Goal: Task Accomplishment & Management: Use online tool/utility

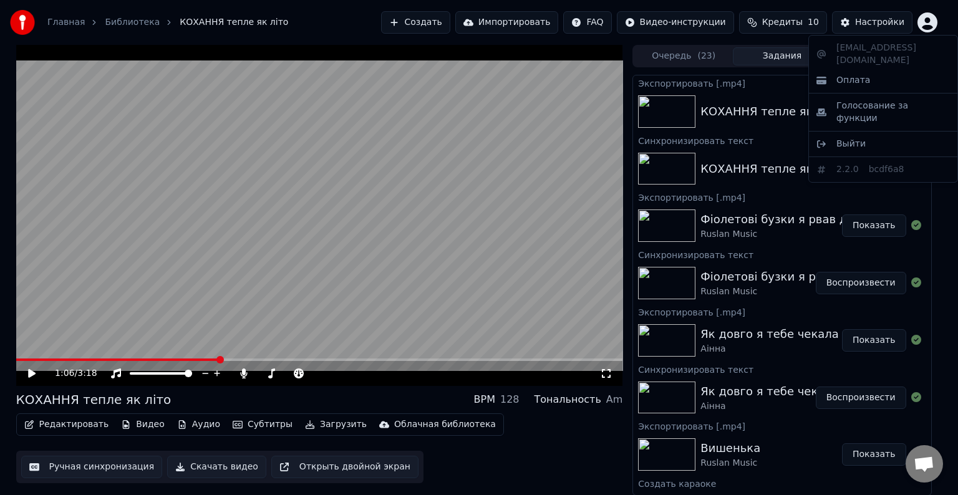
click at [927, 30] on html "Главная Библиотека КОХАННЯ тепле як літо Создать Импортировать FAQ Видео-инстру…" at bounding box center [479, 247] width 958 height 495
click at [884, 70] on div "Оплата" at bounding box center [883, 80] width 143 height 20
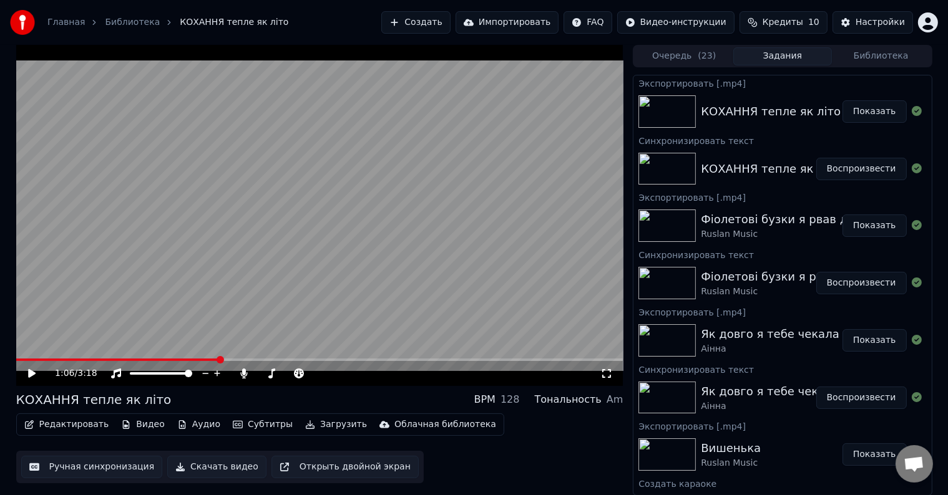
click at [435, 22] on button "Создать" at bounding box center [415, 22] width 69 height 22
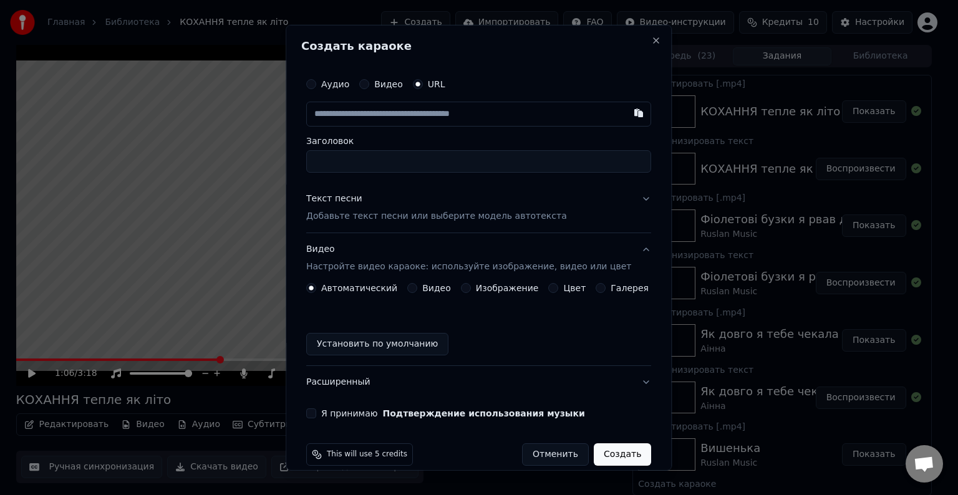
click at [369, 84] on button "Видео" at bounding box center [364, 84] width 10 height 10
click at [415, 85] on button "URL" at bounding box center [418, 84] width 10 height 10
click at [374, 85] on div "Видео" at bounding box center [381, 84] width 44 height 10
click at [369, 84] on button "Видео" at bounding box center [364, 84] width 10 height 10
click at [422, 85] on button "URL" at bounding box center [418, 84] width 10 height 10
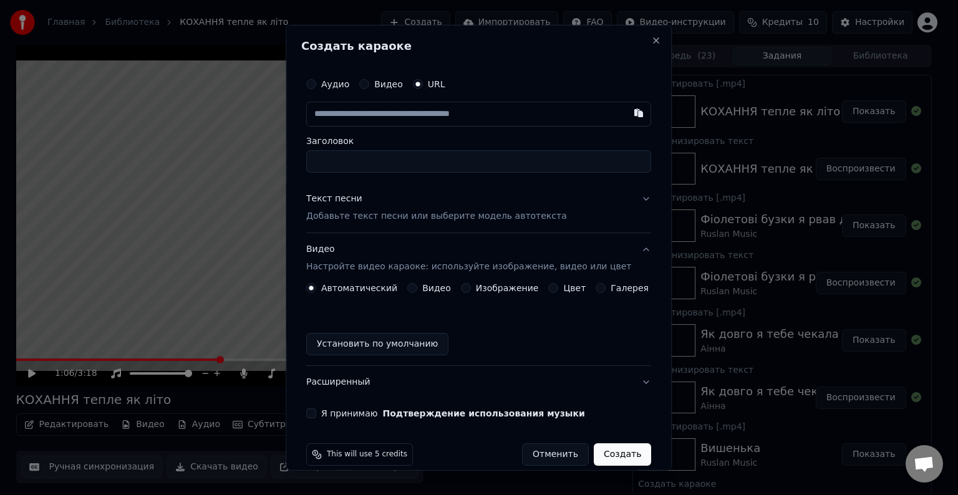
click at [417, 84] on circle "button" at bounding box center [418, 84] width 4 height 4
click at [441, 112] on input "text" at bounding box center [478, 114] width 345 height 25
click at [482, 67] on div "Аудио Видео URL Заголовок Текст песни Добавьте текст песни или выберите модель …" at bounding box center [478, 245] width 355 height 357
click at [638, 197] on div "Аудио Видео URL Заголовок Текст песни Добавьте текст песни или выберите модель …" at bounding box center [478, 245] width 355 height 357
click at [626, 198] on button "Текст песни Добавьте текст песни или выберите модель автотекста" at bounding box center [478, 208] width 345 height 50
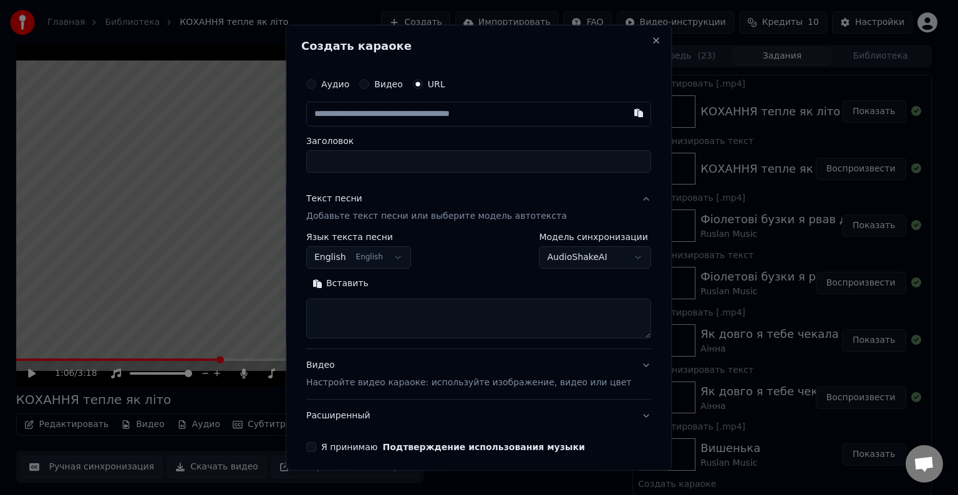
click at [589, 252] on body "Главная Библиотека КОХАННЯ тепле як літо Создать Импортировать FAQ Видео-инстру…" at bounding box center [474, 247] width 948 height 495
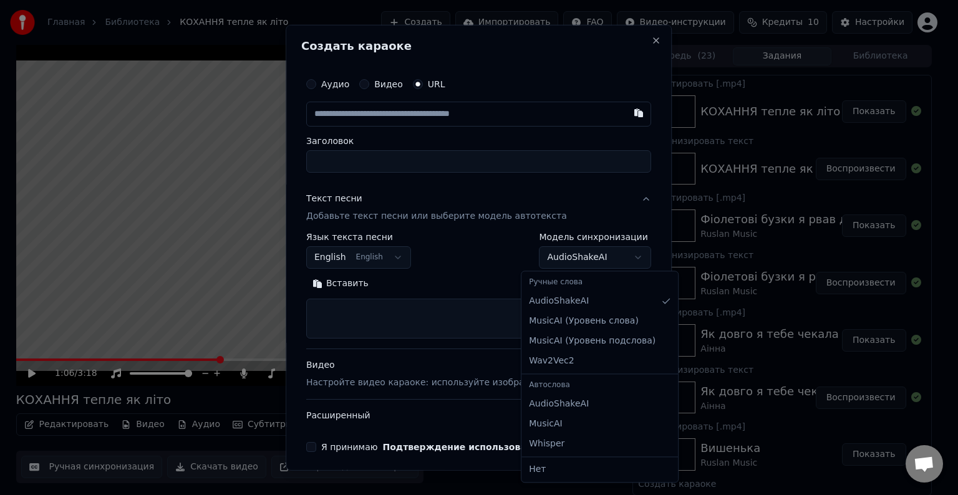
select select "**********"
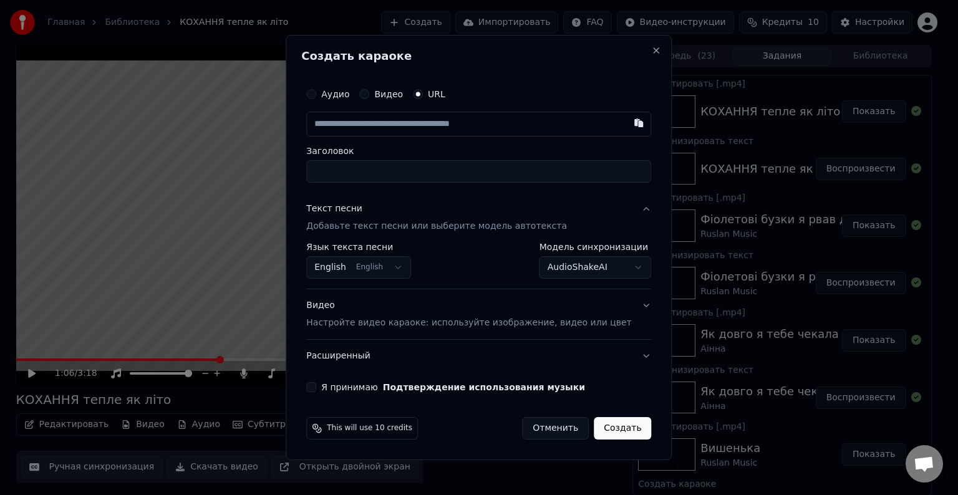
click at [394, 262] on button "English English" at bounding box center [358, 267] width 105 height 22
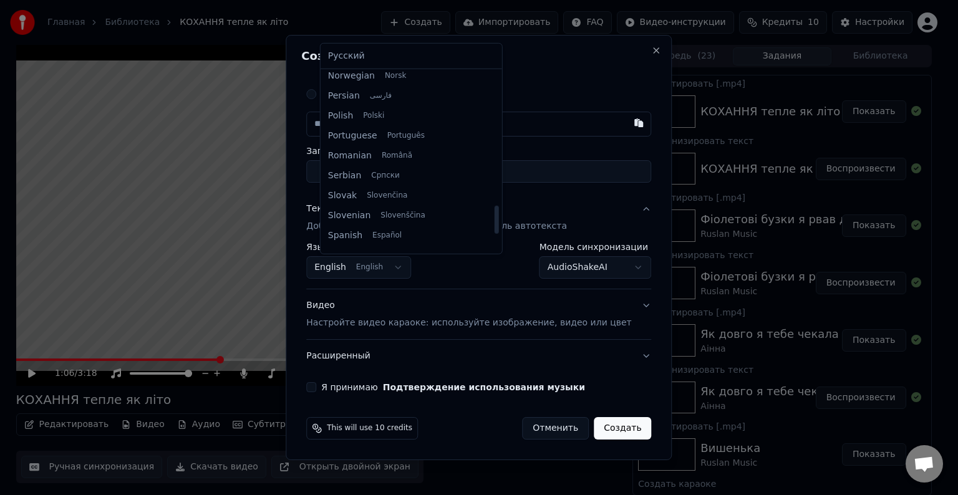
scroll to position [958, 0]
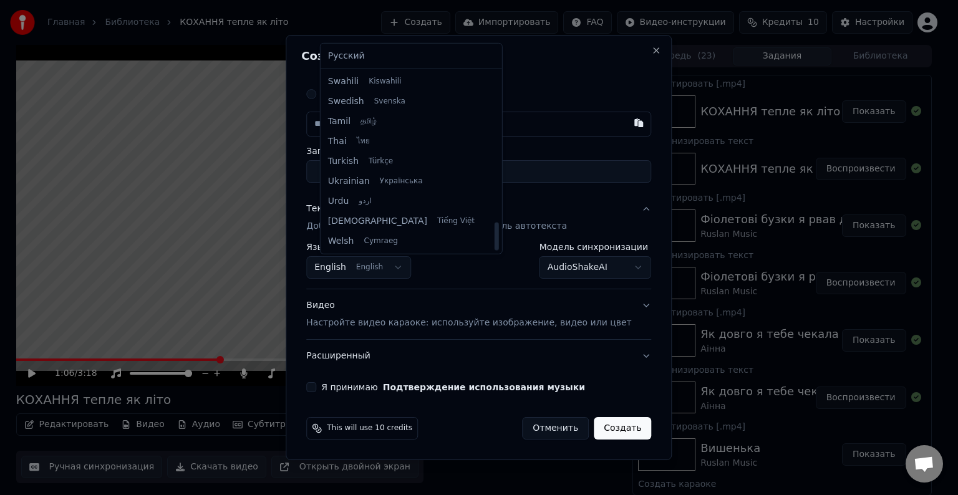
select select "**"
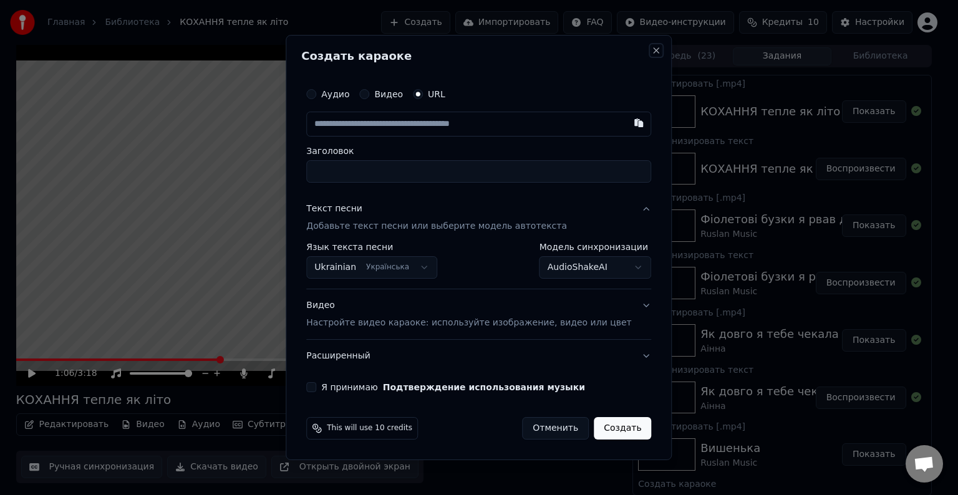
click at [652, 48] on button "Close" at bounding box center [657, 51] width 10 height 10
select select "**********"
select select
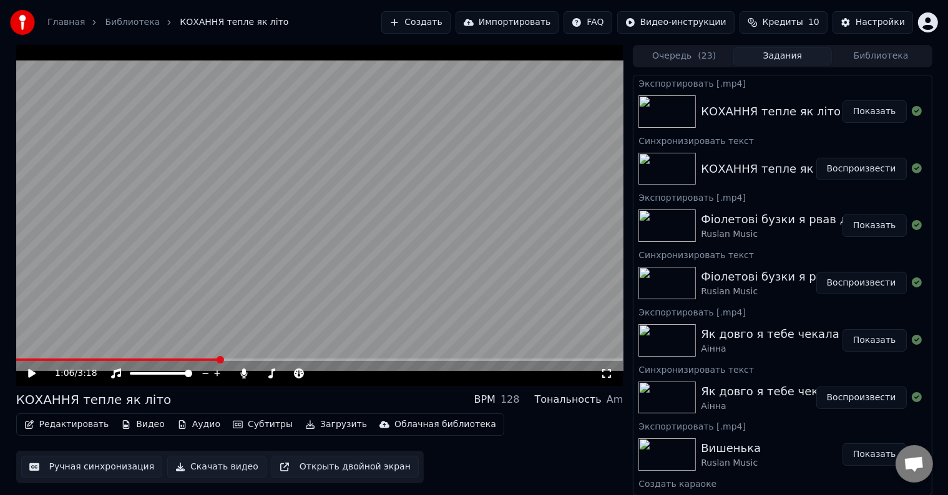
click at [442, 27] on button "Создать" at bounding box center [415, 22] width 69 height 22
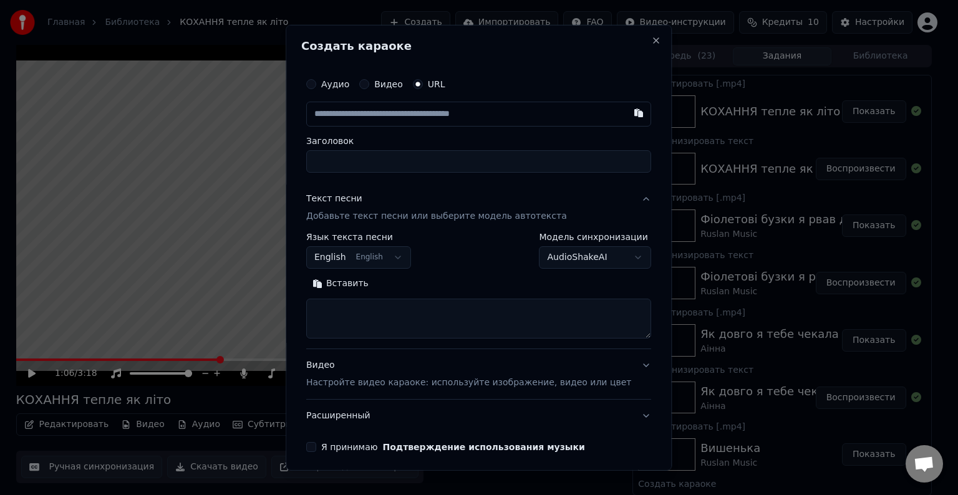
type input "**********"
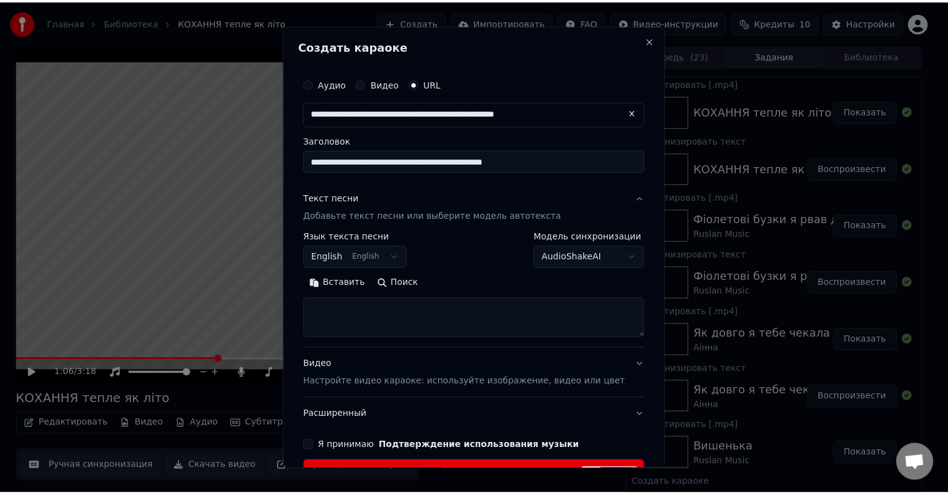
scroll to position [85, 0]
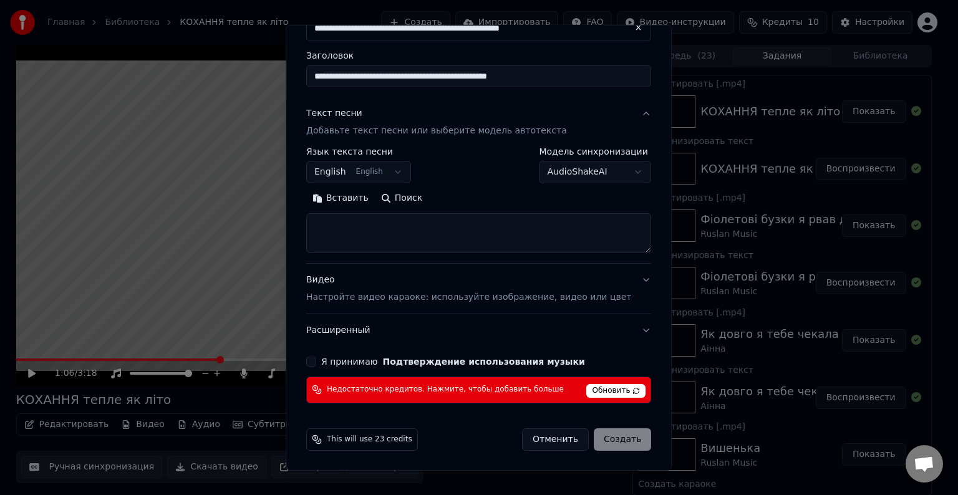
type input "**********"
click at [545, 429] on button "Отменить" at bounding box center [555, 440] width 67 height 22
type input "**********"
select select
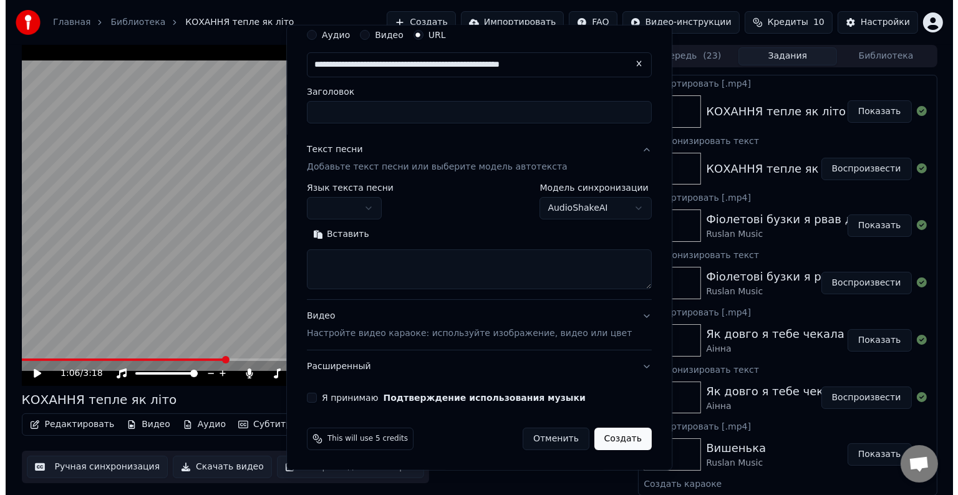
scroll to position [49, 0]
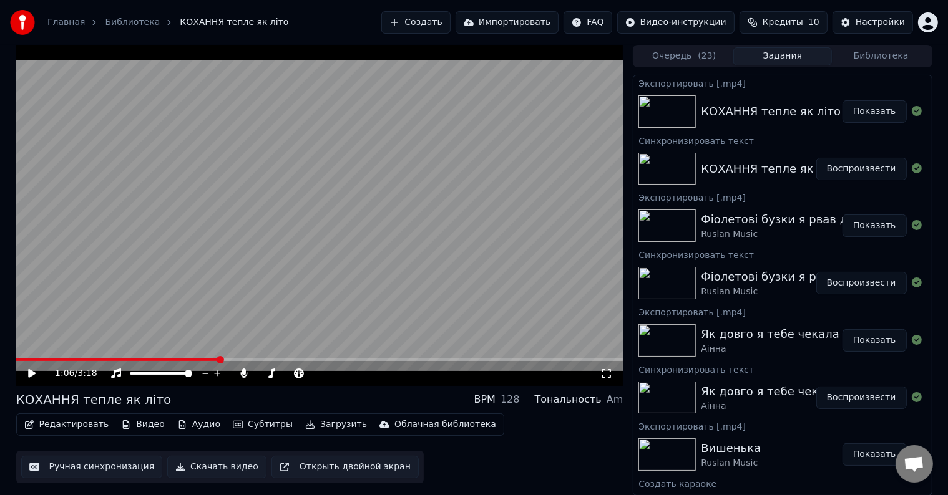
click at [437, 19] on button "Создать" at bounding box center [415, 22] width 69 height 22
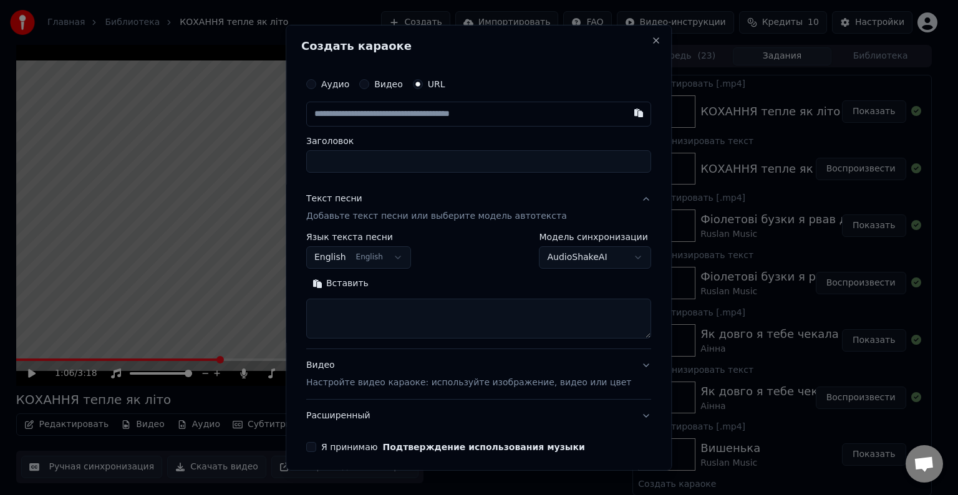
click at [432, 119] on input "text" at bounding box center [478, 114] width 345 height 25
type input "**********"
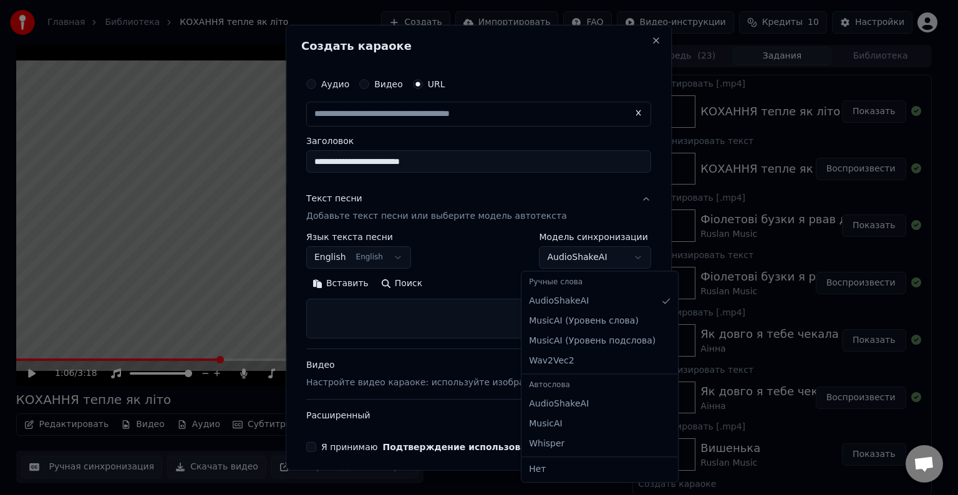
click at [576, 255] on body "Главная Библиотека КОХАННЯ тепле як літо Создать Импортировать FAQ Видео-инстру…" at bounding box center [474, 247] width 948 height 495
select select "**********"
type input "**********"
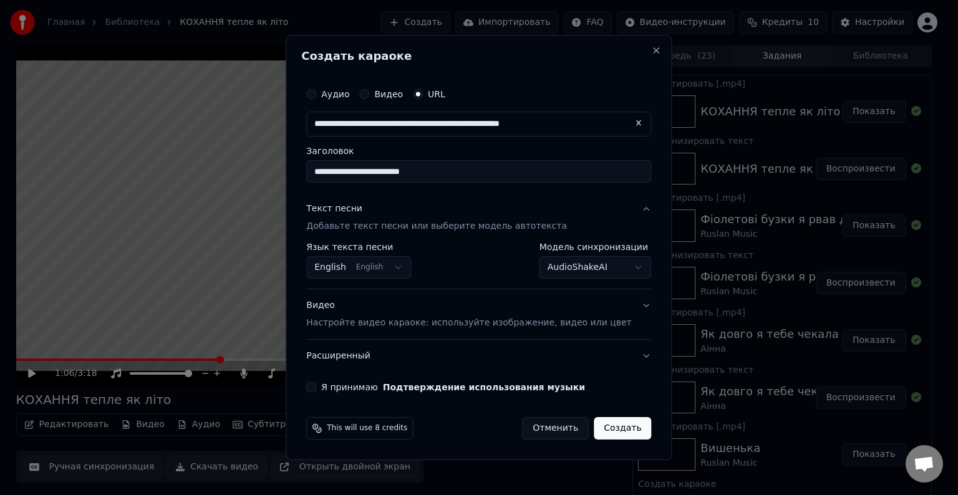
click at [367, 269] on body "Главная Библиотека КОХАННЯ тепле як літо Создать Импортировать FAQ Видео-инстру…" at bounding box center [474, 247] width 948 height 495
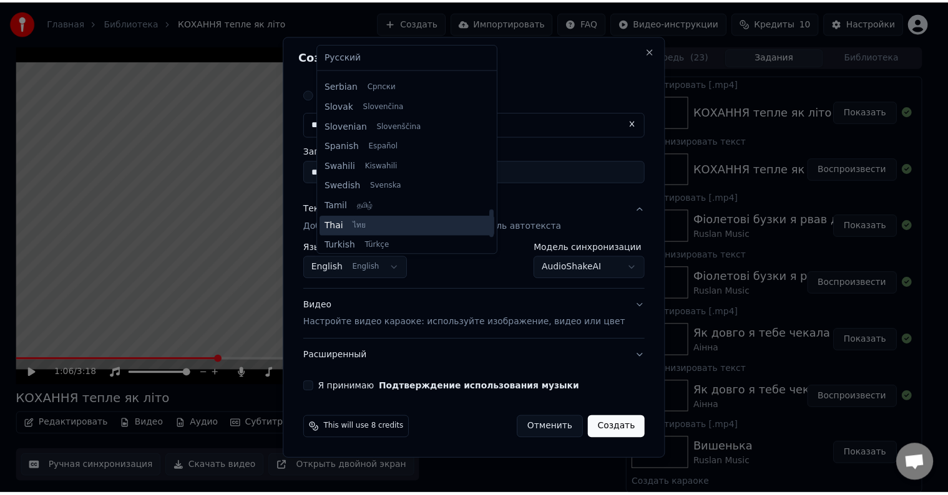
scroll to position [958, 0]
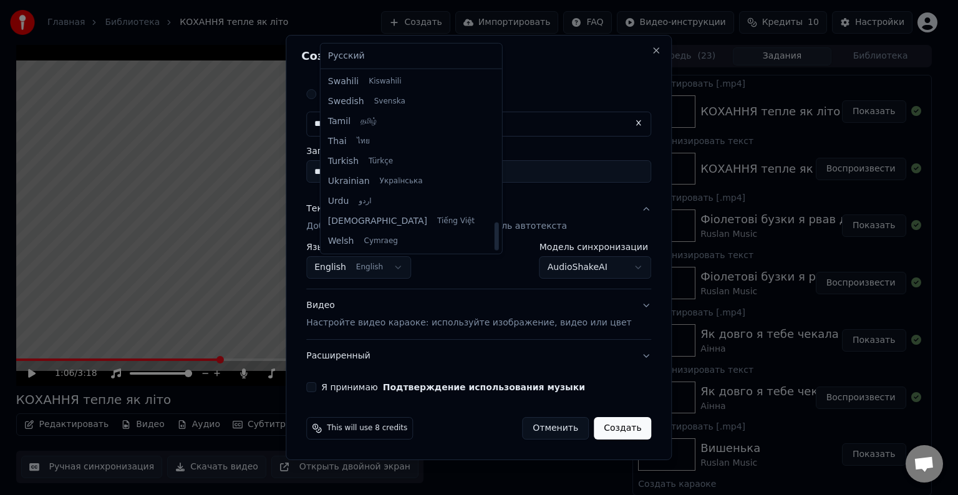
select select "**"
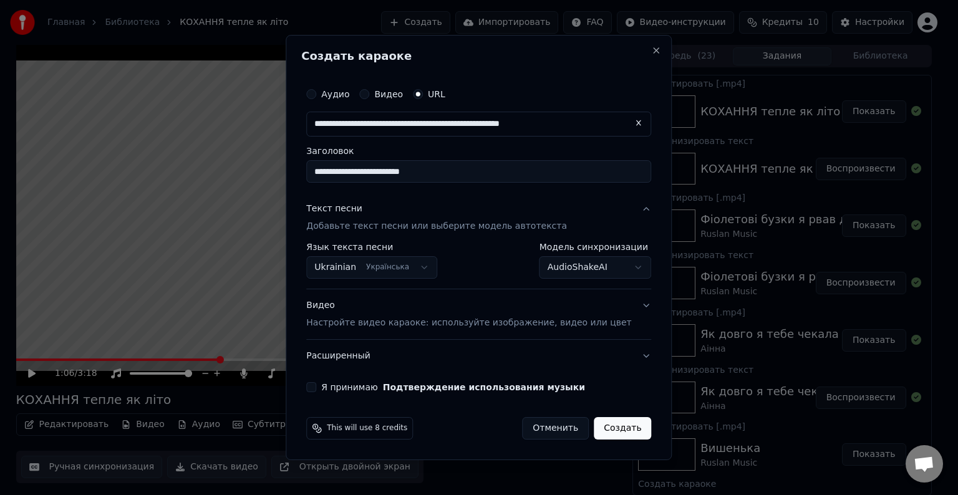
click at [444, 309] on div "Видео Настройте видео караоке: используйте изображение, видео или цвет" at bounding box center [468, 314] width 325 height 30
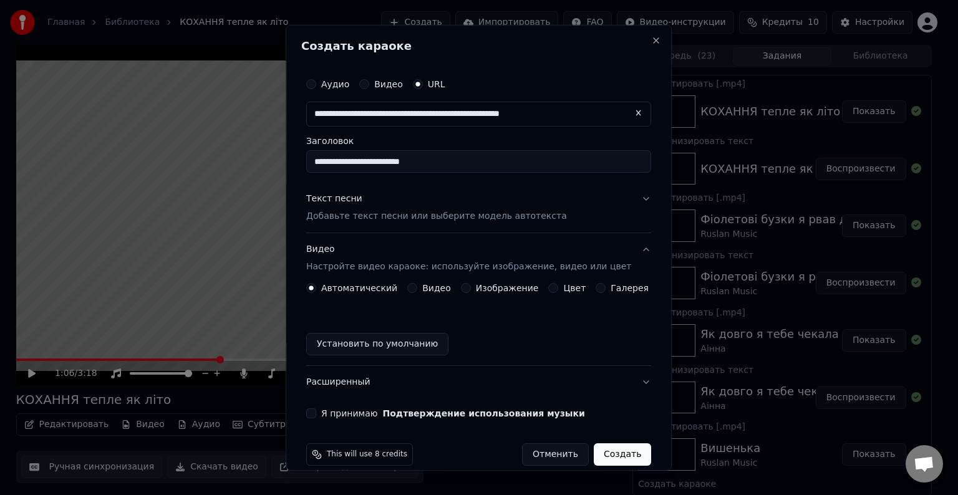
click at [359, 332] on div "Автоматический Видео Изображение Цвет Галерея Установить по умолчанию" at bounding box center [478, 319] width 345 height 72
click at [356, 339] on button "Установить по умолчанию" at bounding box center [377, 344] width 142 height 22
click at [316, 415] on button "Я принимаю Подтверждение использования музыки" at bounding box center [311, 414] width 10 height 10
click at [608, 452] on button "Создать" at bounding box center [622, 455] width 57 height 22
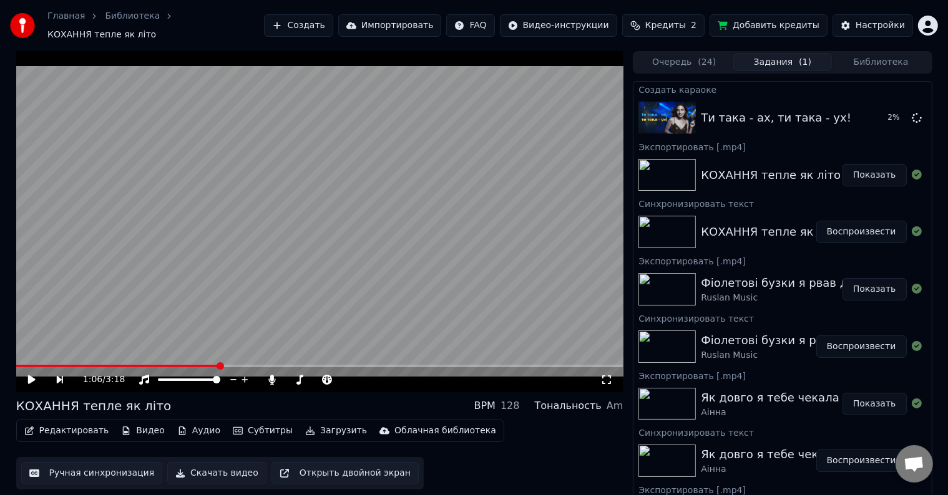
click at [472, 447] on div "Редактировать Видео Аудио Субтитры Загрузить Облачная библиотека Ручная синхрон…" at bounding box center [319, 455] width 607 height 70
click at [774, 26] on button "Добавить кредиты" at bounding box center [768, 25] width 118 height 22
click at [926, 22] on html "Главная Библиотека КОХАННЯ тепле як літо Создать Импортировать FAQ Видео-инстру…" at bounding box center [474, 247] width 948 height 495
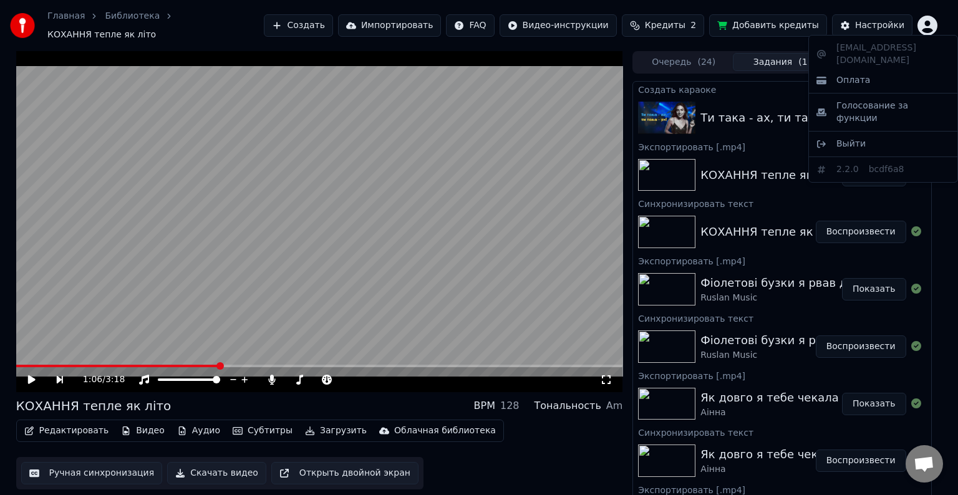
click at [878, 28] on html "Главная Библиотека КОХАННЯ тепле як літо Создать Импортировать FAQ Видео-инстру…" at bounding box center [479, 247] width 958 height 495
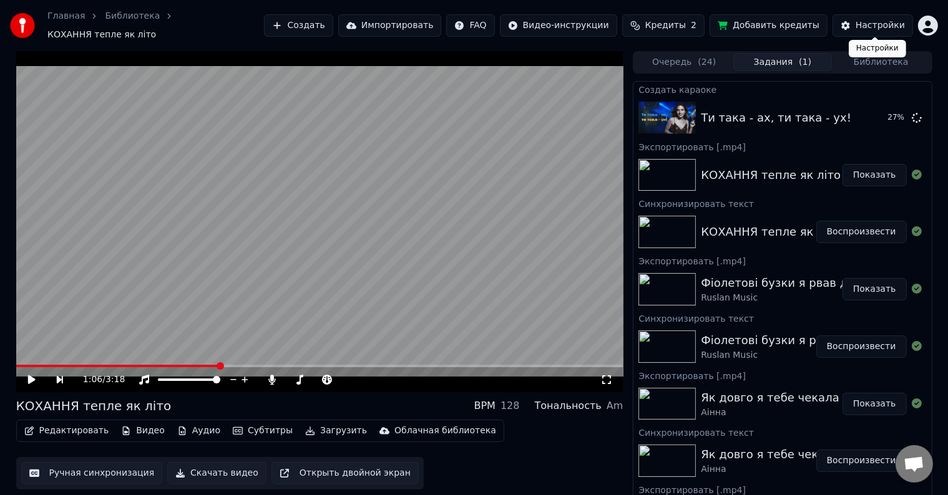
click at [883, 24] on div "Настройки" at bounding box center [879, 25] width 49 height 12
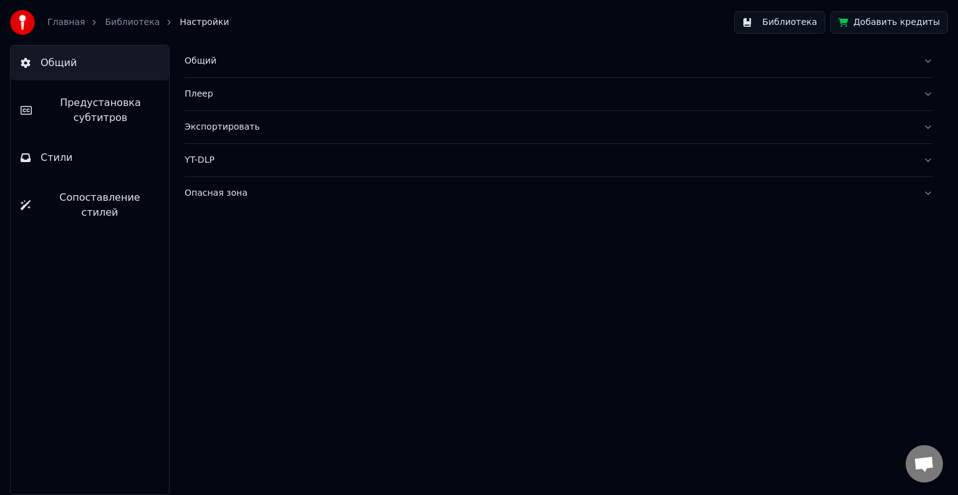
click at [262, 61] on div "Общий" at bounding box center [549, 61] width 729 height 12
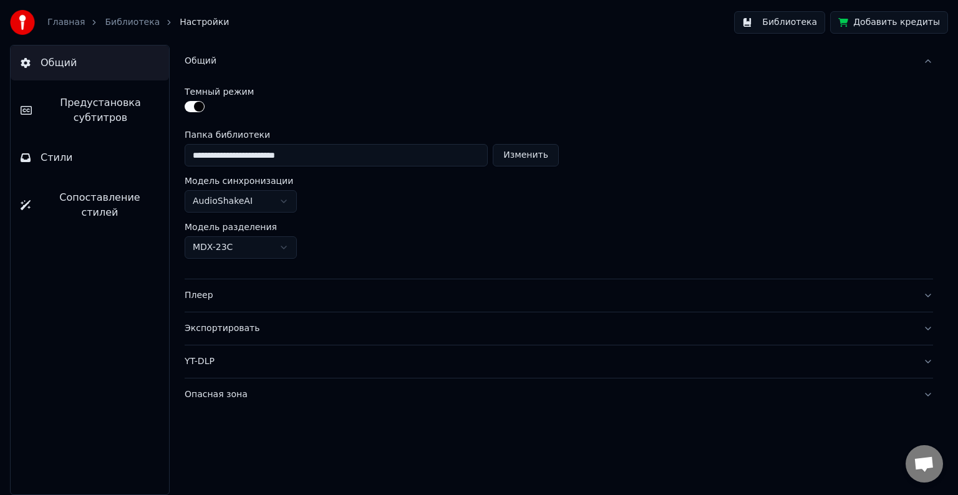
click at [262, 61] on div "Общий" at bounding box center [549, 61] width 729 height 12
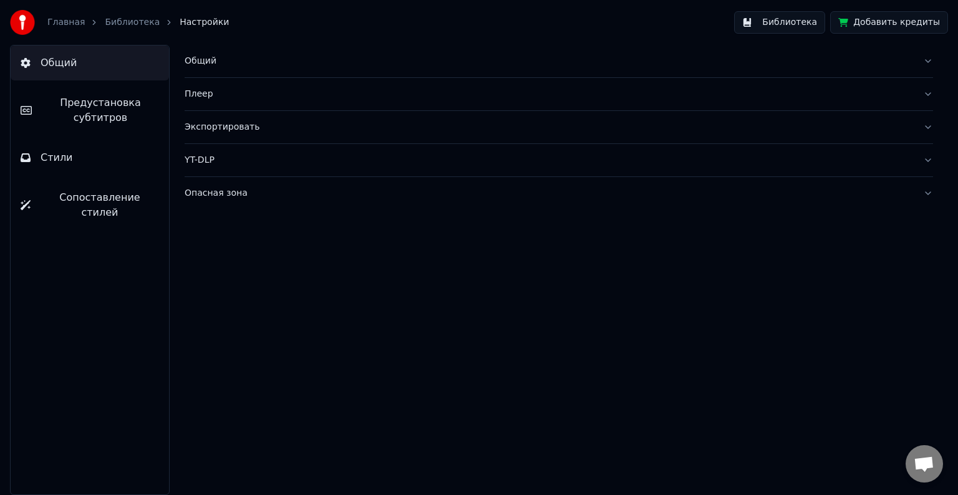
click at [66, 26] on link "Главная" at bounding box center [65, 22] width 37 height 12
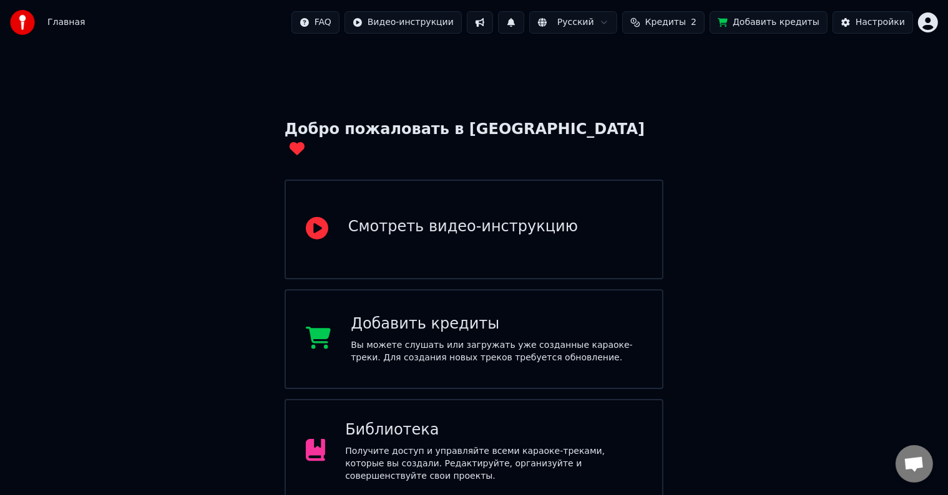
click at [615, 25] on html "Главная FAQ Видео-инструкции Русский Кредиты 2 Добавить кредиты Настройки Добро…" at bounding box center [474, 309] width 948 height 619
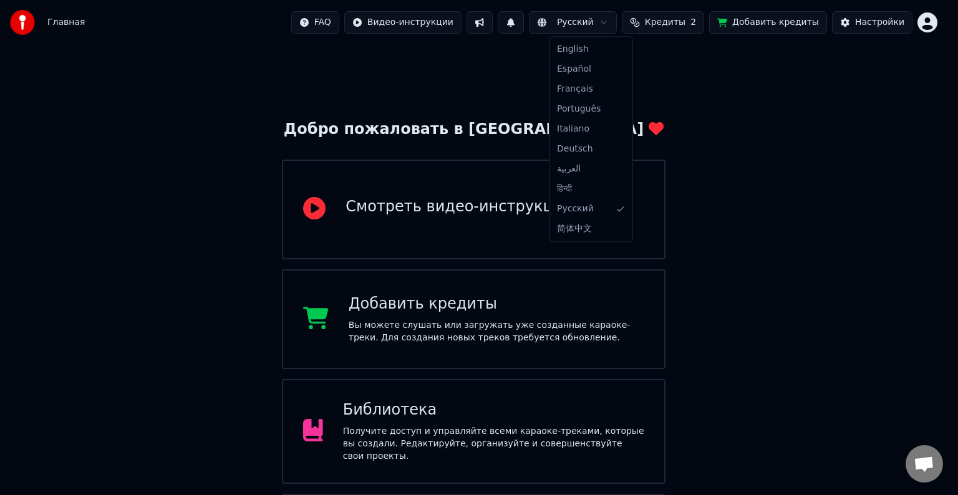
click at [718, 80] on html "Главная FAQ Видео-инструкции Русский Кредиты 2 Добавить кредиты Настройки Добро…" at bounding box center [479, 299] width 958 height 599
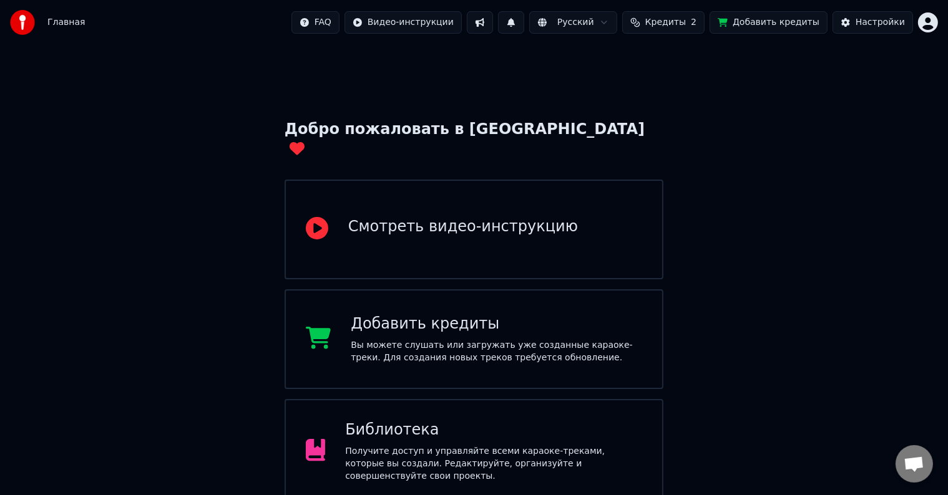
click at [483, 420] on div "Библиотека" at bounding box center [493, 430] width 297 height 20
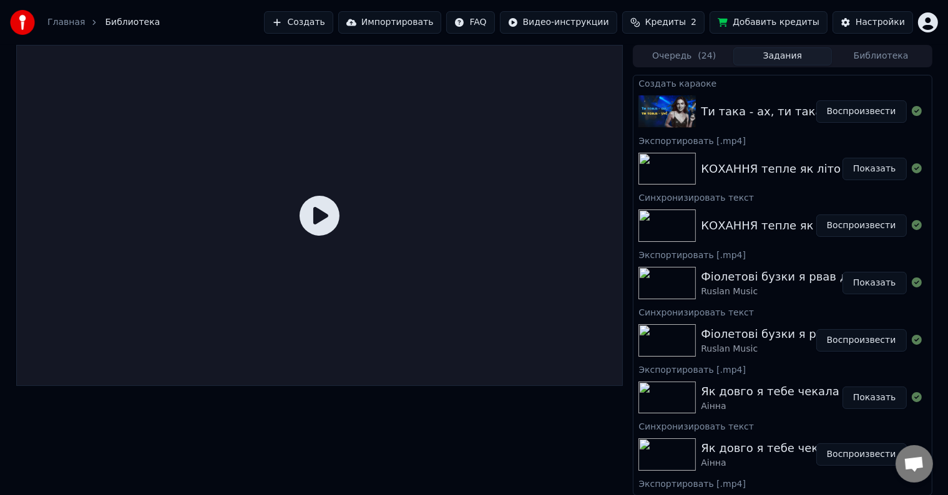
click at [830, 109] on button "Воспроизвести" at bounding box center [861, 111] width 90 height 22
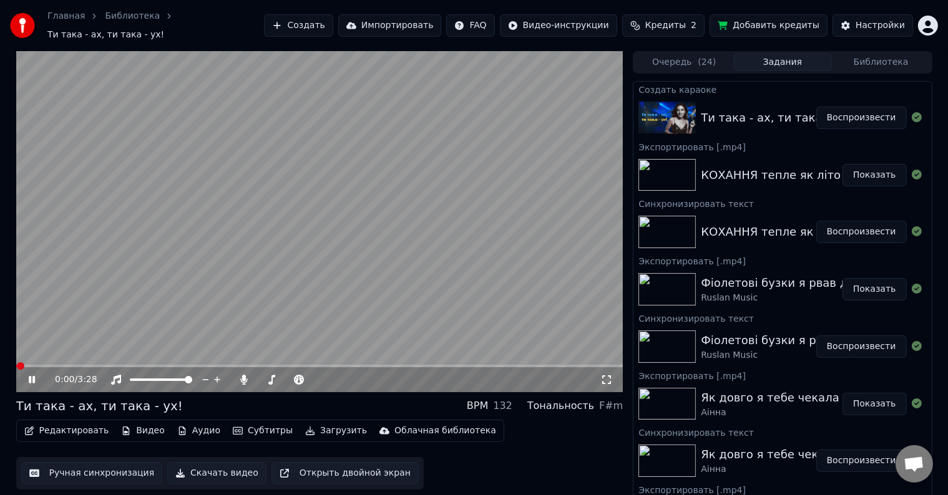
click at [596, 266] on video at bounding box center [319, 221] width 607 height 341
click at [432, 210] on video at bounding box center [319, 221] width 607 height 341
click at [432, 264] on video at bounding box center [319, 221] width 607 height 341
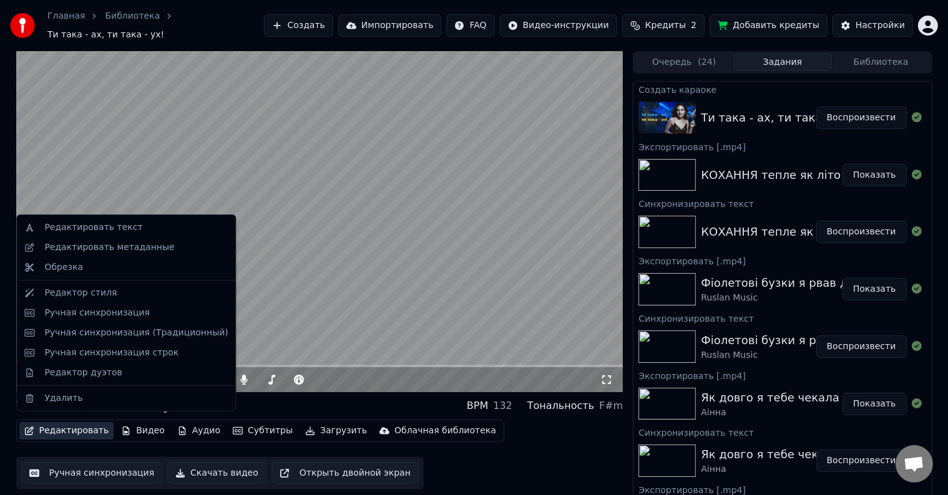
click at [53, 424] on button "Редактировать" at bounding box center [66, 430] width 95 height 17
click at [96, 311] on div "Ручная синхронизация" at bounding box center [96, 313] width 105 height 12
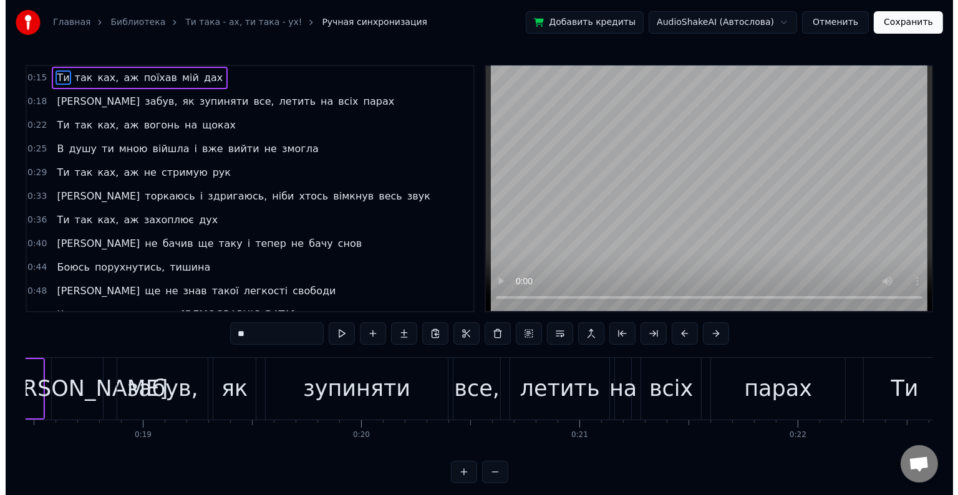
scroll to position [0, 4057]
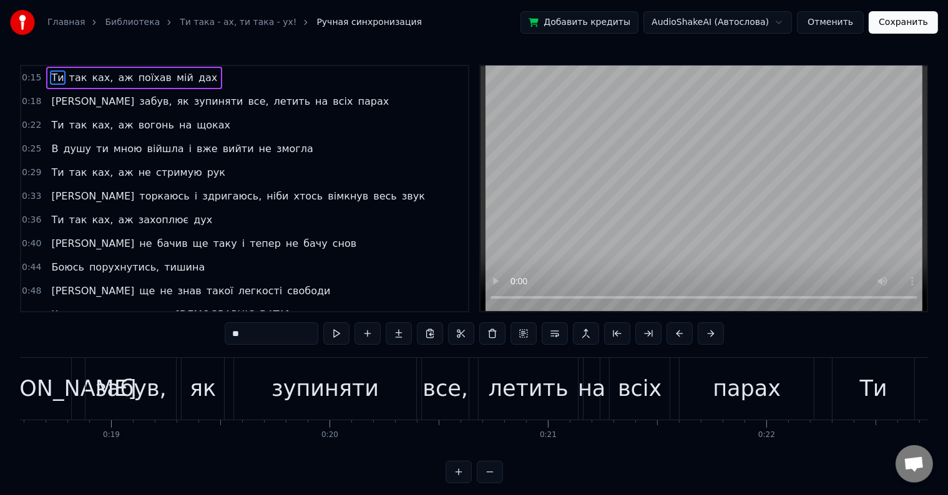
click at [165, 392] on div "забув," at bounding box center [130, 389] width 90 height 62
type input "******"
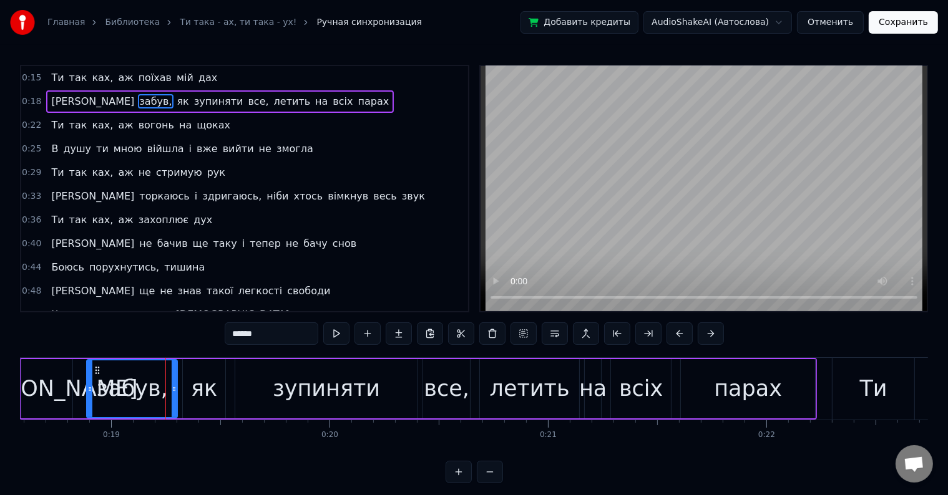
click at [269, 337] on input "******" at bounding box center [272, 334] width 94 height 22
click at [828, 24] on button "Отменить" at bounding box center [830, 22] width 67 height 22
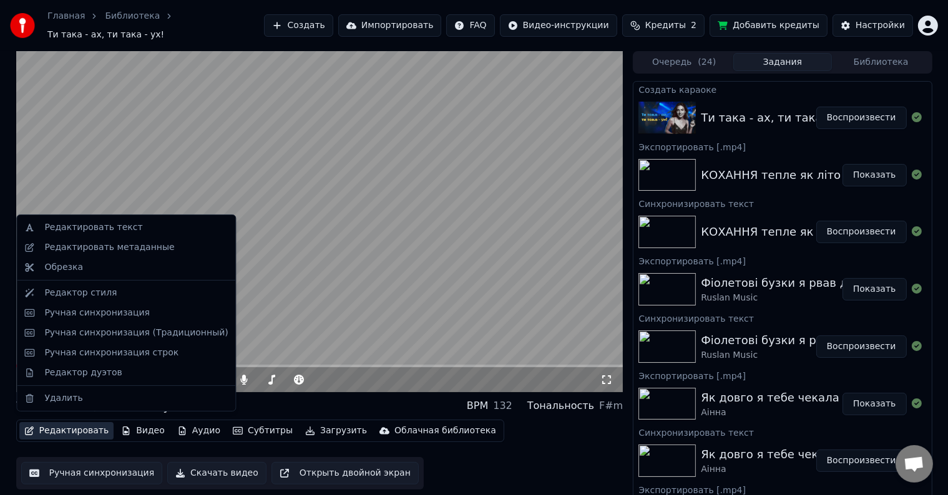
click at [85, 426] on button "Редактировать" at bounding box center [66, 430] width 95 height 17
click at [77, 231] on div "Редактировать текст" at bounding box center [93, 227] width 98 height 12
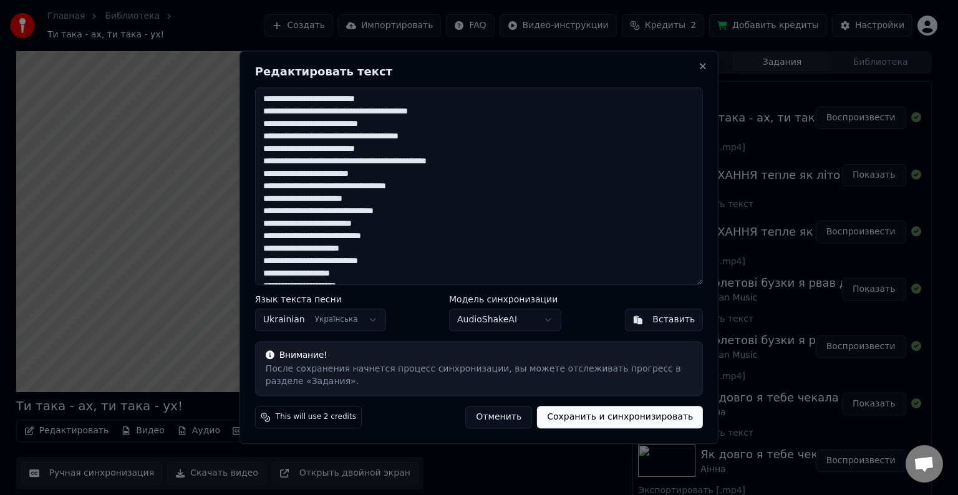
click at [519, 422] on button "Отменить" at bounding box center [498, 418] width 67 height 22
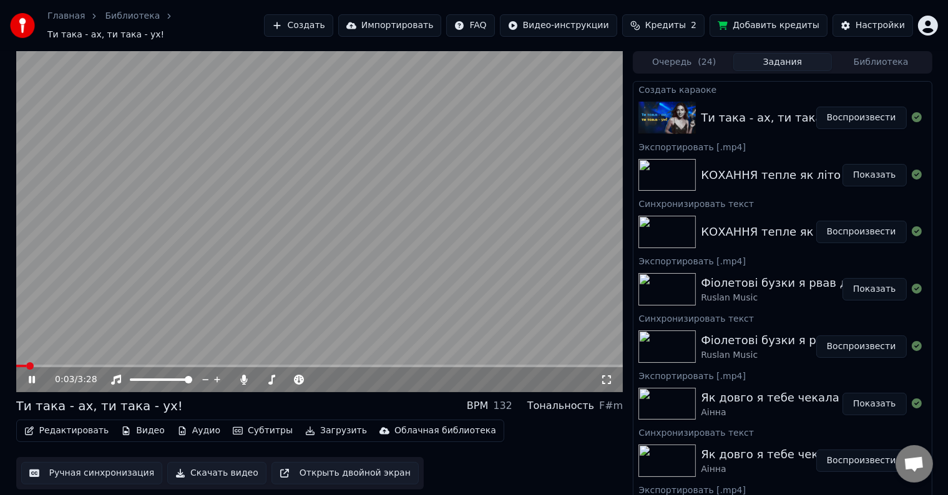
click at [309, 221] on video at bounding box center [319, 221] width 607 height 341
click at [923, 27] on html "Главная Библиотека Ти така - ах, ти така - ух! Создать Импортировать FAQ Видео-…" at bounding box center [474, 247] width 948 height 495
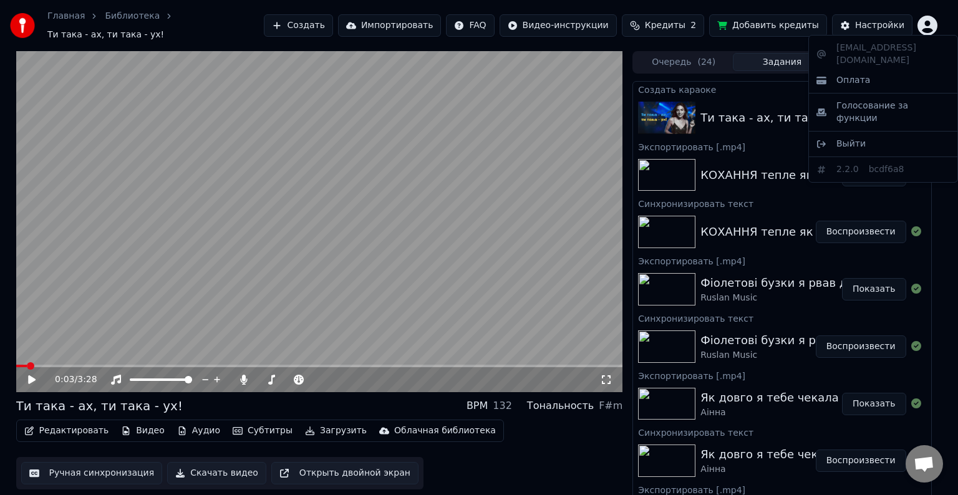
click at [881, 12] on html "Главная Библиотека Ти така - ах, ти така - ух! Создать Импортировать FAQ Видео-…" at bounding box center [479, 247] width 958 height 495
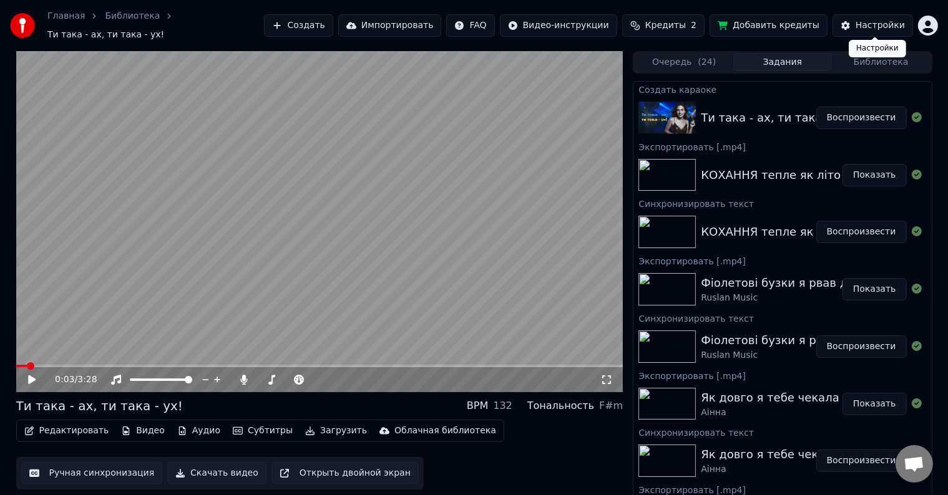
click at [877, 21] on div "Настройки" at bounding box center [879, 25] width 49 height 12
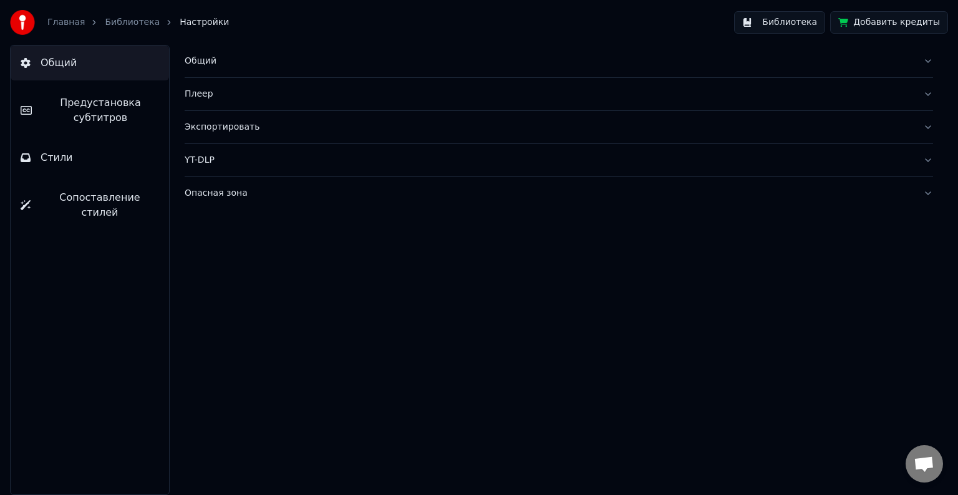
click at [74, 28] on link "Главная" at bounding box center [65, 22] width 37 height 12
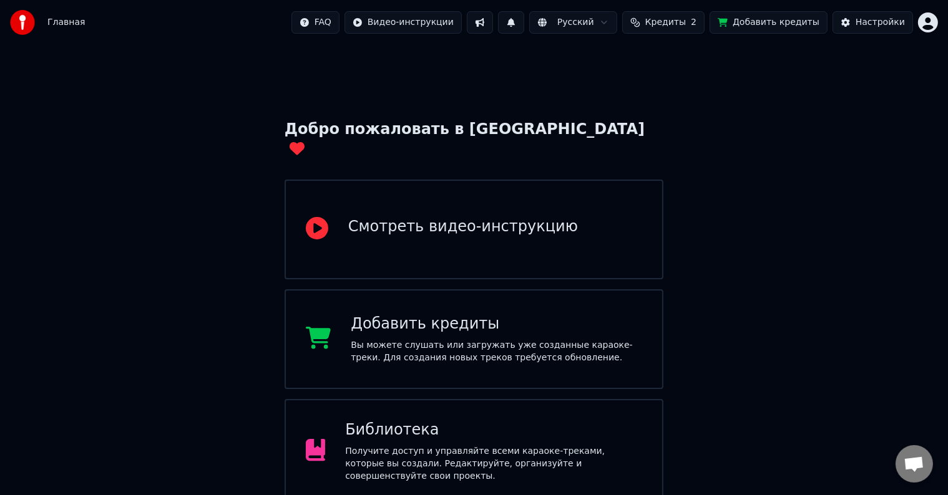
click at [598, 22] on html "Главная FAQ Видео-инструкции Русский Кредиты 2 Добавить кредиты Настройки Добро…" at bounding box center [474, 309] width 948 height 619
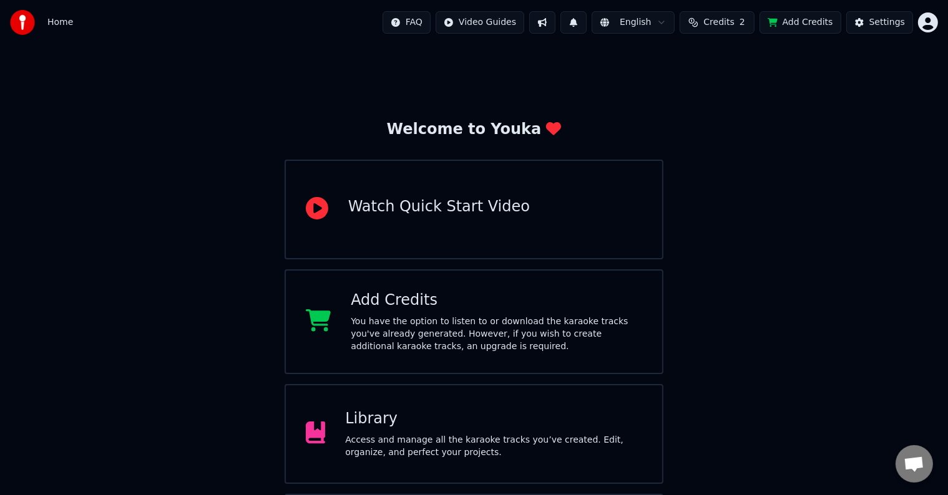
click at [920, 23] on html "Home FAQ Video Guides English Credits 2 Add Credits Settings Welcome to Youka W…" at bounding box center [474, 299] width 948 height 599
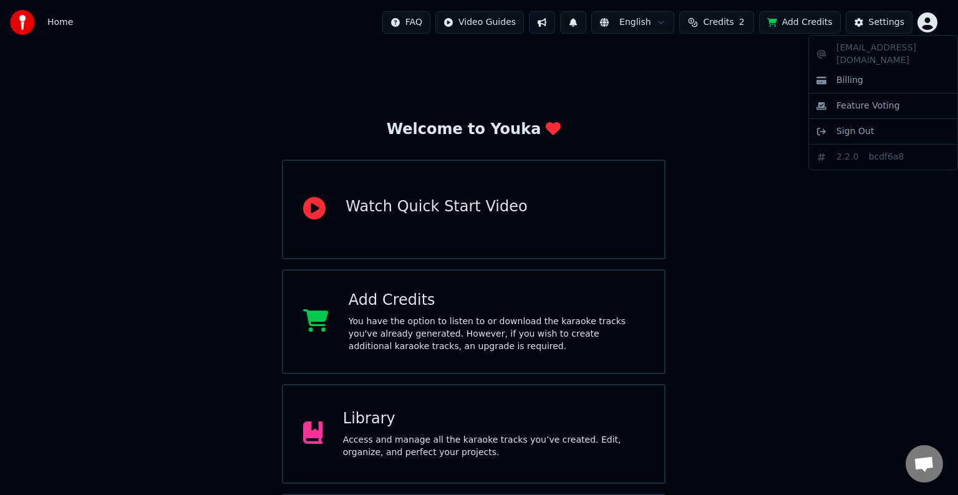
click at [779, 220] on html "Home FAQ Video Guides English Credits 2 Add Credits Settings Welcome to Youka W…" at bounding box center [479, 299] width 958 height 599
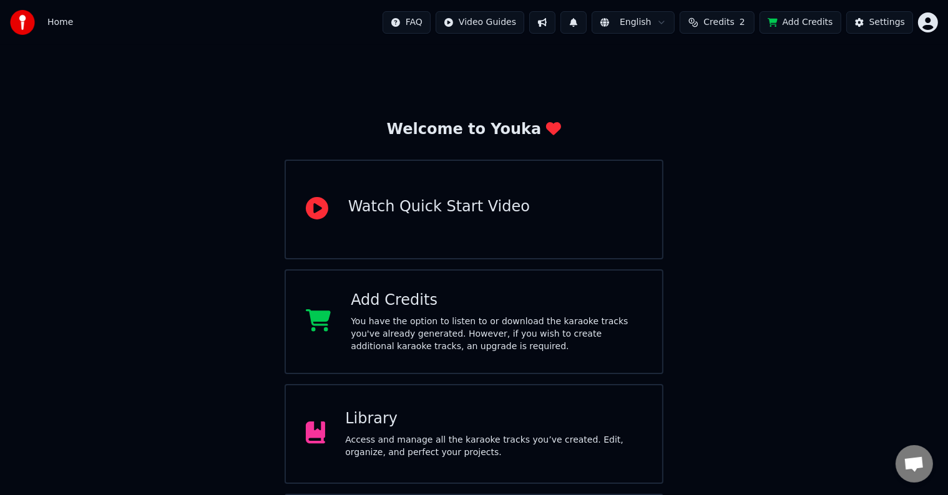
click at [808, 22] on button "Add Credits" at bounding box center [800, 22] width 82 height 22
click at [794, 22] on button "Add Credits" at bounding box center [800, 22] width 82 height 22
click at [648, 23] on html "Home FAQ Video Guides English Credits 2 Add Credits Settings Welcome to Youka W…" at bounding box center [474, 299] width 948 height 599
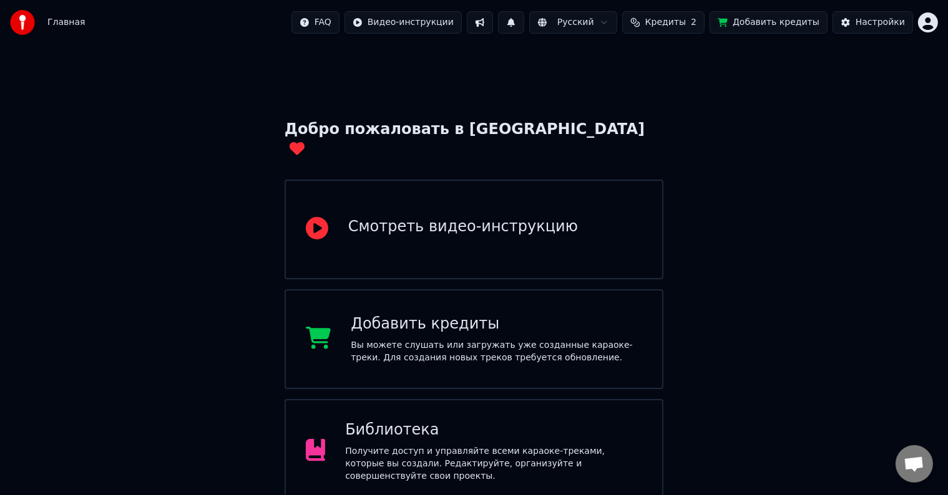
click at [787, 18] on button "Добавить кредиты" at bounding box center [768, 22] width 118 height 22
click at [608, 23] on html "Главная FAQ Видео-инструкции Русский Кредиты 2 Добавить кредиты Настройки Добро…" at bounding box center [474, 309] width 948 height 619
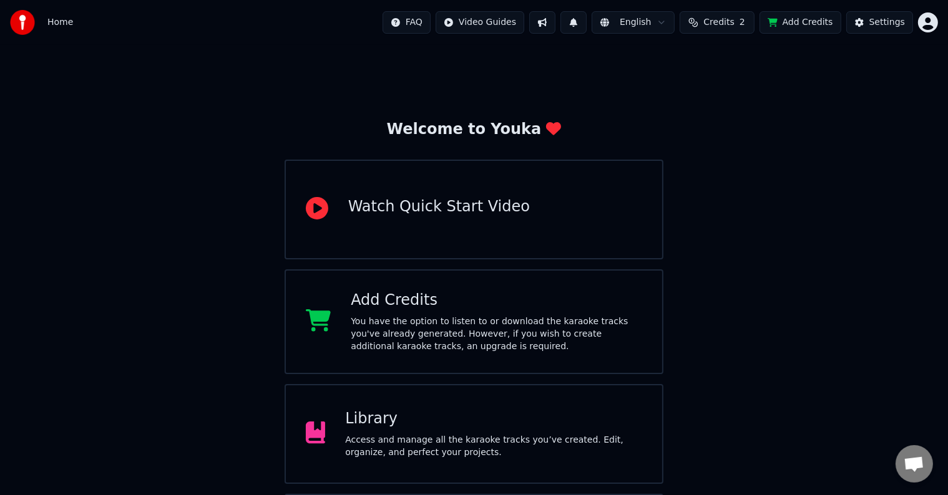
click at [801, 22] on button "Add Credits" at bounding box center [800, 22] width 82 height 22
click at [737, 29] on button "Credits 2" at bounding box center [716, 22] width 75 height 22
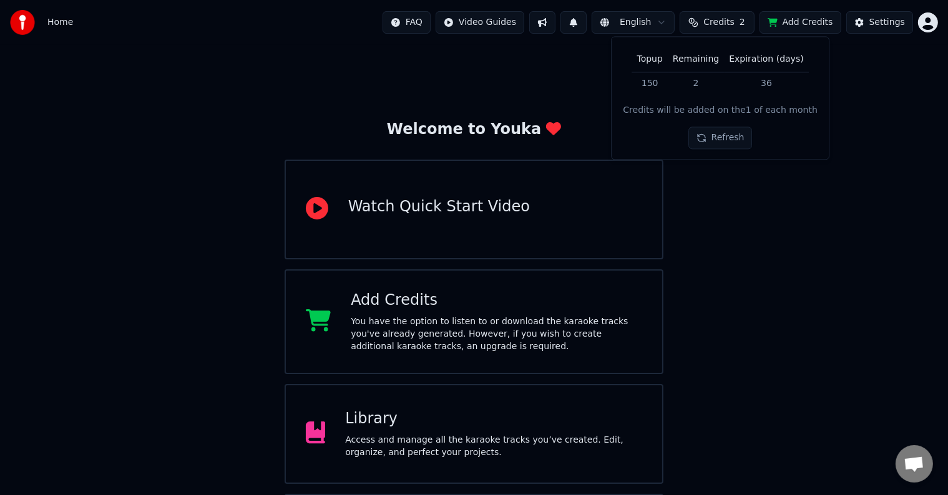
click at [731, 138] on button "Refresh" at bounding box center [720, 138] width 64 height 22
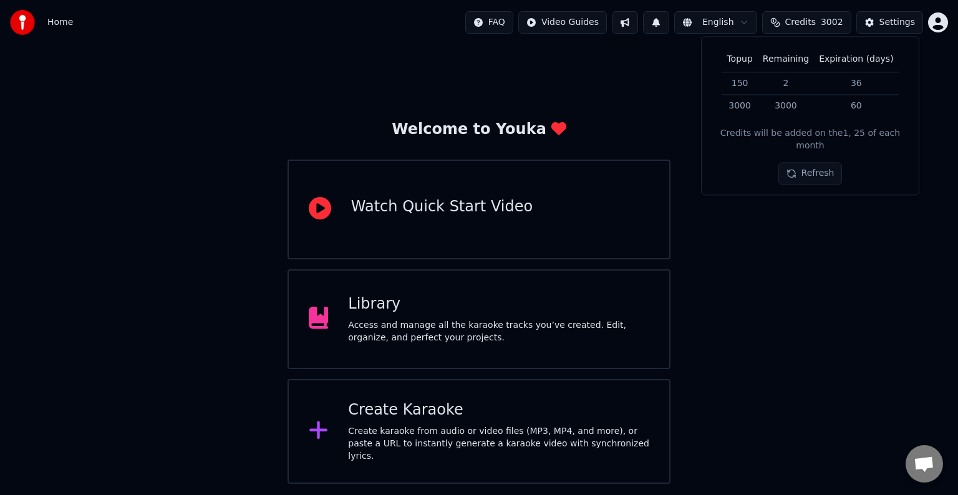
click at [839, 251] on div "Welcome to Youka Watch Quick Start Video Library Access and manage all the kara…" at bounding box center [479, 264] width 958 height 439
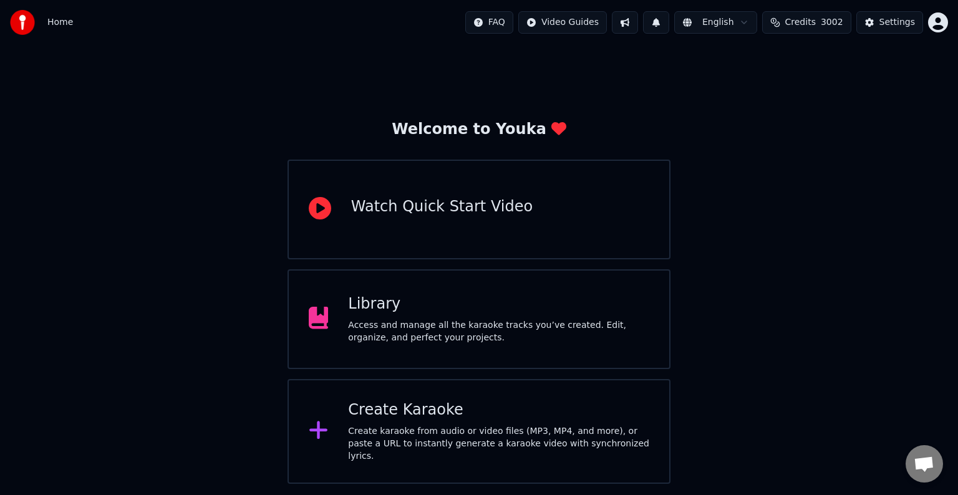
click at [816, 22] on span "Credits" at bounding box center [800, 22] width 31 height 12
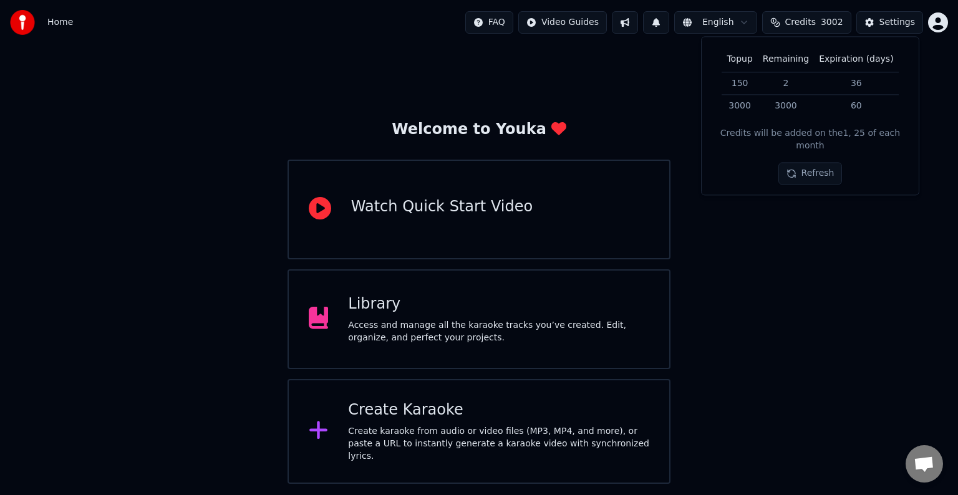
click at [808, 287] on div "Welcome to Youka Watch Quick Start Video Library Access and manage all the kara…" at bounding box center [479, 264] width 958 height 439
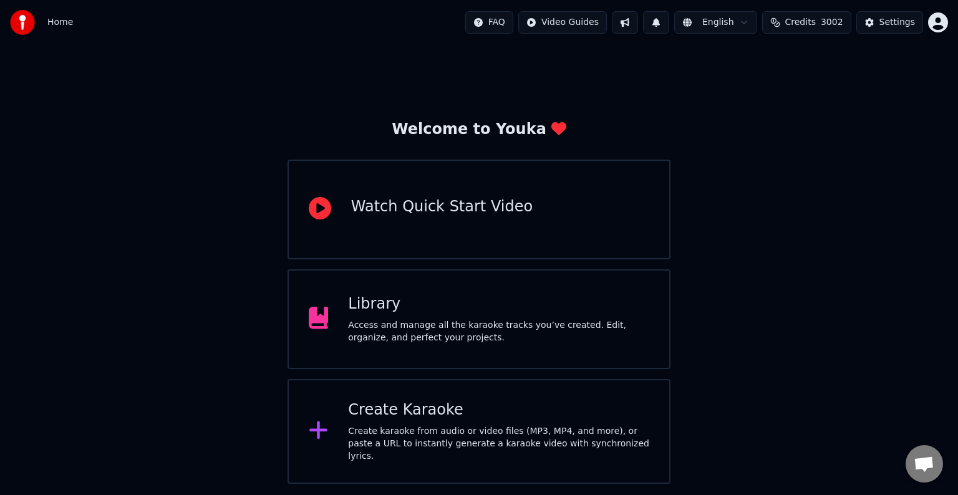
click at [829, 33] on button "Credits 3002" at bounding box center [806, 22] width 89 height 22
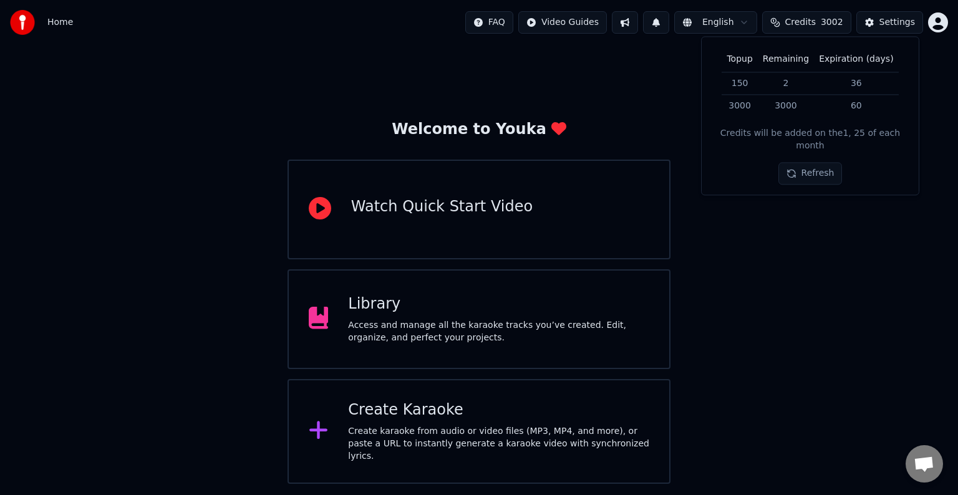
click at [823, 205] on div "Welcome to Youka Watch Quick Start Video Library Access and manage all the kara…" at bounding box center [479, 264] width 958 height 439
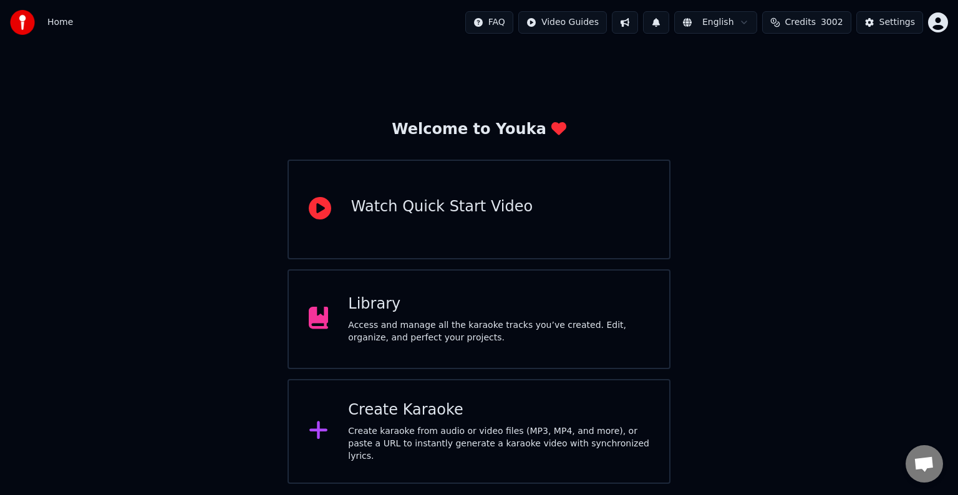
click at [813, 21] on span "Credits" at bounding box center [800, 22] width 31 height 12
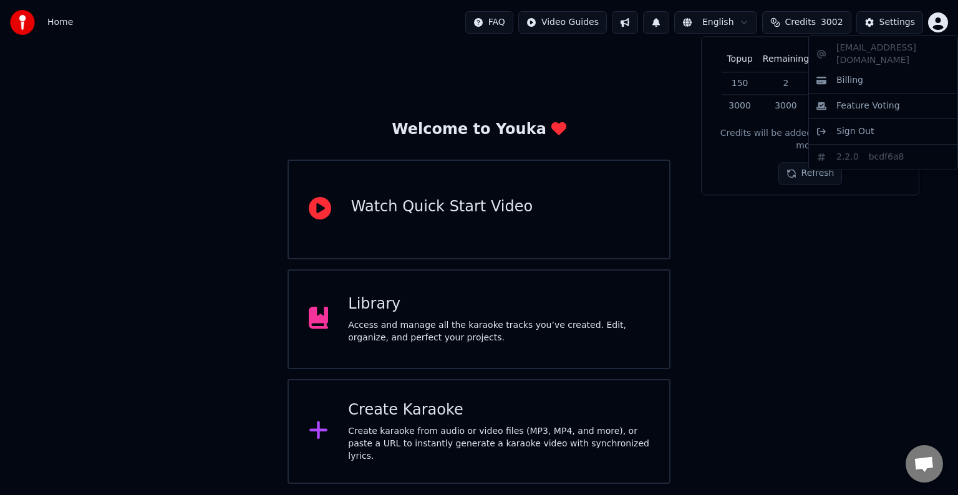
click at [936, 25] on html "Home FAQ Video Guides English Credits 3002 Settings Welcome to Youka Watch Quic…" at bounding box center [479, 242] width 958 height 484
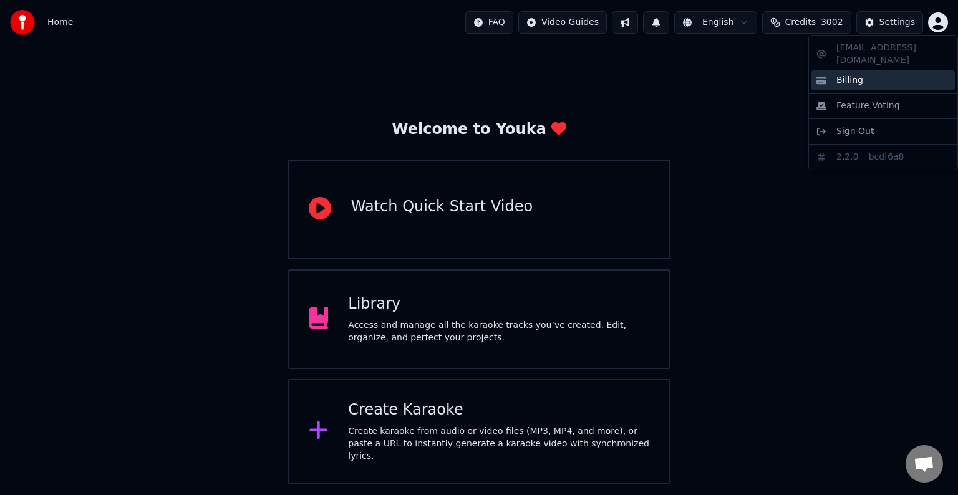
click at [845, 74] on span "Billing" at bounding box center [850, 80] width 27 height 12
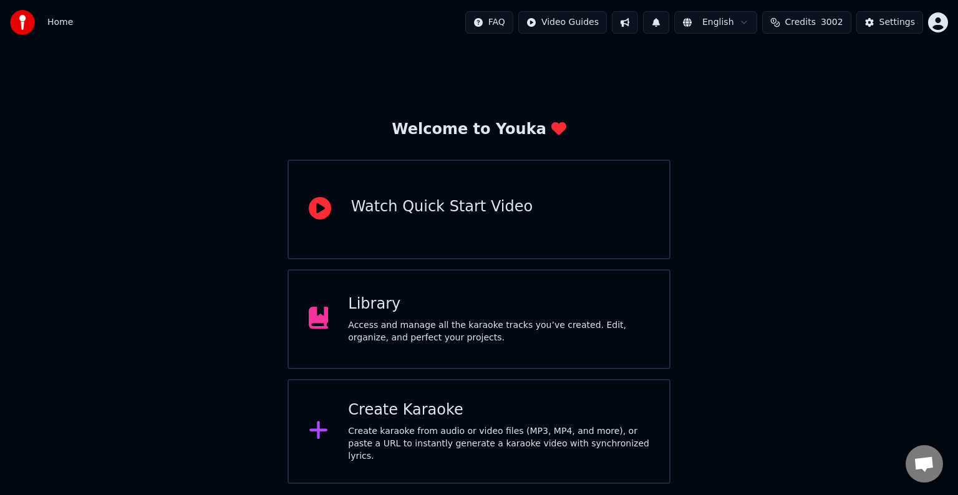
click at [833, 26] on span "3002" at bounding box center [832, 22] width 22 height 12
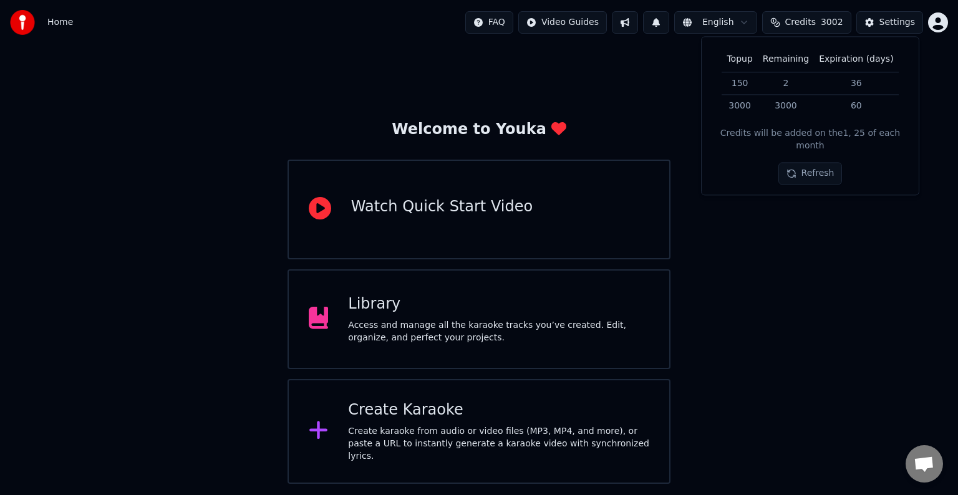
click at [802, 163] on button "Refresh" at bounding box center [811, 174] width 64 height 22
click at [759, 332] on div "Welcome to Youka Watch Quick Start Video Library Access and manage all the kara…" at bounding box center [479, 264] width 958 height 439
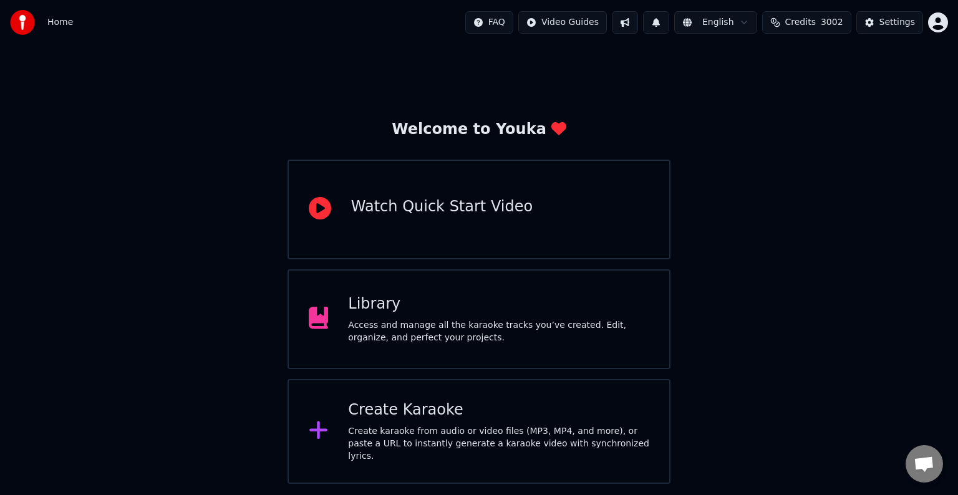
click at [821, 25] on button "Credits 3002" at bounding box center [806, 22] width 89 height 22
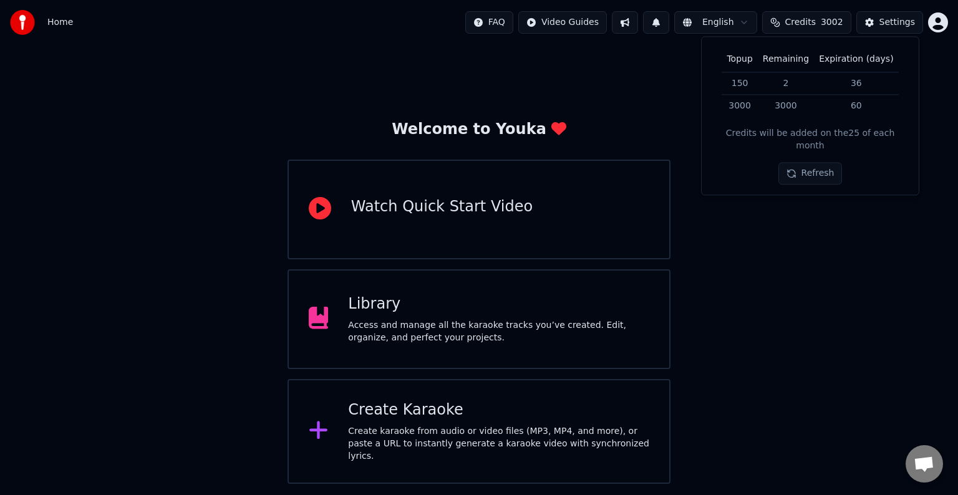
click at [809, 225] on div "Welcome to Youka Watch Quick Start Video Library Access and manage all the kara…" at bounding box center [479, 264] width 958 height 439
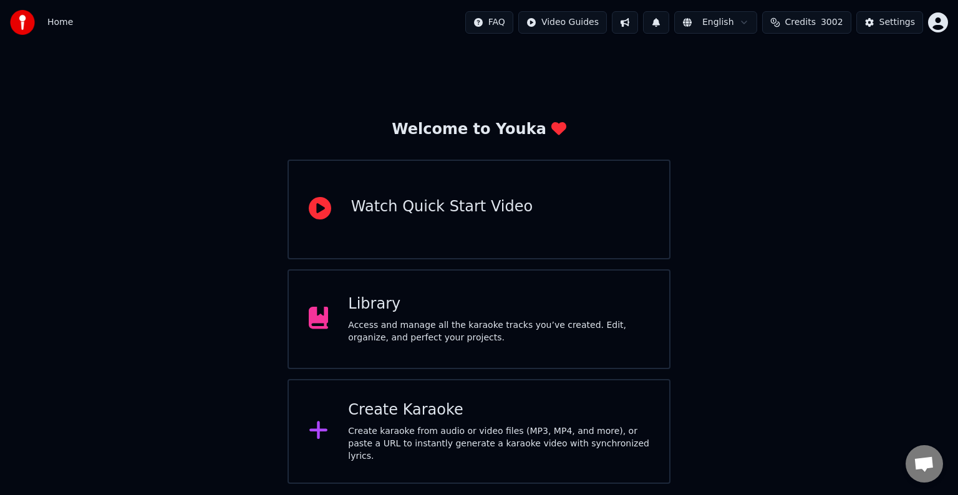
click at [734, 17] on html "Home FAQ Video Guides English Credits 3002 Settings Welcome to Youka Watch Quic…" at bounding box center [479, 242] width 958 height 484
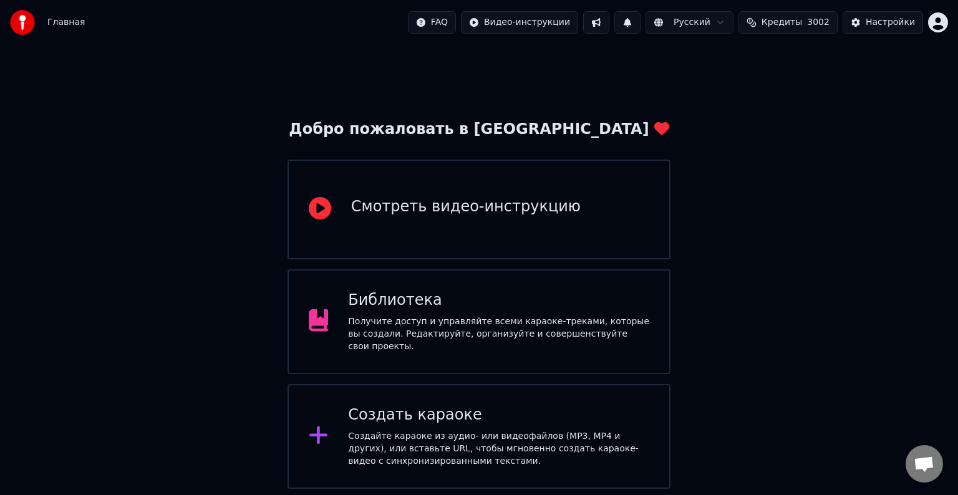
click at [811, 24] on button "Кредиты 3002" at bounding box center [788, 22] width 99 height 22
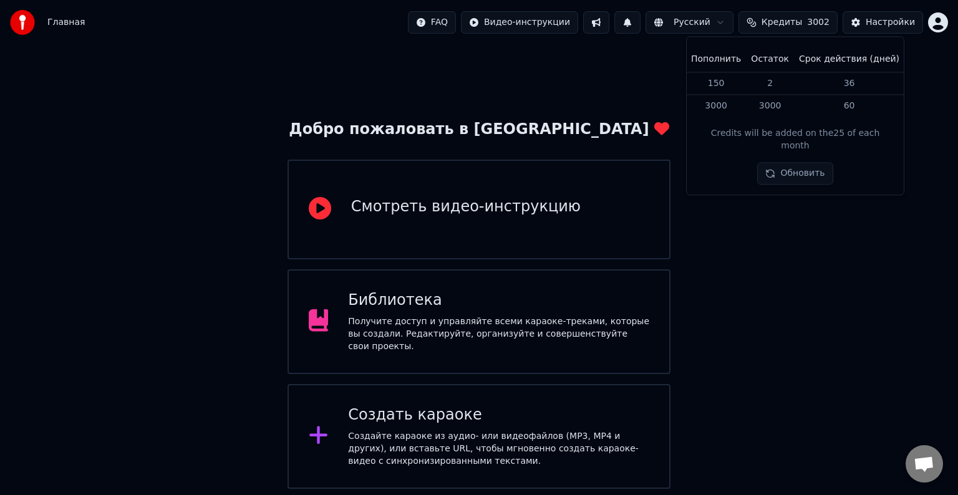
click at [629, 117] on div "Добро пожаловать в Youka Смотреть видео-инструкцию Библиотека Получите доступ и…" at bounding box center [479, 267] width 958 height 444
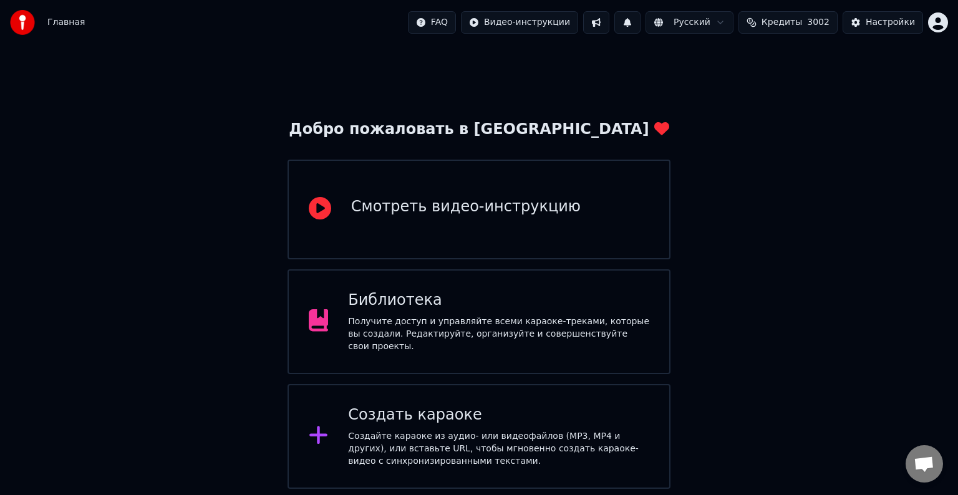
click at [507, 359] on div "Библиотека Получите доступ и управляйте всеми караоке-треками, которые вы созда…" at bounding box center [479, 321] width 383 height 105
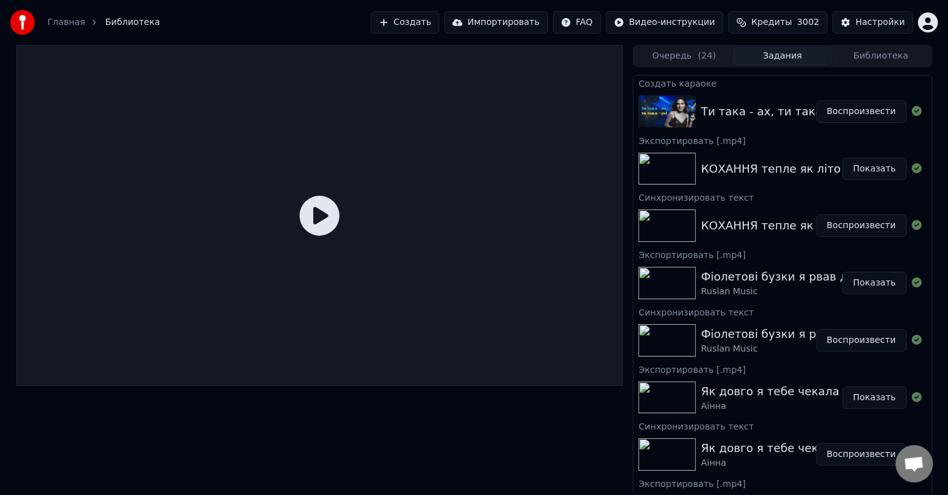
click at [833, 114] on button "Воспроизвести" at bounding box center [861, 111] width 90 height 22
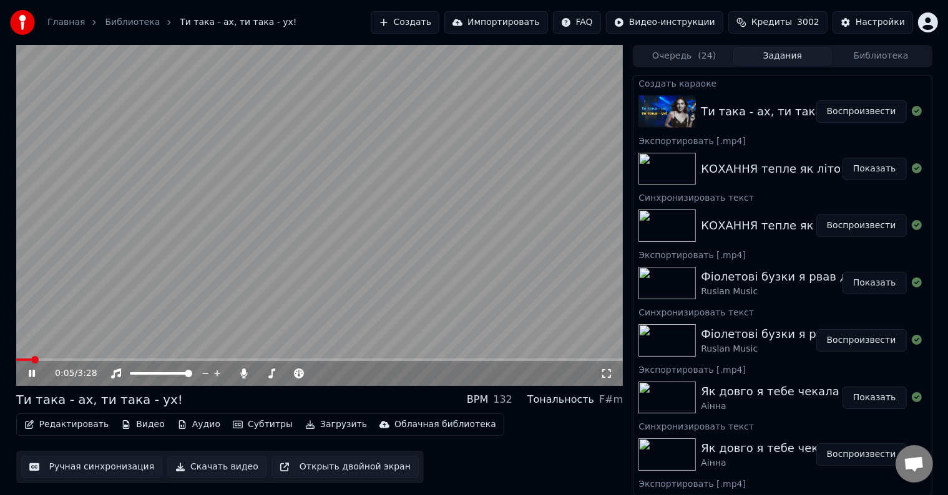
click at [261, 277] on video at bounding box center [319, 215] width 607 height 341
click at [331, 245] on video at bounding box center [319, 215] width 607 height 341
click at [342, 206] on video at bounding box center [319, 215] width 607 height 341
click at [386, 180] on video at bounding box center [319, 215] width 607 height 341
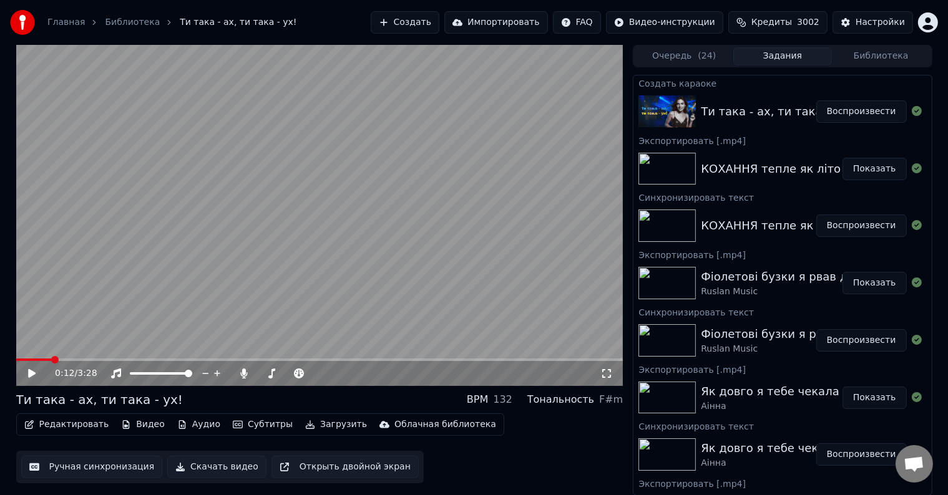
click at [405, 237] on video at bounding box center [319, 215] width 607 height 341
click at [402, 234] on video at bounding box center [319, 215] width 607 height 341
click at [47, 361] on span at bounding box center [32, 360] width 32 height 2
click at [297, 223] on video at bounding box center [319, 215] width 607 height 341
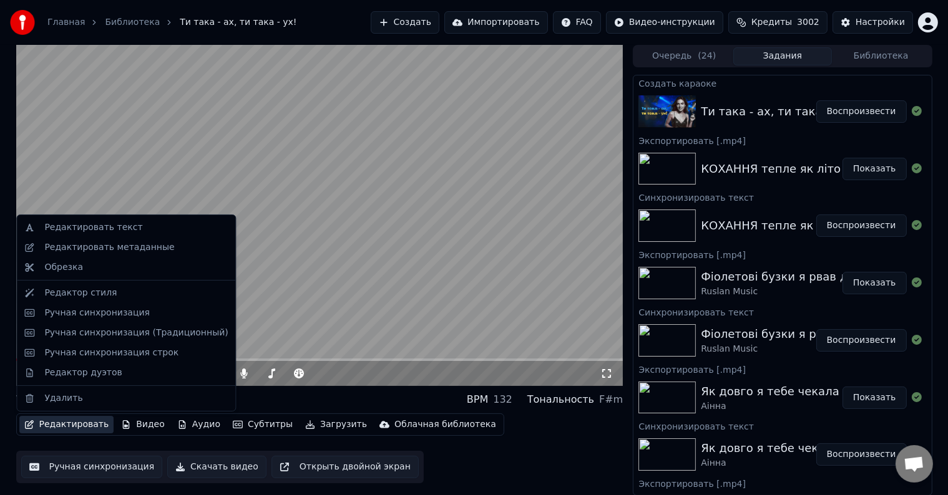
click at [50, 424] on button "Редактировать" at bounding box center [66, 424] width 95 height 17
click at [110, 233] on div "Редактировать текст" at bounding box center [93, 227] width 98 height 12
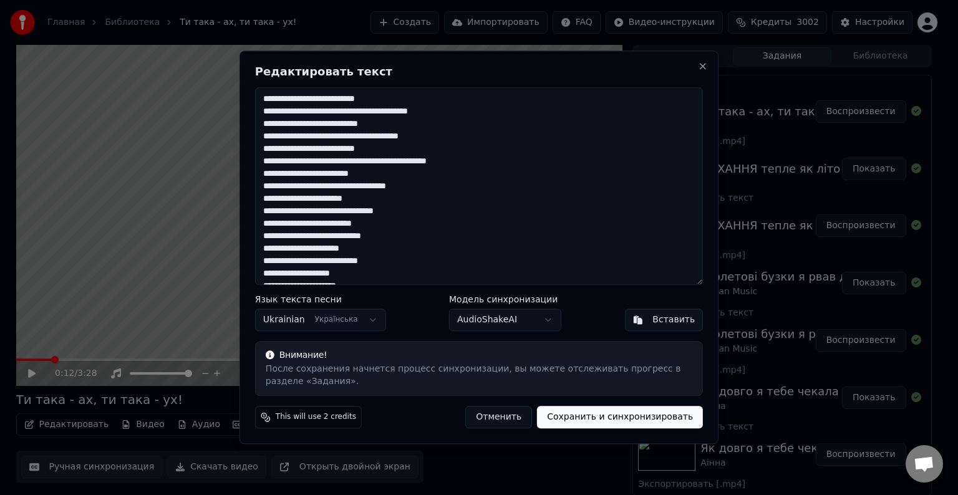
drag, startPoint x: 371, startPoint y: 387, endPoint x: 238, endPoint y: 513, distance: 182.7
click at [238, 495] on html "Главная Библиотека Ти така - ах, ти така - ух! Создать Импортировать FAQ Видео-…" at bounding box center [479, 247] width 958 height 495
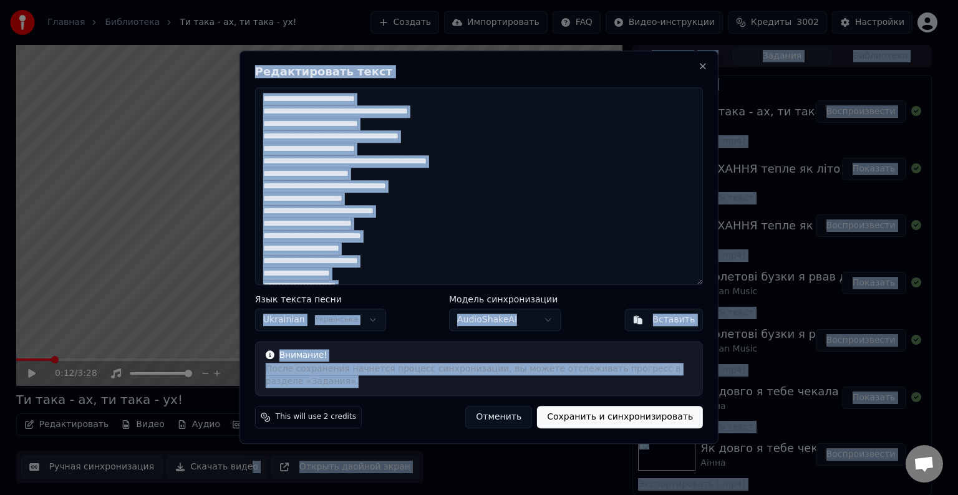
click at [417, 267] on textarea at bounding box center [479, 186] width 448 height 198
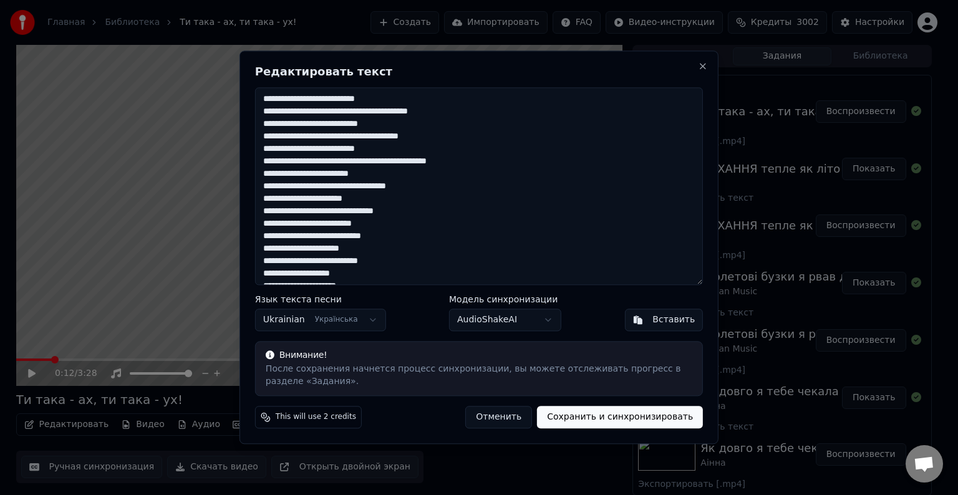
click at [382, 107] on textarea at bounding box center [479, 186] width 448 height 198
click at [302, 102] on textarea at bounding box center [479, 186] width 448 height 198
click at [294, 125] on textarea at bounding box center [479, 186] width 448 height 198
click at [312, 139] on textarea at bounding box center [479, 186] width 448 height 198
click at [315, 136] on textarea at bounding box center [479, 186] width 448 height 198
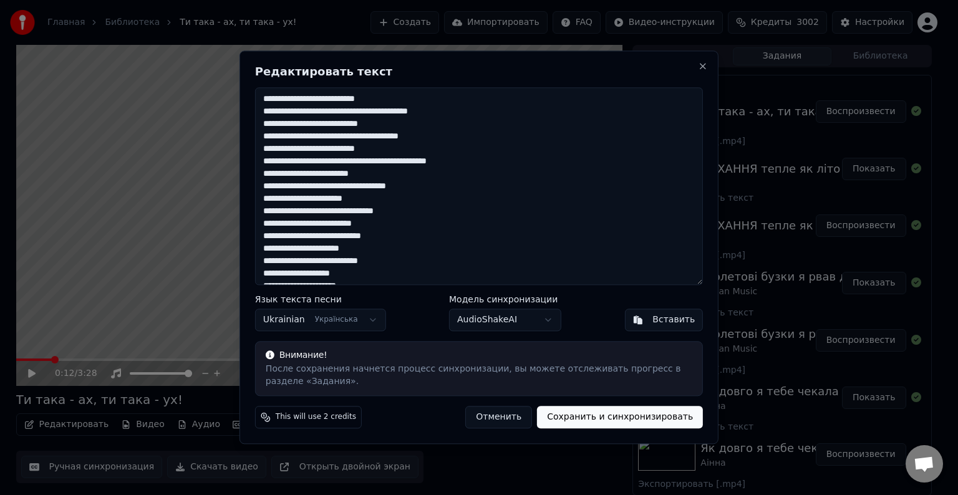
click at [315, 140] on textarea at bounding box center [479, 186] width 448 height 198
drag, startPoint x: 294, startPoint y: 150, endPoint x: 309, endPoint y: 168, distance: 23.1
click at [294, 150] on textarea at bounding box center [479, 186] width 448 height 198
click at [289, 147] on textarea at bounding box center [479, 186] width 448 height 198
click at [293, 150] on textarea at bounding box center [479, 186] width 448 height 198
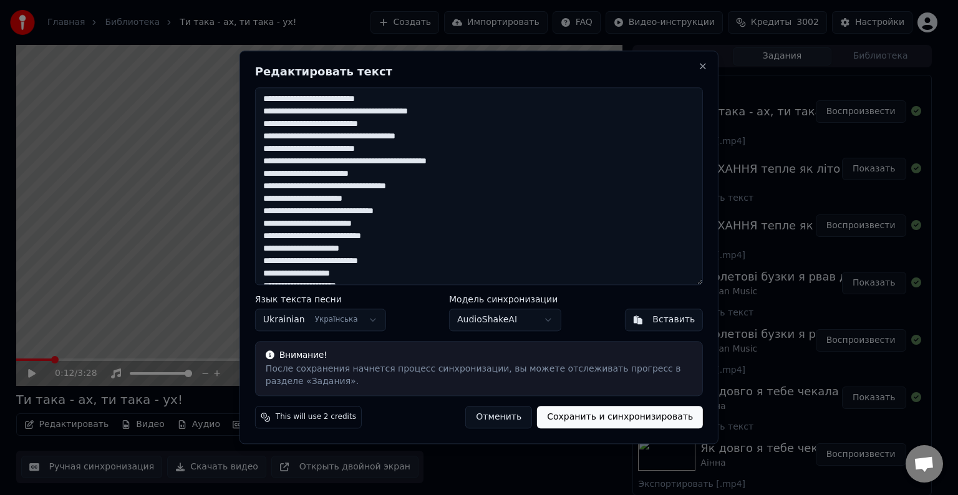
click at [295, 173] on textarea at bounding box center [479, 186] width 448 height 198
click at [294, 177] on textarea at bounding box center [479, 186] width 448 height 198
click at [294, 173] on textarea at bounding box center [479, 186] width 448 height 198
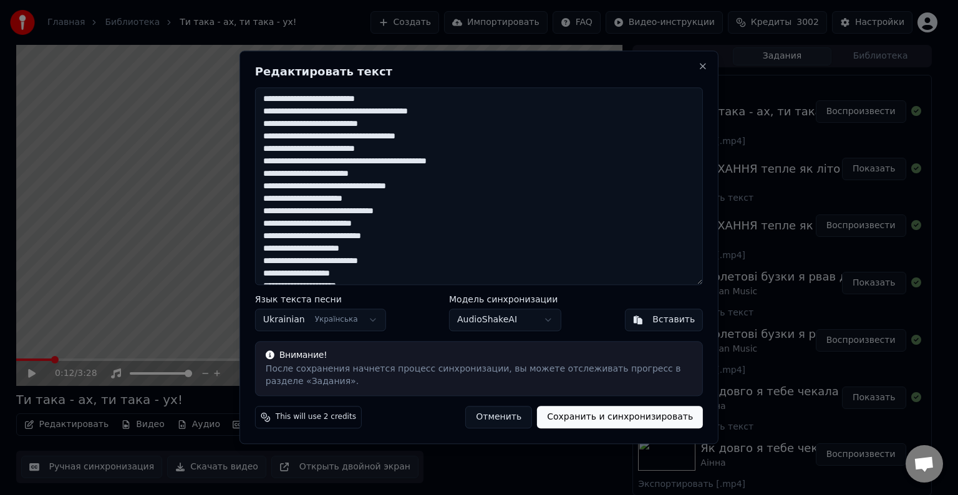
click at [294, 172] on textarea at bounding box center [479, 186] width 448 height 198
click at [292, 170] on textarea at bounding box center [479, 186] width 448 height 198
click at [299, 177] on textarea at bounding box center [479, 186] width 448 height 198
click at [296, 197] on textarea at bounding box center [479, 186] width 448 height 198
click at [303, 202] on textarea at bounding box center [479, 186] width 448 height 198
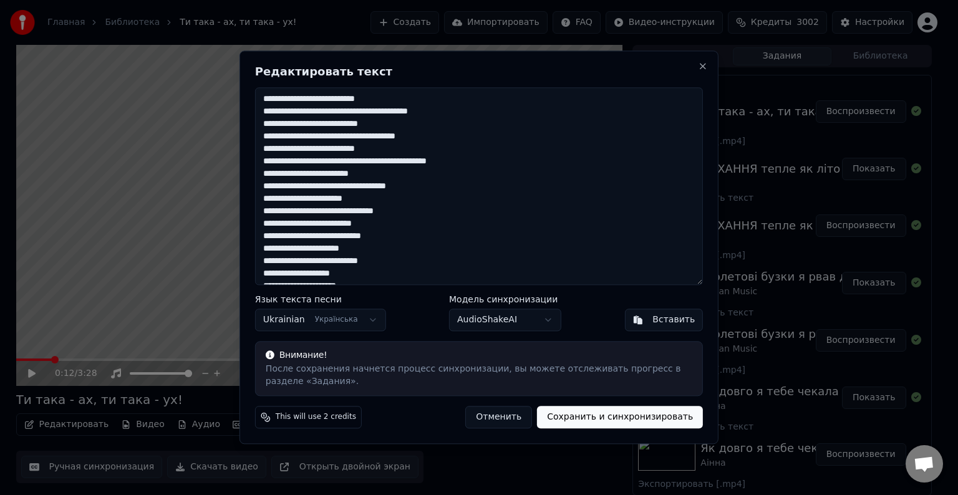
click at [302, 199] on textarea at bounding box center [479, 186] width 448 height 198
click at [288, 213] on textarea at bounding box center [479, 186] width 448 height 198
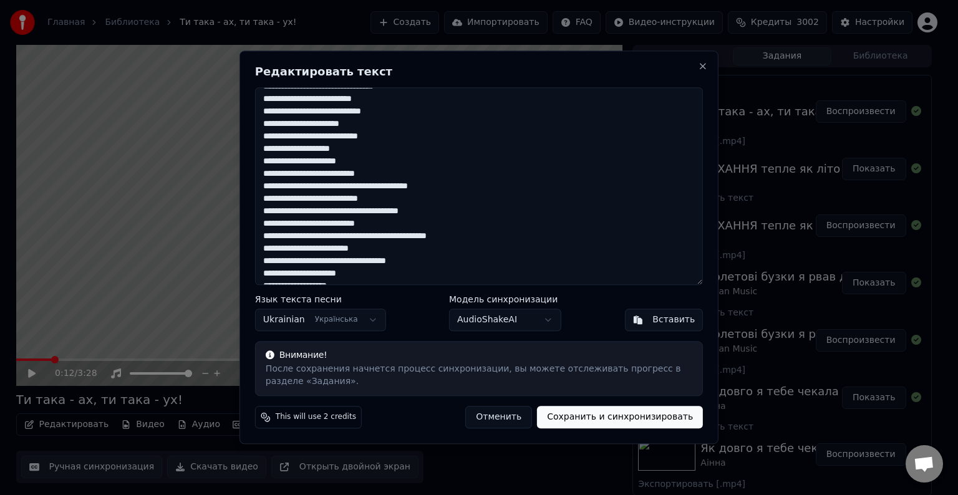
click at [297, 175] on textarea at bounding box center [479, 186] width 448 height 198
click at [294, 175] on textarea at bounding box center [479, 186] width 448 height 198
click at [294, 201] on textarea at bounding box center [479, 186] width 448 height 198
click at [317, 215] on textarea at bounding box center [479, 186] width 448 height 198
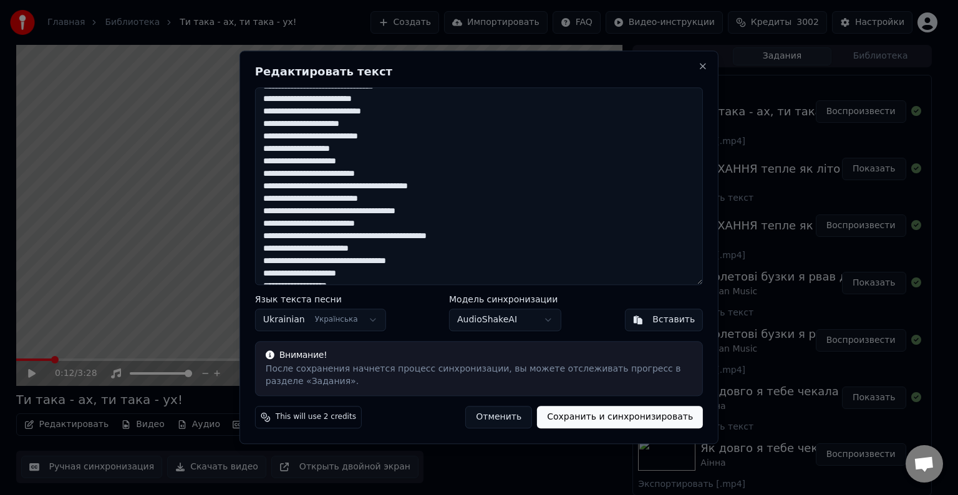
scroll to position [187, 0]
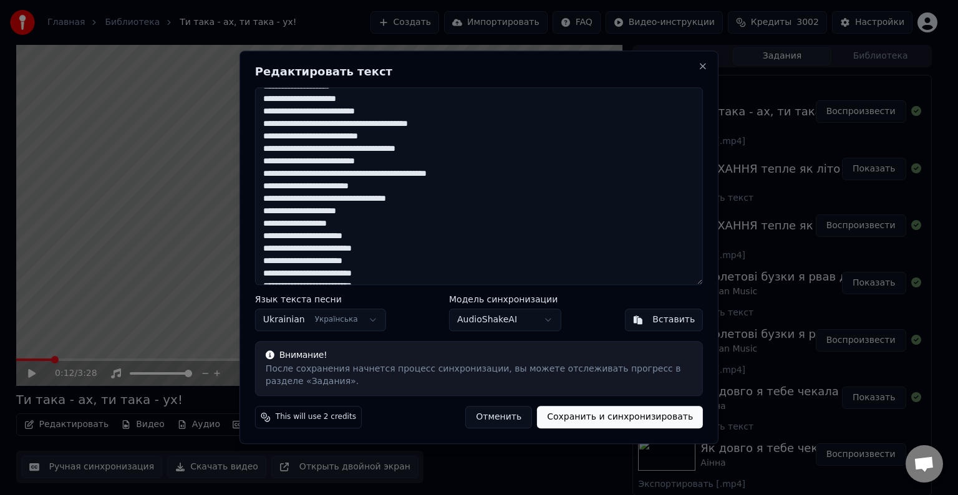
drag, startPoint x: 292, startPoint y: 165, endPoint x: 304, endPoint y: 191, distance: 28.8
click at [292, 165] on textarea at bounding box center [479, 186] width 448 height 198
click at [293, 188] on textarea at bounding box center [479, 186] width 448 height 198
click at [427, 204] on textarea at bounding box center [479, 186] width 448 height 198
click at [342, 213] on textarea at bounding box center [479, 186] width 448 height 198
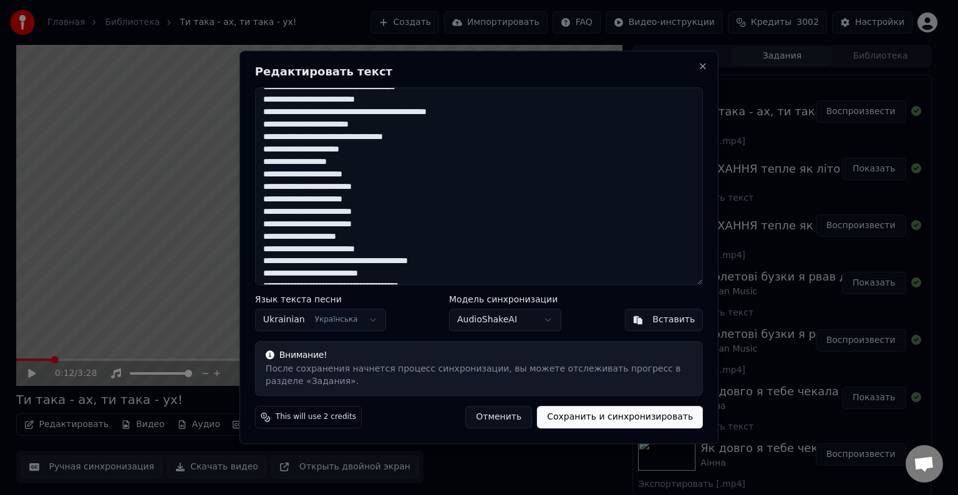
scroll to position [250, 0]
click at [299, 186] on textarea at bounding box center [479, 186] width 448 height 198
click at [299, 175] on textarea at bounding box center [479, 186] width 448 height 198
click at [274, 174] on textarea at bounding box center [479, 186] width 448 height 198
drag, startPoint x: 316, startPoint y: 173, endPoint x: 287, endPoint y: 173, distance: 28.7
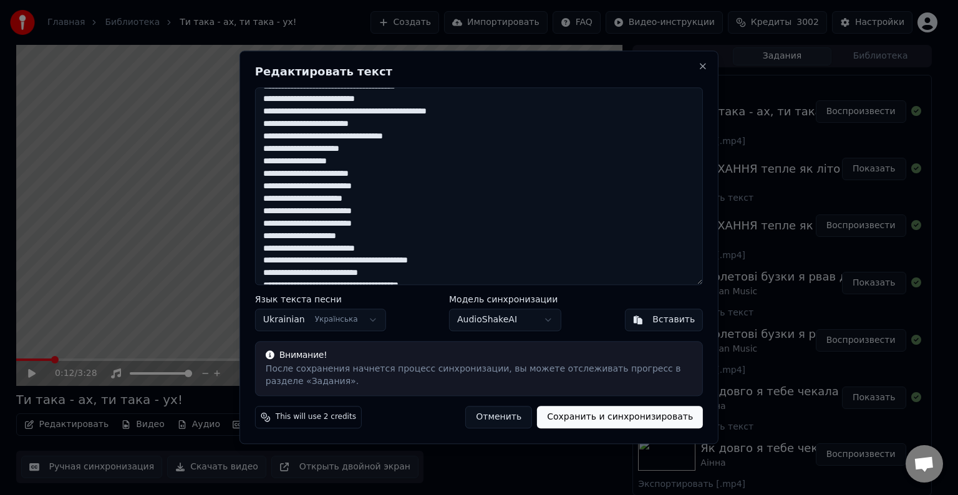
click at [287, 173] on textarea at bounding box center [479, 186] width 448 height 198
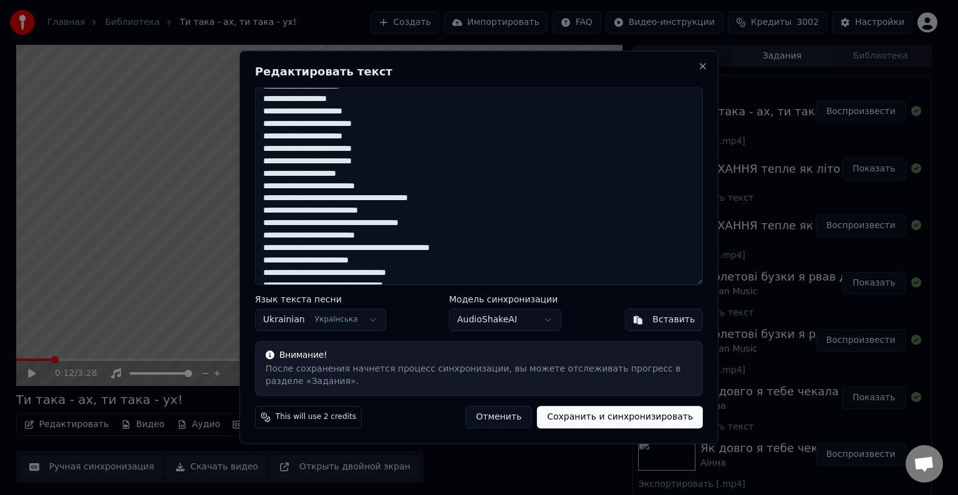
click at [301, 217] on textarea at bounding box center [479, 186] width 448 height 198
click at [294, 215] on textarea at bounding box center [479, 186] width 448 height 198
click at [294, 210] on textarea at bounding box center [479, 186] width 448 height 198
click at [293, 210] on textarea at bounding box center [479, 186] width 448 height 198
click at [292, 239] on textarea at bounding box center [479, 186] width 448 height 198
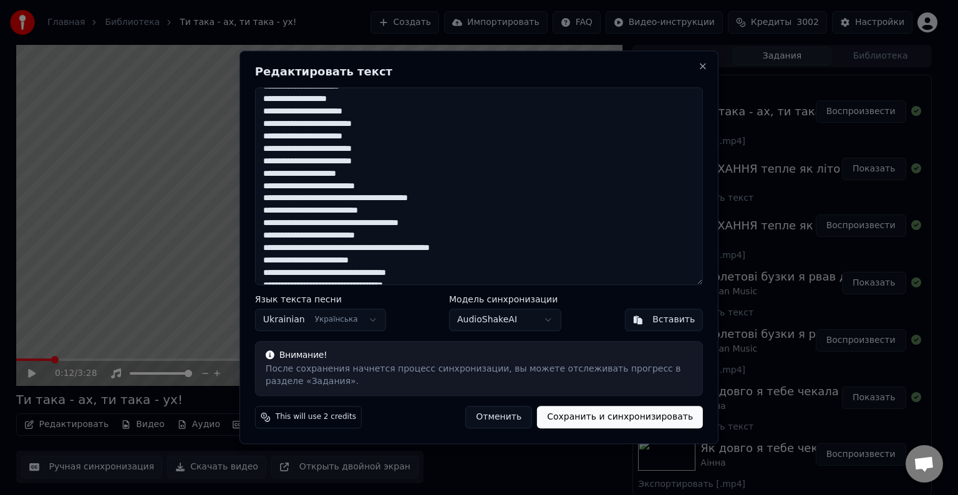
click at [294, 238] on textarea at bounding box center [479, 186] width 448 height 198
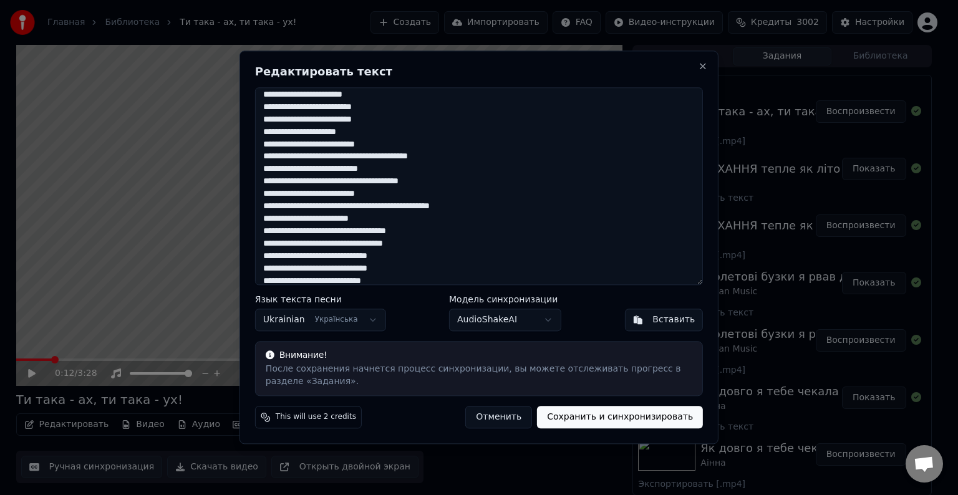
scroll to position [374, 0]
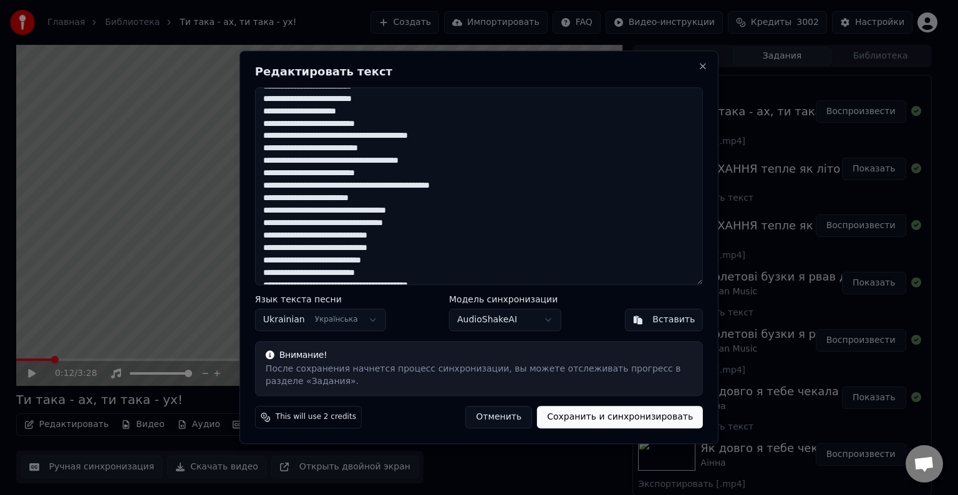
drag, startPoint x: 292, startPoint y: 123, endPoint x: 311, endPoint y: 148, distance: 32.1
click at [292, 123] on textarea at bounding box center [479, 186] width 448 height 198
click at [294, 125] on textarea at bounding box center [479, 186] width 448 height 198
click at [314, 165] on textarea at bounding box center [479, 186] width 448 height 198
click at [314, 163] on textarea at bounding box center [479, 186] width 448 height 198
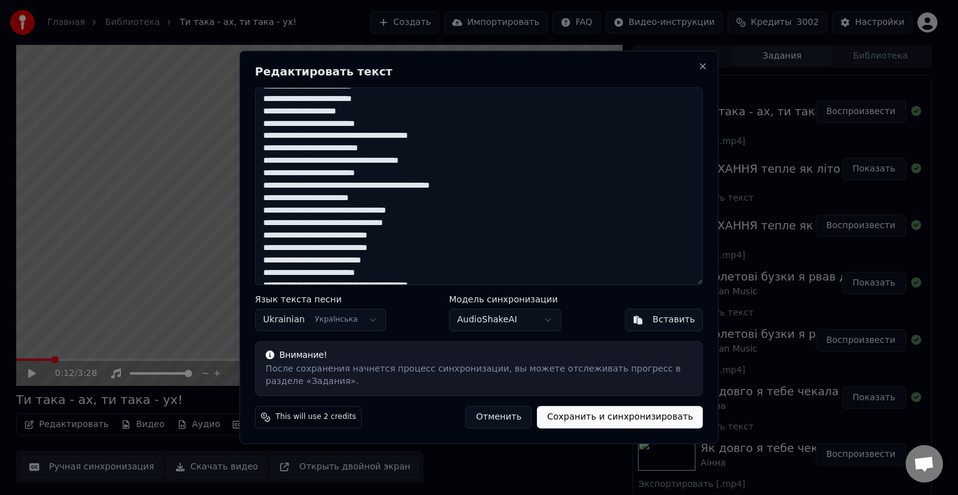
click at [316, 163] on textarea at bounding box center [479, 186] width 448 height 198
click at [291, 177] on textarea at bounding box center [479, 186] width 448 height 198
click at [299, 176] on textarea at bounding box center [479, 186] width 448 height 198
click at [415, 190] on textarea at bounding box center [479, 186] width 448 height 198
click at [414, 185] on textarea at bounding box center [479, 186] width 448 height 198
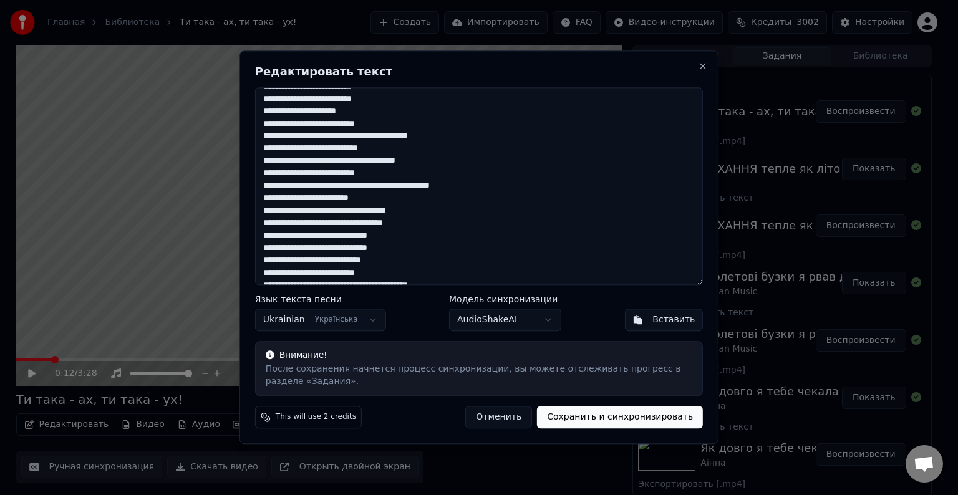
click at [420, 188] on textarea at bounding box center [479, 186] width 448 height 198
click at [296, 200] on textarea at bounding box center [479, 186] width 448 height 198
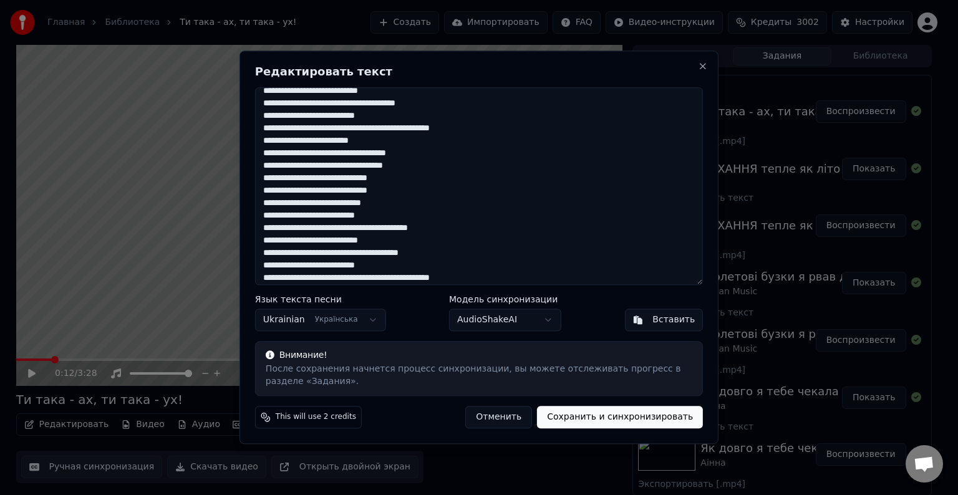
scroll to position [437, 0]
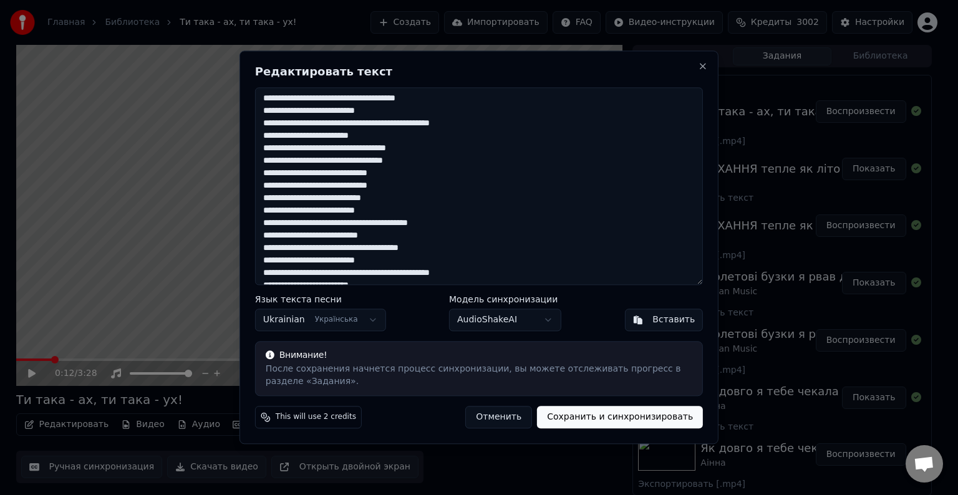
click at [427, 152] on textarea at bounding box center [479, 186] width 448 height 198
click at [424, 148] on textarea at bounding box center [479, 186] width 448 height 198
click at [427, 152] on textarea at bounding box center [479, 186] width 448 height 198
click at [425, 150] on textarea at bounding box center [479, 186] width 448 height 198
drag, startPoint x: 364, startPoint y: 177, endPoint x: 358, endPoint y: 183, distance: 8.8
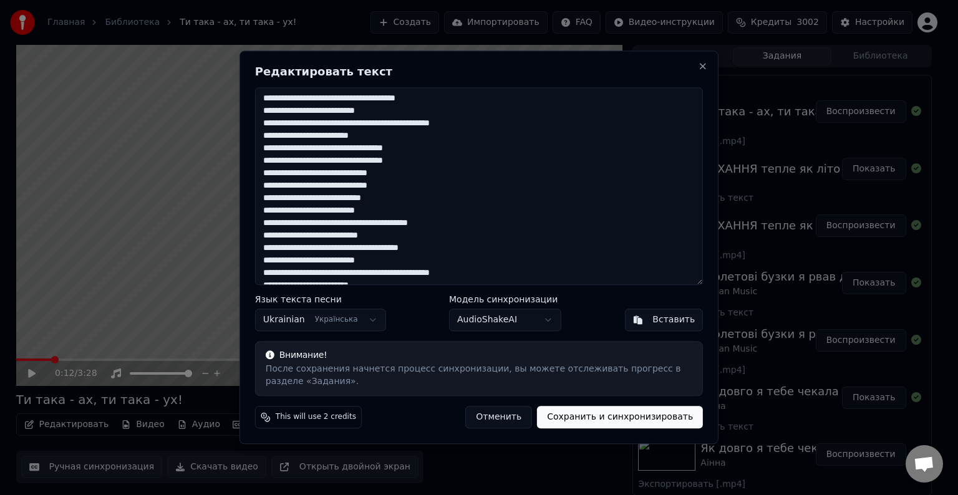
click at [364, 177] on textarea at bounding box center [479, 186] width 448 height 198
click at [379, 177] on textarea at bounding box center [479, 186] width 448 height 198
click at [377, 177] on textarea at bounding box center [479, 186] width 448 height 198
click at [356, 180] on textarea at bounding box center [479, 186] width 448 height 198
click at [346, 175] on textarea at bounding box center [479, 186] width 448 height 198
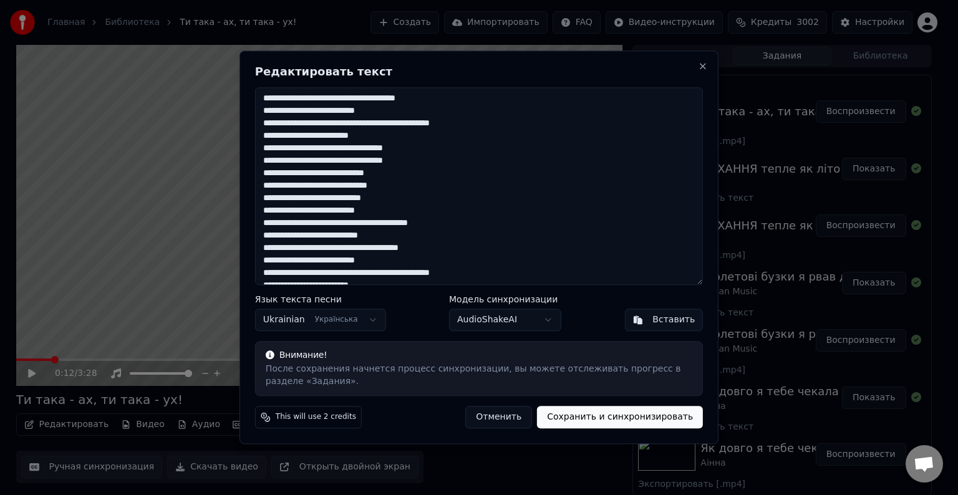
click at [359, 177] on textarea at bounding box center [479, 186] width 448 height 198
click at [329, 193] on textarea at bounding box center [479, 186] width 448 height 198
click at [341, 173] on textarea at bounding box center [479, 186] width 448 height 198
click at [316, 198] on textarea at bounding box center [479, 186] width 448 height 198
click at [303, 197] on textarea at bounding box center [479, 186] width 448 height 198
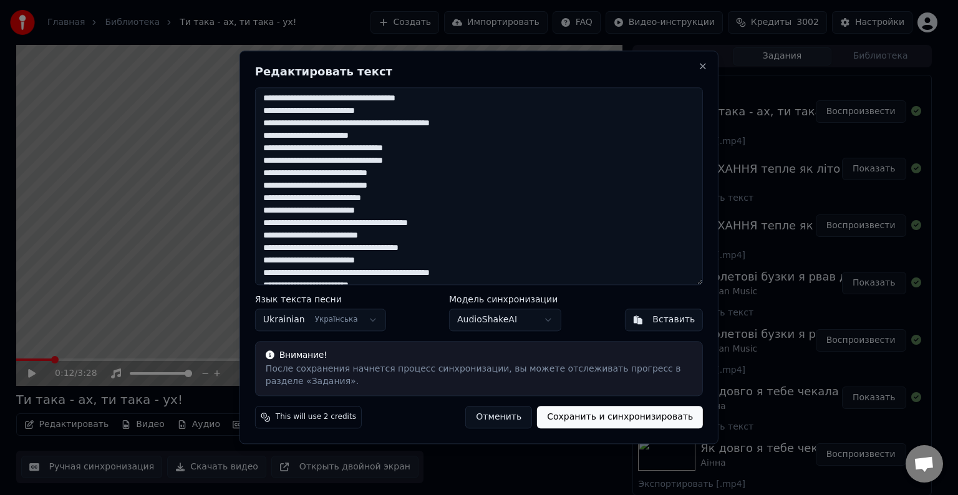
click at [309, 201] on textarea at bounding box center [479, 186] width 448 height 198
click at [308, 201] on textarea at bounding box center [479, 186] width 448 height 198
drag, startPoint x: 309, startPoint y: 197, endPoint x: 288, endPoint y: 198, distance: 21.8
click at [288, 198] on textarea at bounding box center [479, 186] width 448 height 198
click at [380, 197] on textarea at bounding box center [479, 186] width 448 height 198
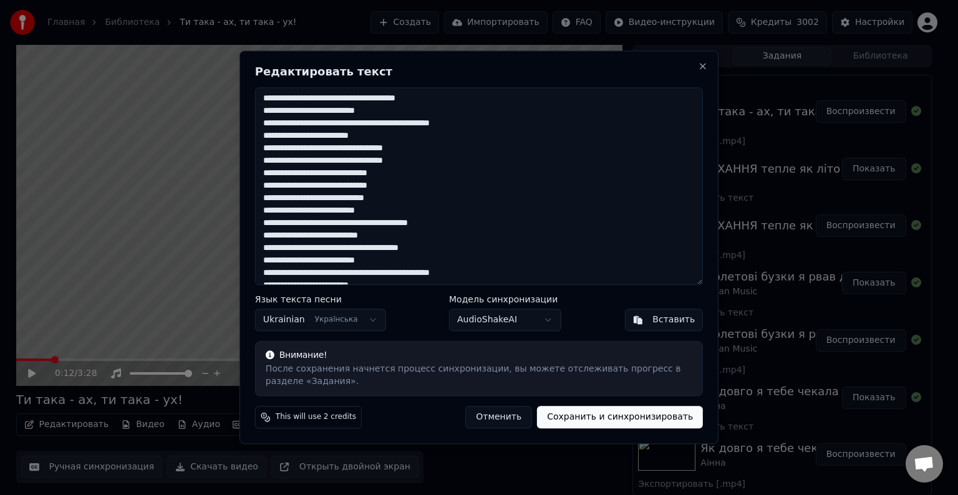
click at [309, 198] on textarea at bounding box center [479, 186] width 448 height 198
click at [364, 201] on textarea at bounding box center [479, 186] width 448 height 198
drag, startPoint x: 293, startPoint y: 214, endPoint x: 299, endPoint y: 212, distance: 7.1
click at [293, 214] on textarea at bounding box center [479, 186] width 448 height 198
click at [296, 212] on textarea at bounding box center [479, 186] width 448 height 198
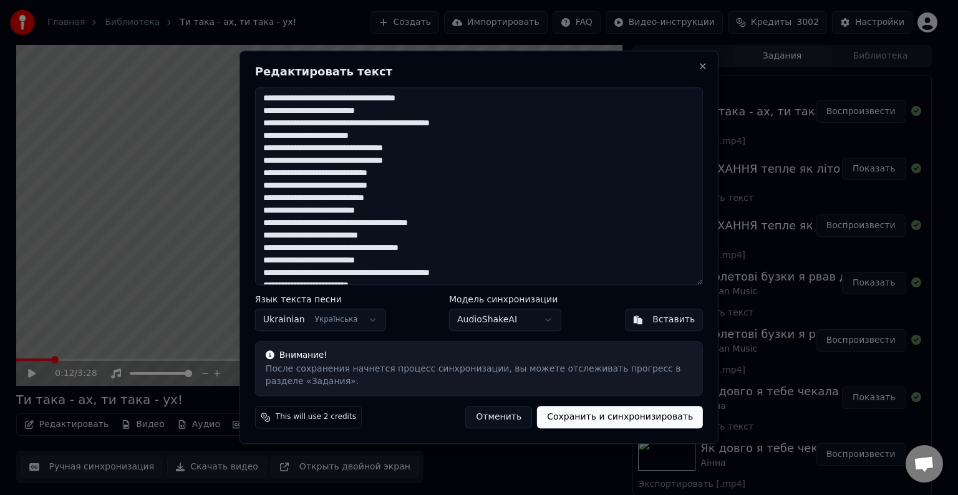
click at [300, 212] on textarea at bounding box center [479, 186] width 448 height 198
click at [299, 212] on textarea at bounding box center [479, 186] width 448 height 198
click at [296, 238] on textarea at bounding box center [479, 186] width 448 height 198
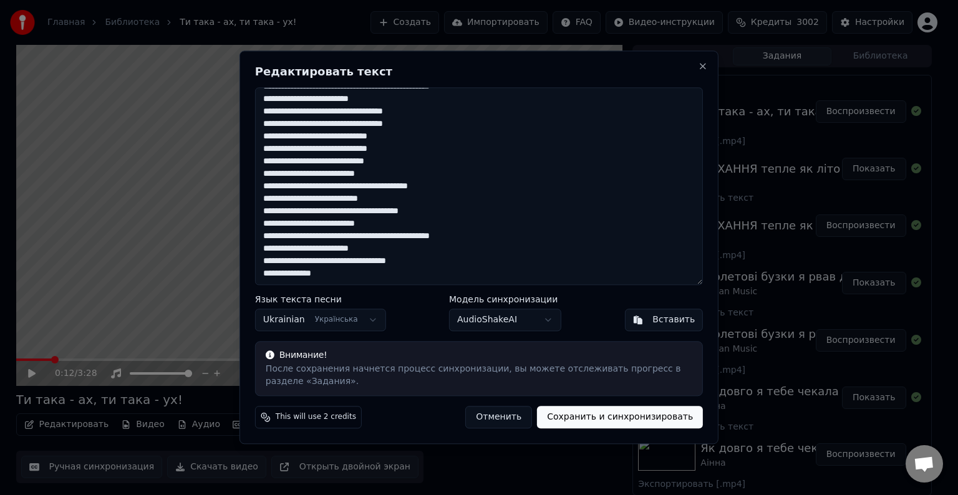
click at [293, 225] on textarea at bounding box center [479, 186] width 448 height 198
drag, startPoint x: 336, startPoint y: 237, endPoint x: 342, endPoint y: 250, distance: 13.9
click at [336, 237] on textarea at bounding box center [479, 186] width 448 height 198
click at [334, 240] on textarea at bounding box center [479, 186] width 448 height 198
click at [334, 238] on textarea at bounding box center [479, 186] width 448 height 198
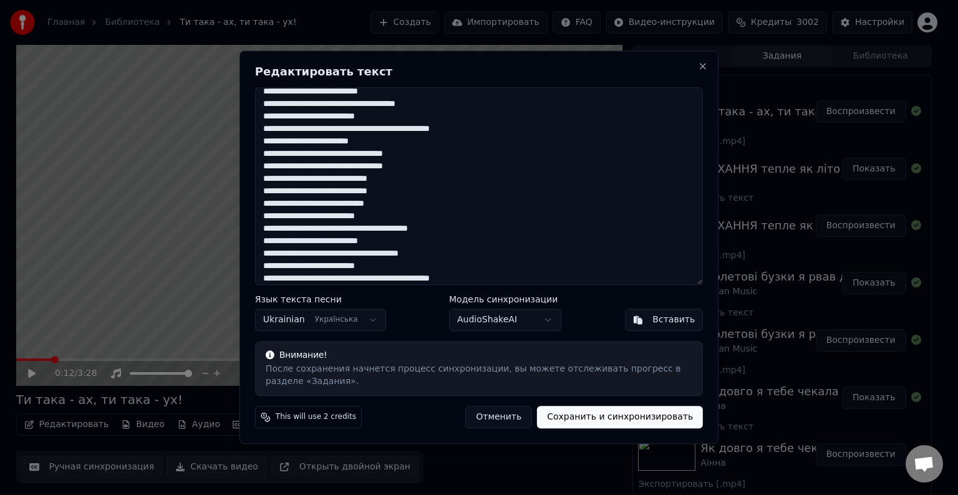
scroll to position [411, 0]
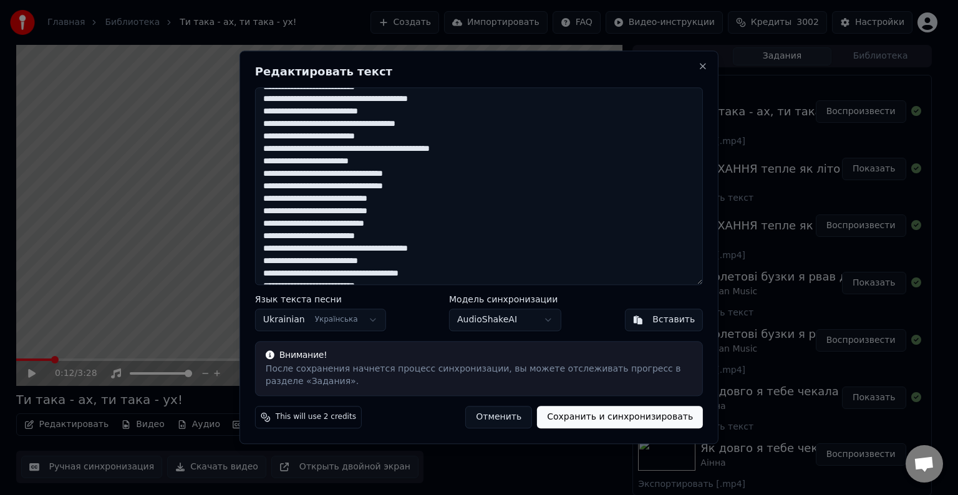
click at [337, 152] on textarea at bounding box center [479, 186] width 448 height 198
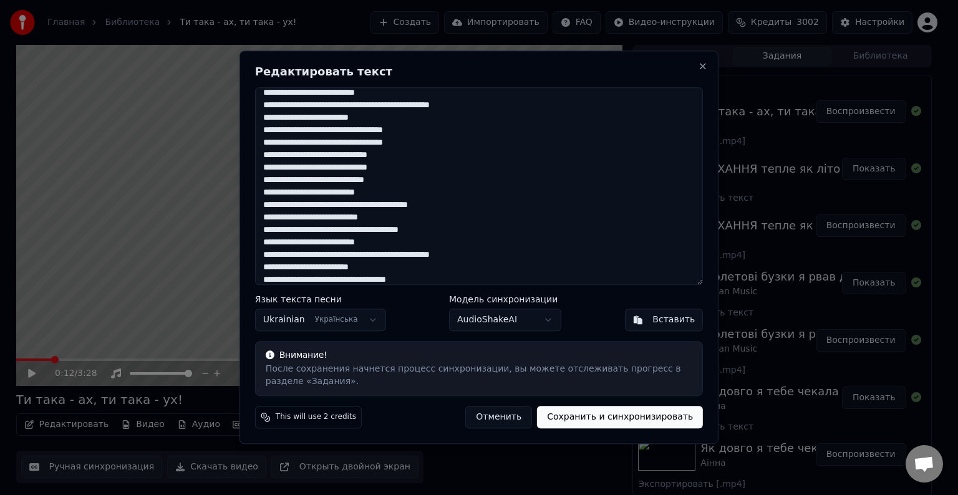
scroll to position [473, 0]
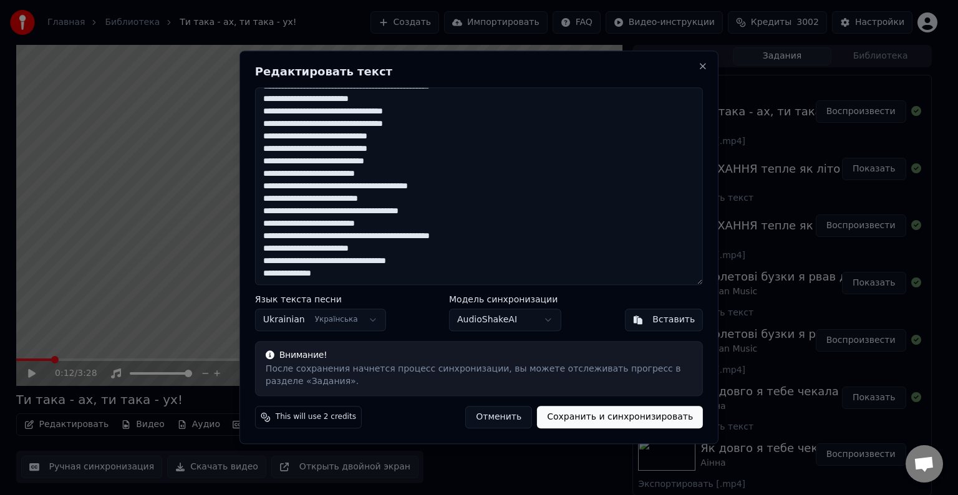
click at [420, 238] on textarea at bounding box center [479, 186] width 448 height 198
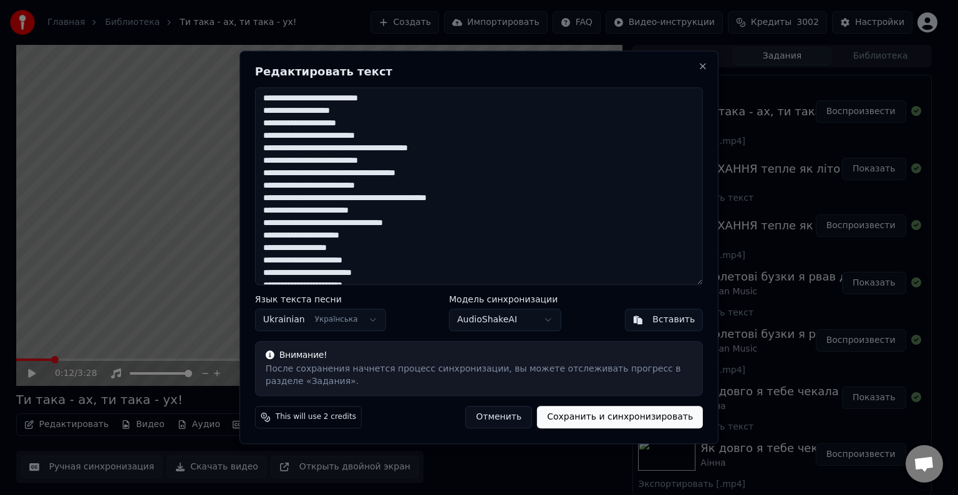
scroll to position [162, 0]
click at [412, 199] on textarea at bounding box center [479, 186] width 448 height 198
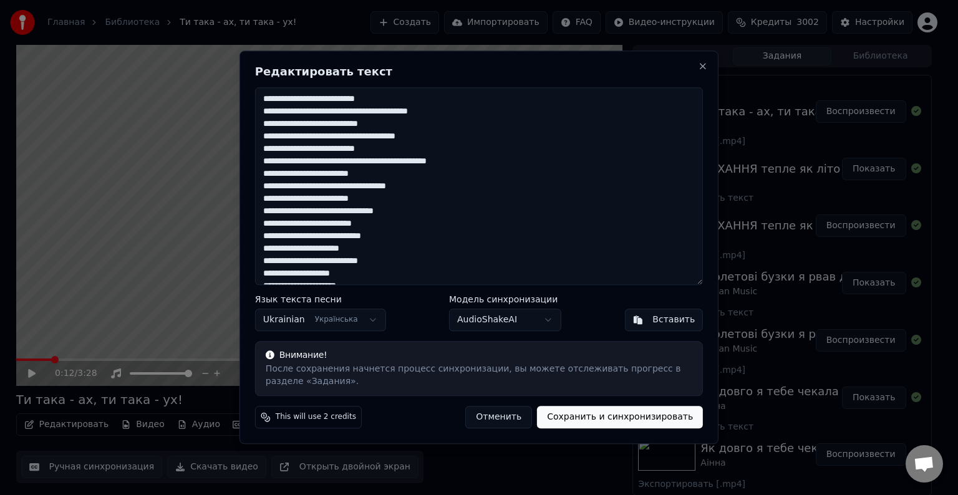
scroll to position [0, 0]
click at [407, 165] on textarea at bounding box center [479, 186] width 448 height 198
click at [411, 165] on textarea at bounding box center [479, 186] width 448 height 198
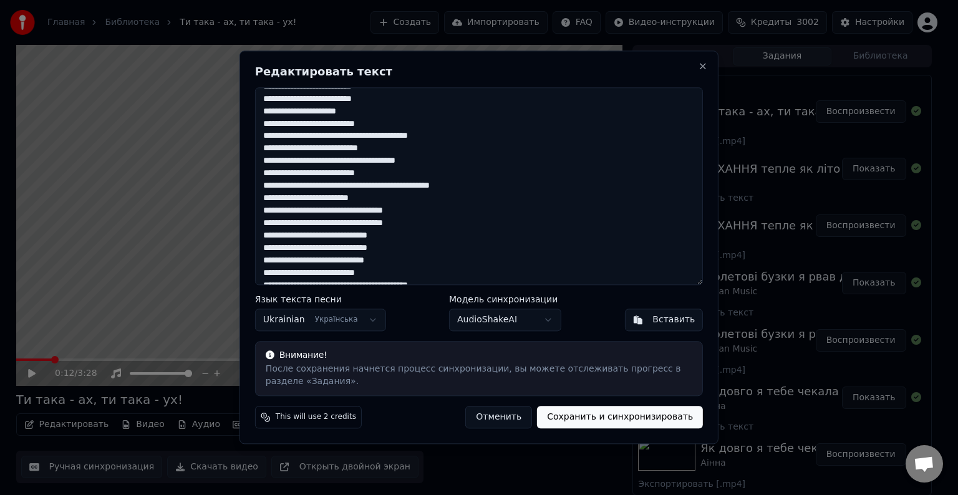
scroll to position [473, 0]
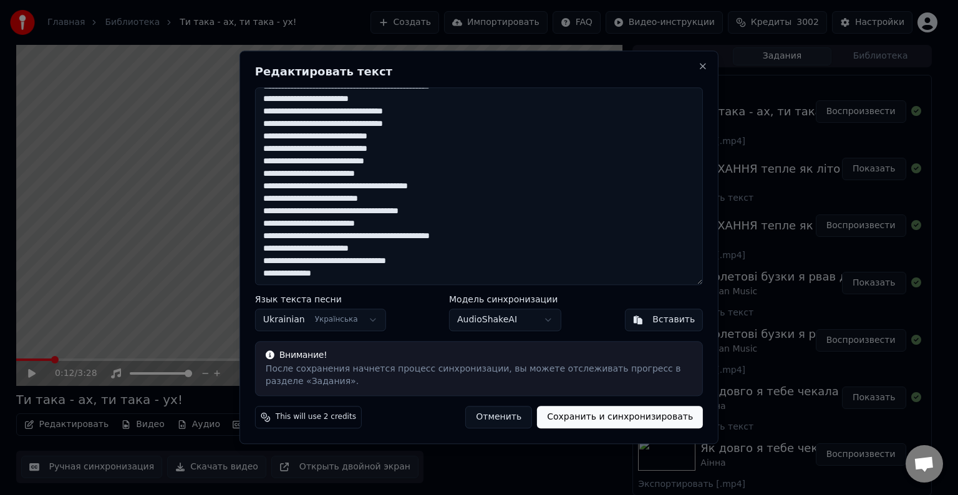
click at [290, 250] on textarea at bounding box center [479, 186] width 448 height 198
click at [295, 251] on textarea at bounding box center [479, 186] width 448 height 198
click at [294, 252] on textarea at bounding box center [479, 186] width 448 height 198
click at [293, 250] on textarea at bounding box center [479, 186] width 448 height 198
click at [429, 265] on textarea at bounding box center [479, 186] width 448 height 198
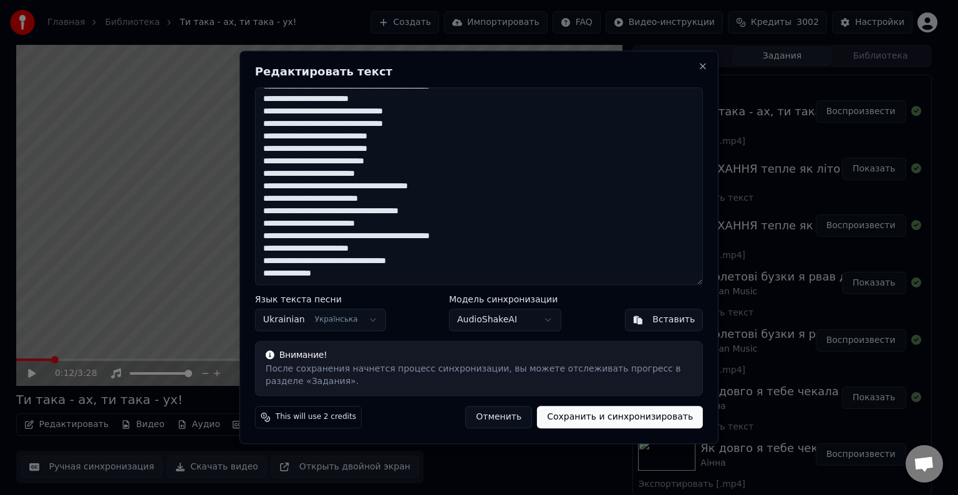
click at [427, 264] on textarea at bounding box center [479, 186] width 448 height 198
click at [426, 263] on textarea at bounding box center [479, 186] width 448 height 198
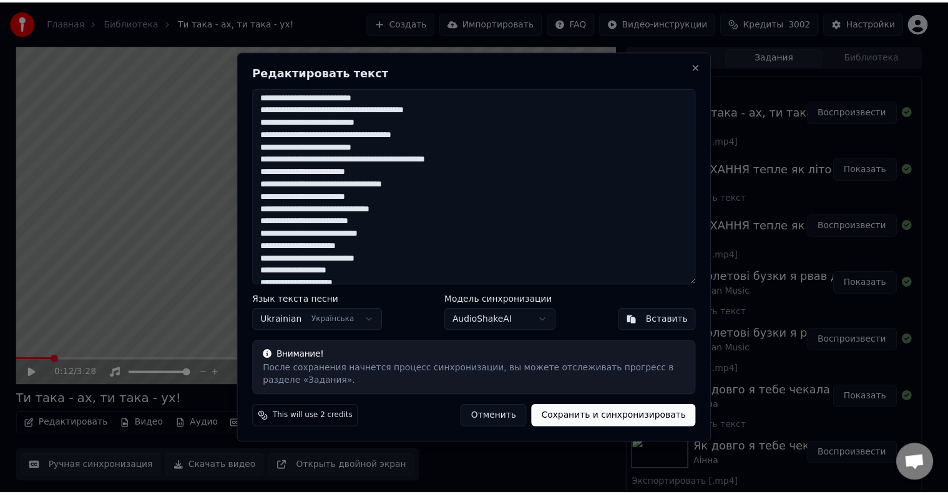
scroll to position [0, 0]
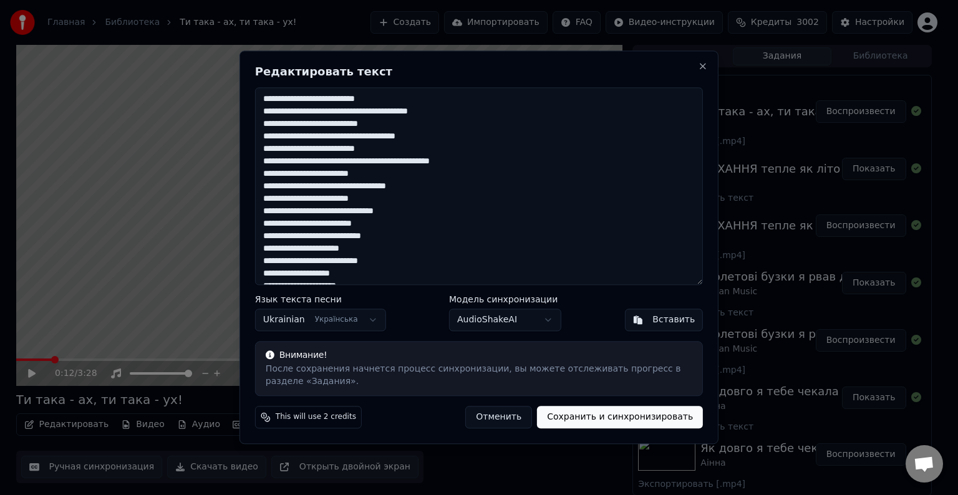
click at [427, 188] on textarea at bounding box center [479, 186] width 448 height 198
type textarea "**********"
click at [493, 326] on button "AudioShakeAI" at bounding box center [505, 320] width 112 height 22
click at [636, 408] on button "Сохранить и синхронизировать" at bounding box center [620, 418] width 166 height 22
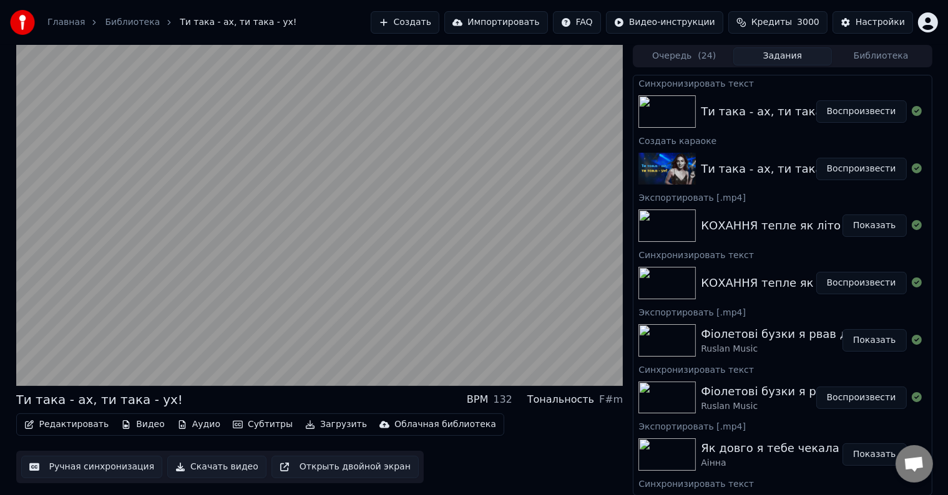
click at [399, 264] on video at bounding box center [319, 215] width 607 height 341
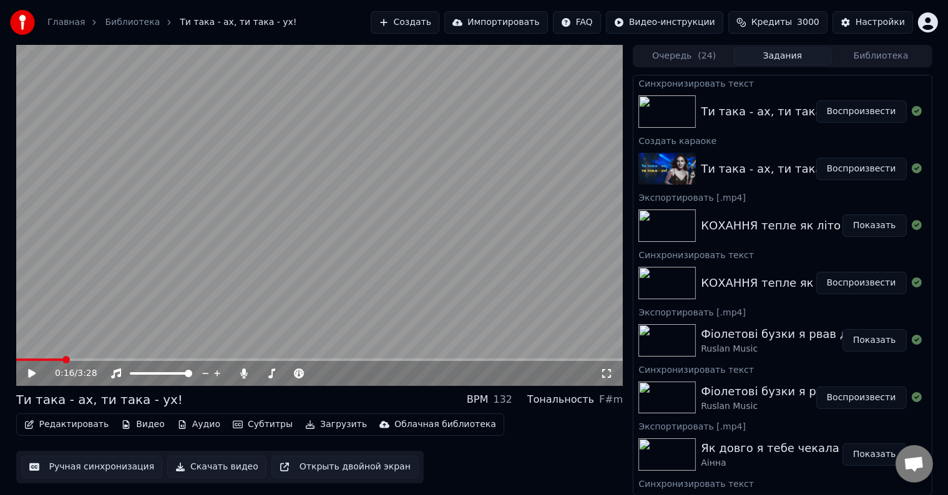
click at [424, 217] on video at bounding box center [319, 215] width 607 height 341
click at [383, 359] on span at bounding box center [211, 360] width 391 height 2
click at [371, 357] on video at bounding box center [319, 215] width 607 height 341
click at [358, 359] on span at bounding box center [187, 360] width 342 height 2
click at [356, 304] on video at bounding box center [319, 215] width 607 height 341
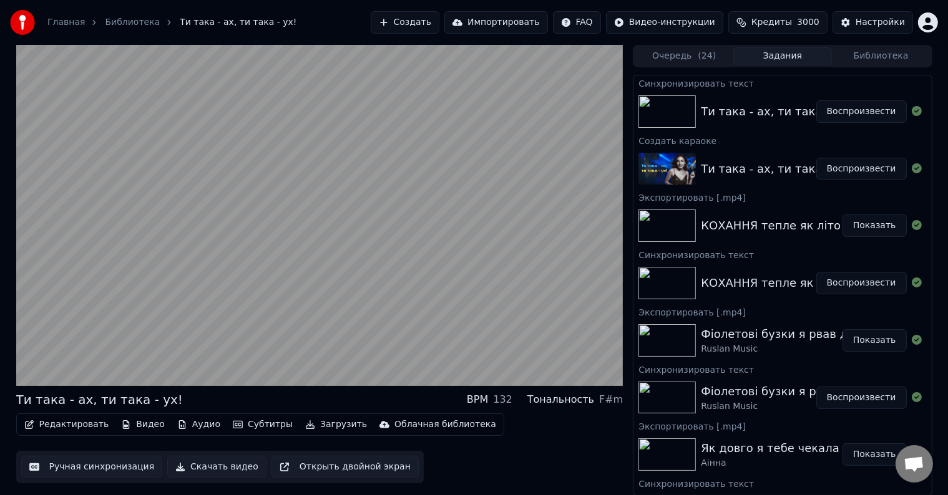
click at [394, 247] on video at bounding box center [319, 215] width 607 height 341
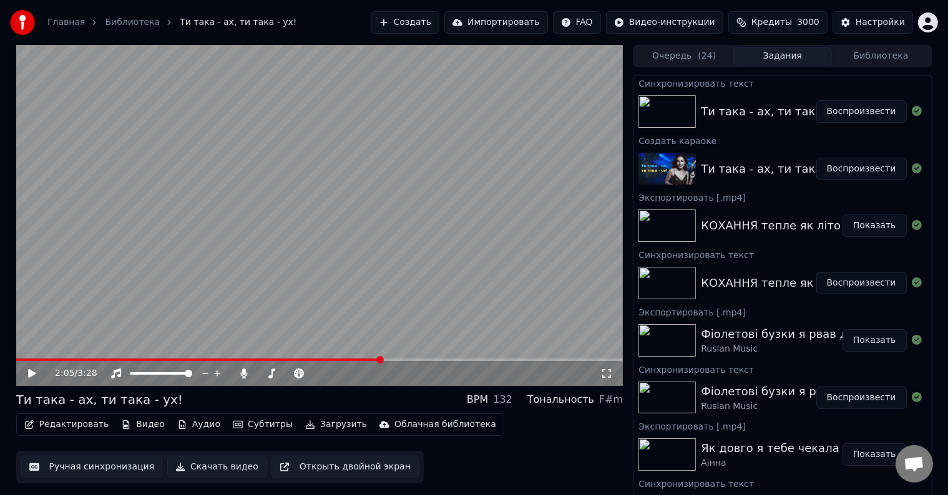
click at [83, 424] on button "Редактировать" at bounding box center [66, 424] width 95 height 17
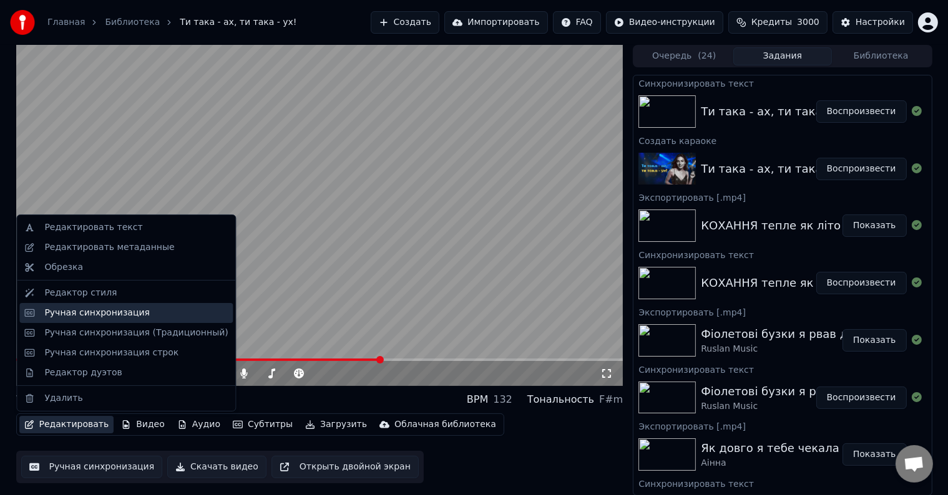
click at [96, 314] on div "Ручная синхронизация" at bounding box center [96, 313] width 105 height 12
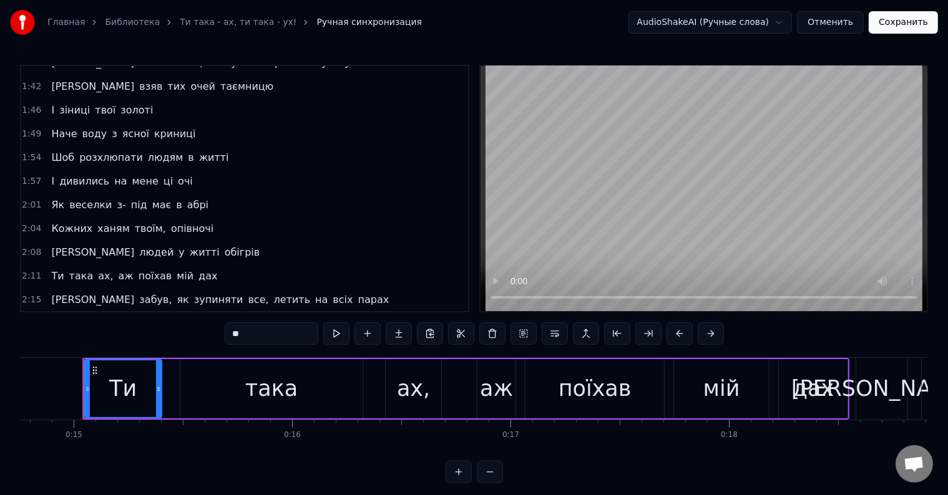
scroll to position [561, 0]
click at [77, 220] on span "Кожних" at bounding box center [72, 227] width 44 height 14
type input "******"
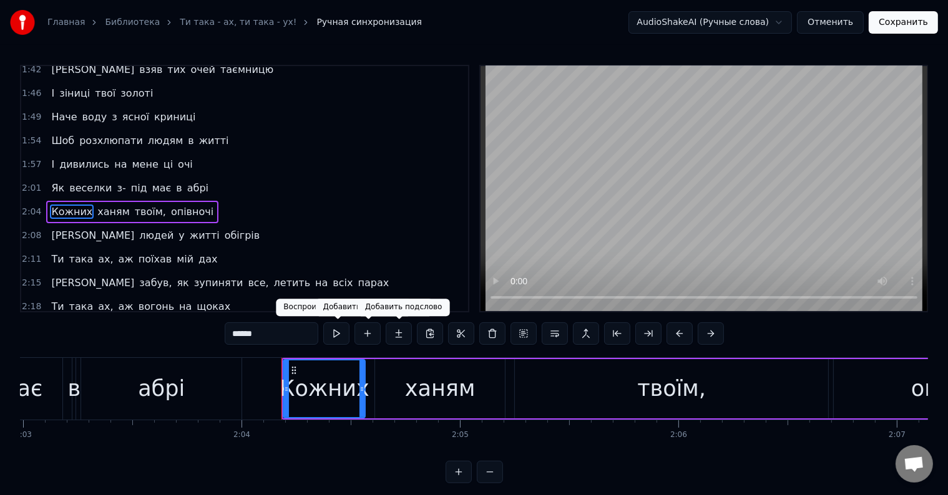
scroll to position [0, 27052]
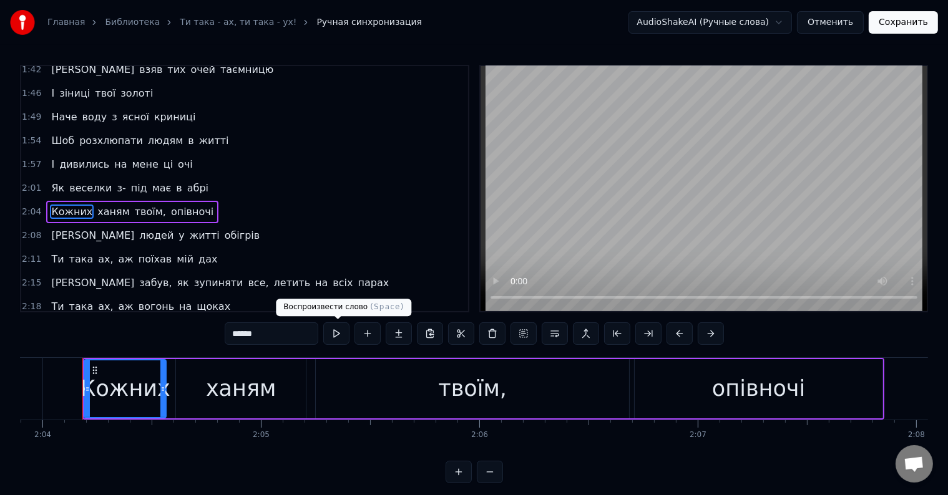
click at [342, 332] on button at bounding box center [336, 334] width 26 height 22
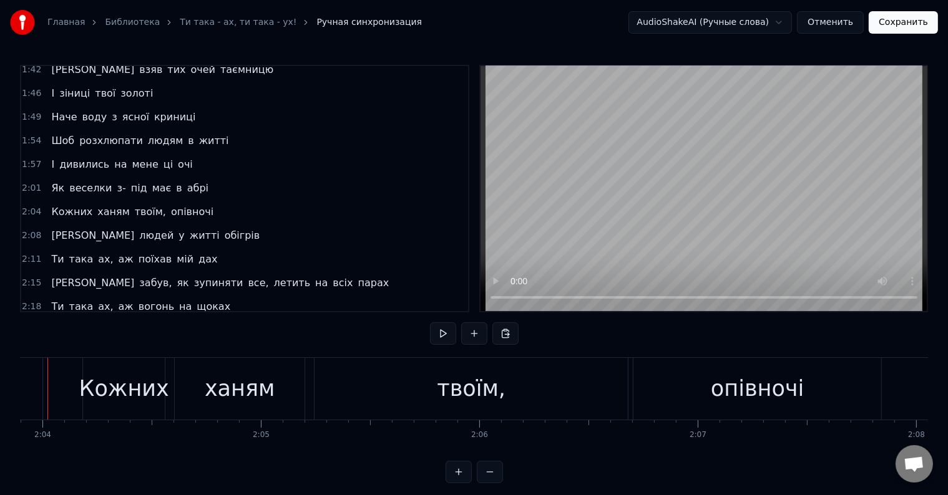
scroll to position [0, 27017]
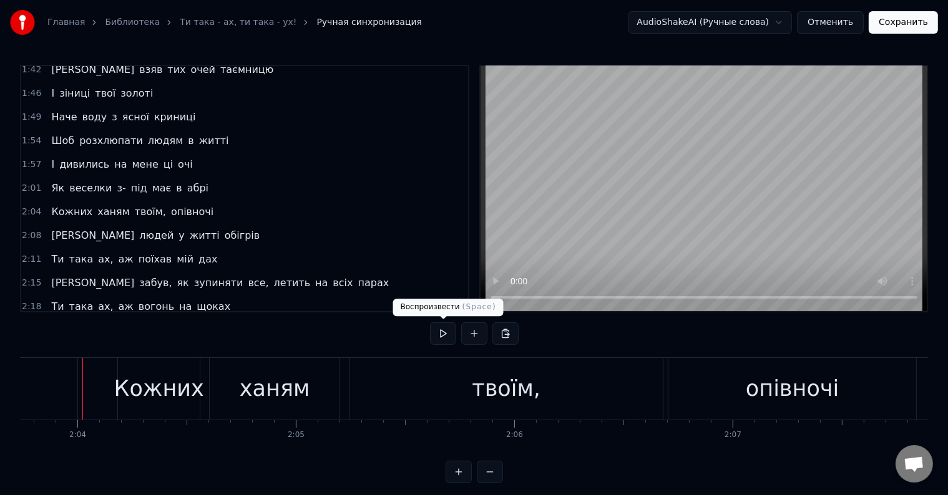
click at [441, 337] on button at bounding box center [443, 334] width 26 height 22
click at [433, 335] on button at bounding box center [443, 334] width 26 height 22
click at [439, 334] on button at bounding box center [443, 334] width 26 height 22
click at [72, 205] on span "Кожних" at bounding box center [72, 212] width 44 height 14
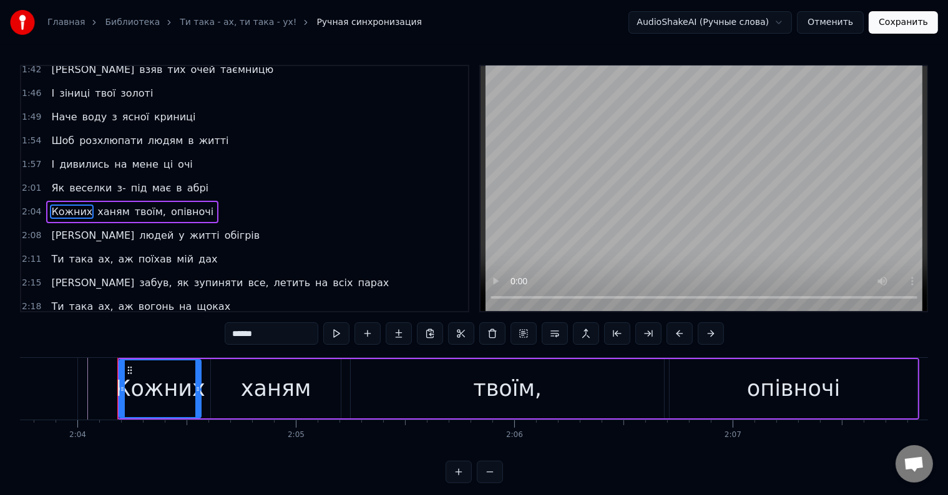
drag, startPoint x: 272, startPoint y: 331, endPoint x: 188, endPoint y: 331, distance: 83.6
click at [188, 331] on div "0:15 Ти така ах, аж поїхав мій дах 0:18 Я забув, як зупиняти все, летить на всі…" at bounding box center [474, 274] width 908 height 419
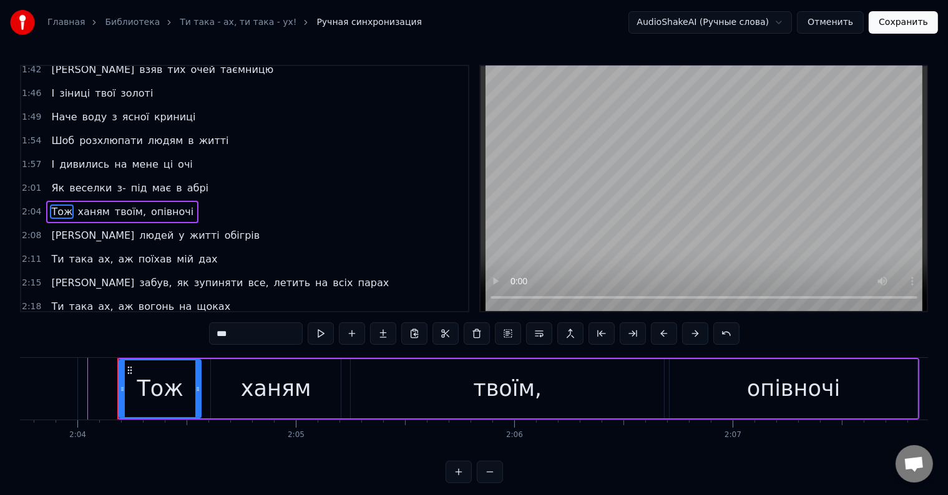
click at [269, 391] on div "ханям" at bounding box center [276, 388] width 70 height 33
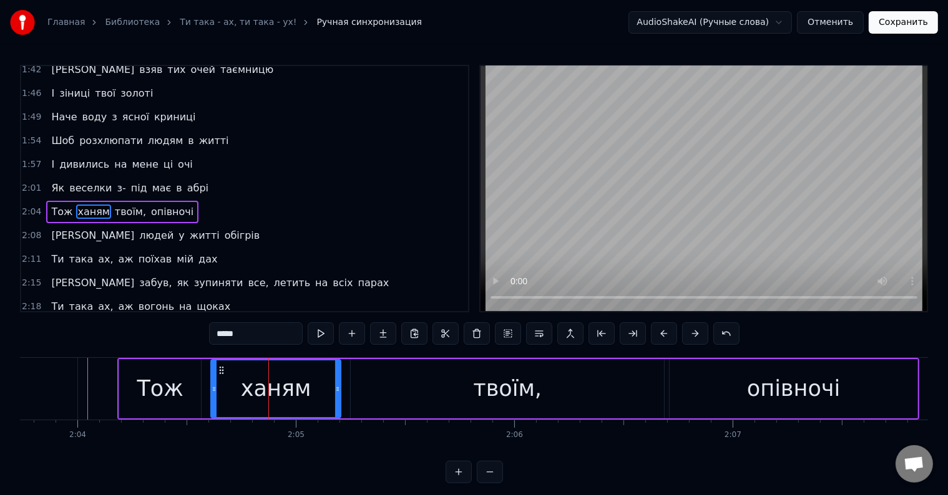
drag, startPoint x: 248, startPoint y: 335, endPoint x: 188, endPoint y: 332, distance: 59.3
click at [192, 334] on div "0:15 Ти така ах, аж поїхав мій дах 0:18 Я забув, як зупиняти все, летить на всі…" at bounding box center [474, 274] width 908 height 419
type input "********"
click at [368, 295] on div "2:18 Ти така ах, аж вогонь на щоках" at bounding box center [244, 307] width 447 height 24
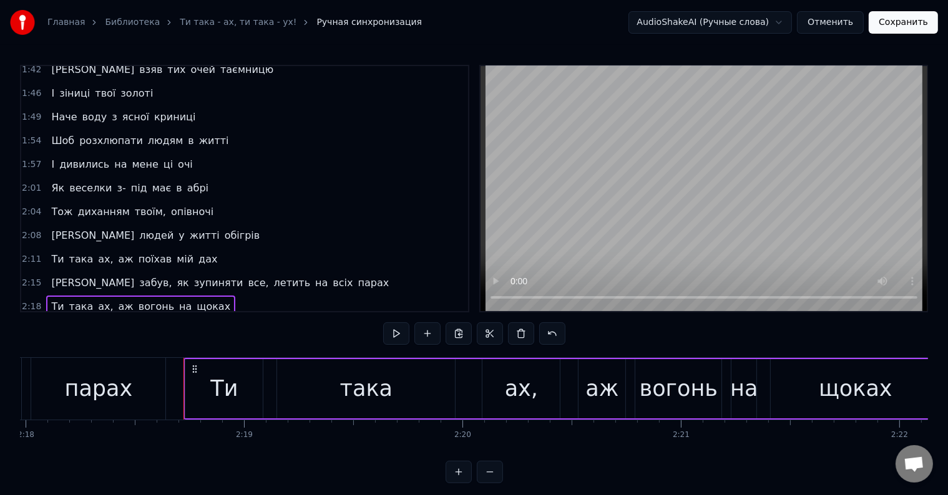
scroll to position [0, 30226]
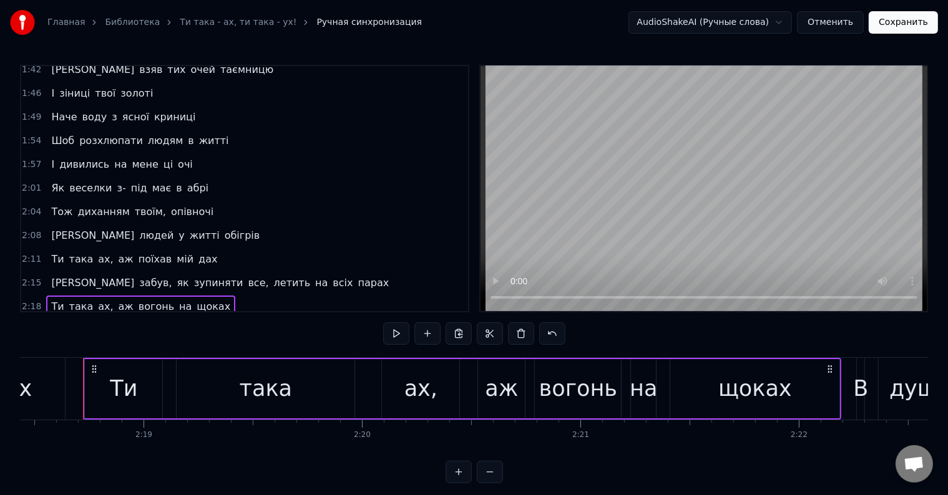
click at [93, 205] on span "диханням" at bounding box center [103, 212] width 54 height 14
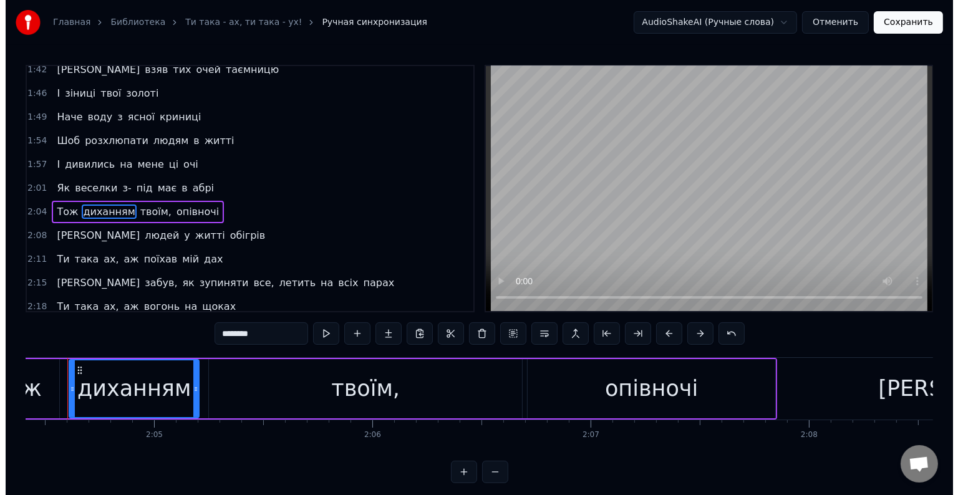
scroll to position [0, 27144]
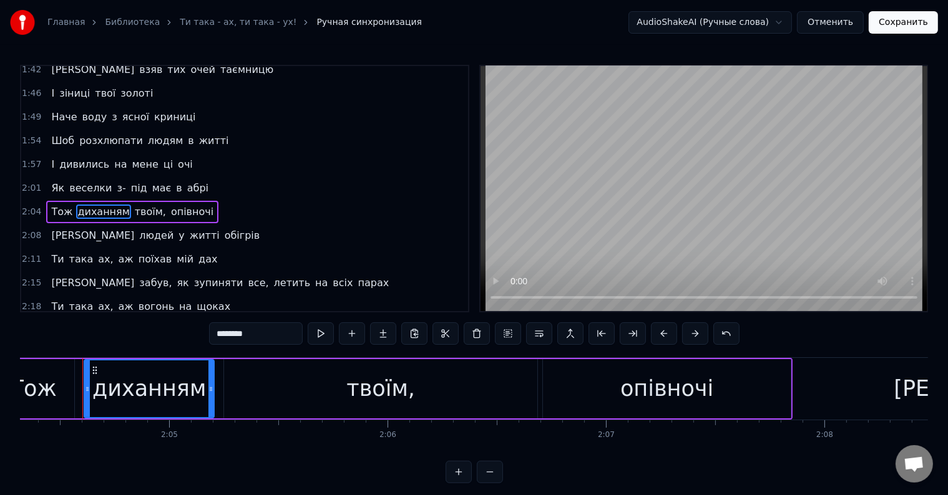
click at [897, 18] on button "Сохранить" at bounding box center [902, 22] width 69 height 22
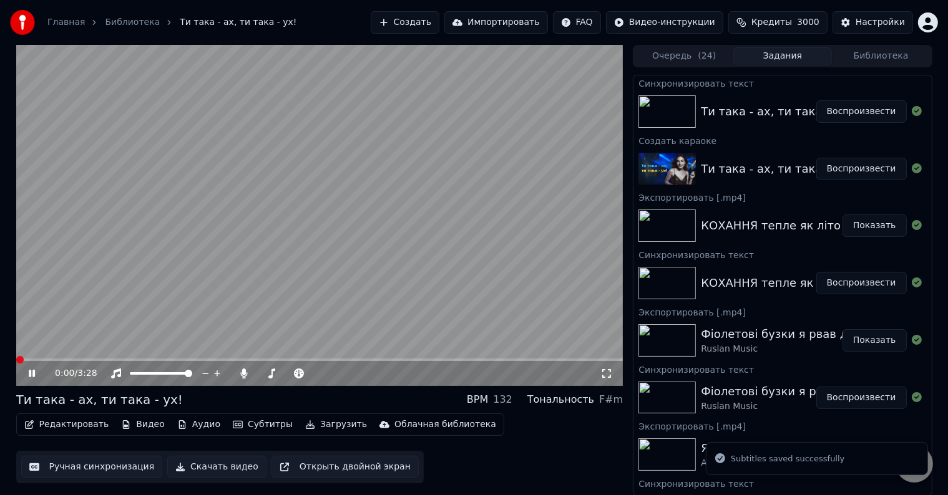
click at [316, 360] on span at bounding box center [319, 360] width 607 height 2
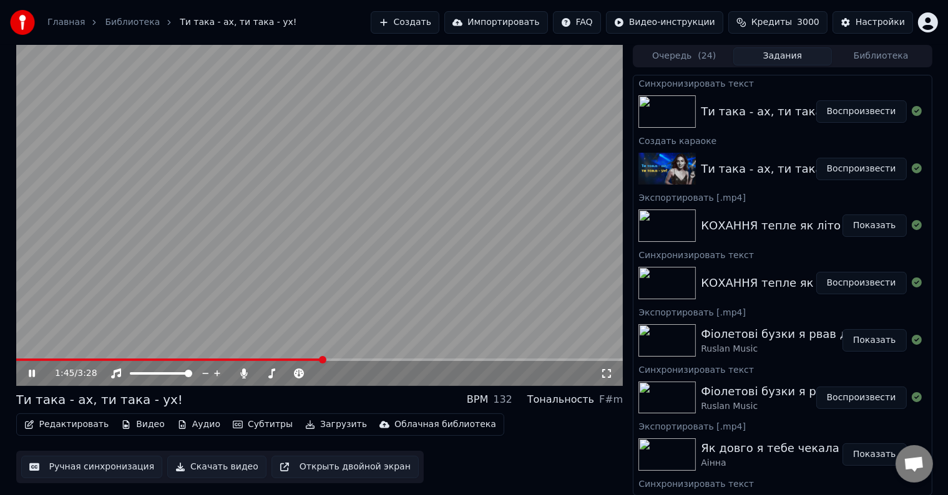
click at [331, 359] on span at bounding box center [319, 360] width 607 height 2
click at [352, 359] on span at bounding box center [319, 360] width 607 height 2
click at [291, 256] on video at bounding box center [319, 215] width 607 height 341
click at [85, 418] on button "Редактировать" at bounding box center [66, 424] width 95 height 17
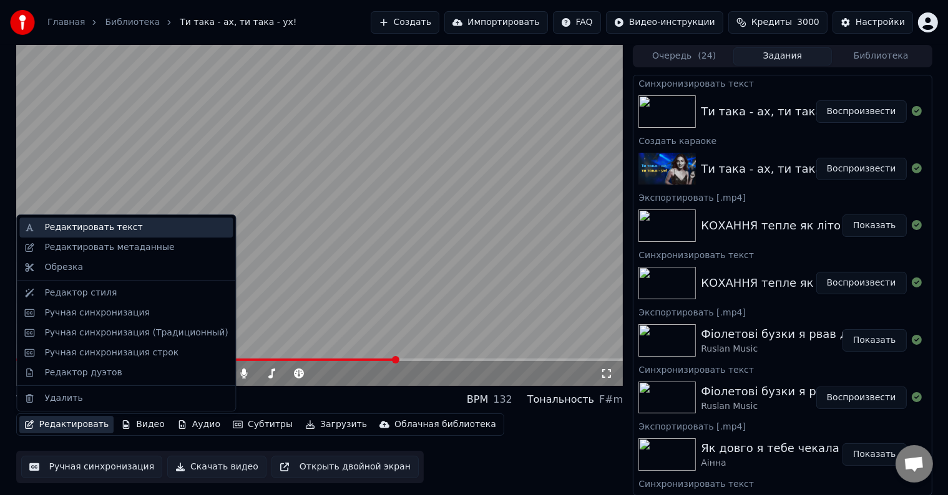
click at [101, 227] on div "Редактировать текст" at bounding box center [93, 227] width 98 height 12
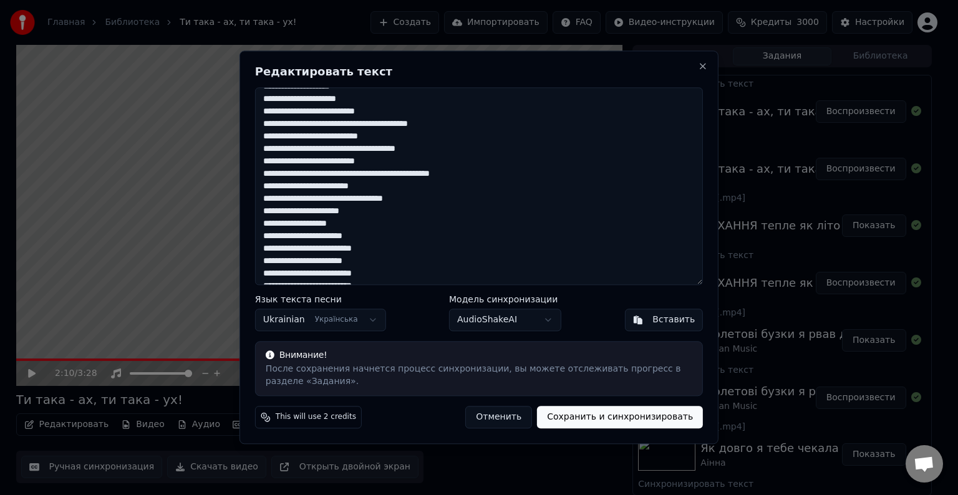
scroll to position [250, 0]
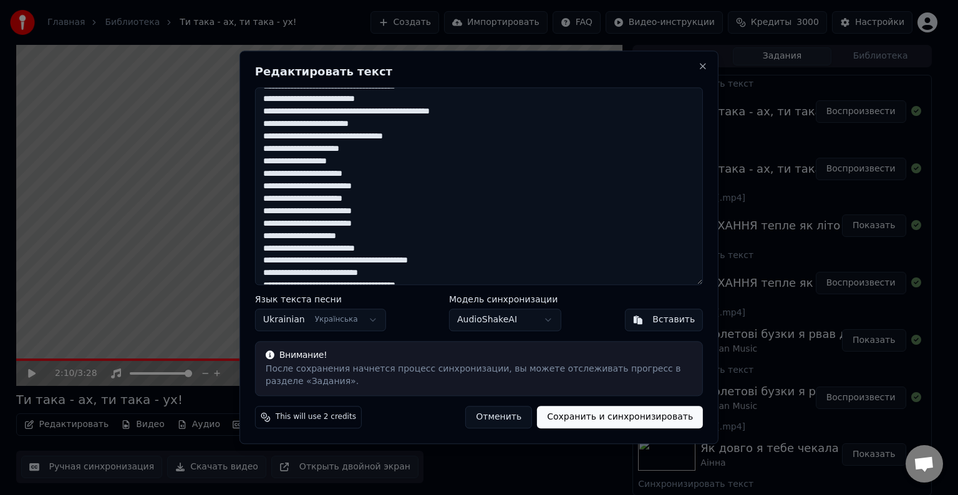
click at [494, 422] on button "Отменить" at bounding box center [498, 418] width 67 height 22
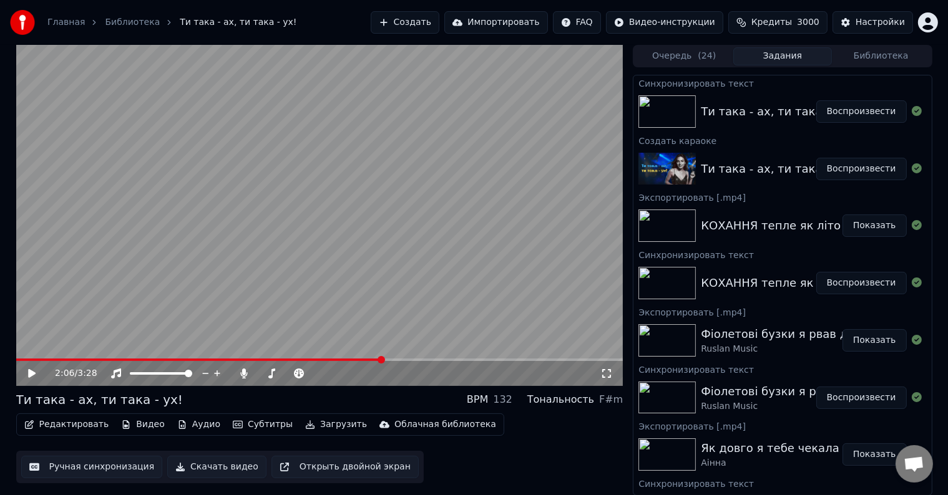
click at [382, 360] on span at bounding box center [199, 360] width 366 height 2
click at [369, 285] on video at bounding box center [319, 215] width 607 height 341
click at [402, 277] on video at bounding box center [319, 215] width 607 height 341
click at [52, 422] on button "Редактировать" at bounding box center [66, 424] width 95 height 17
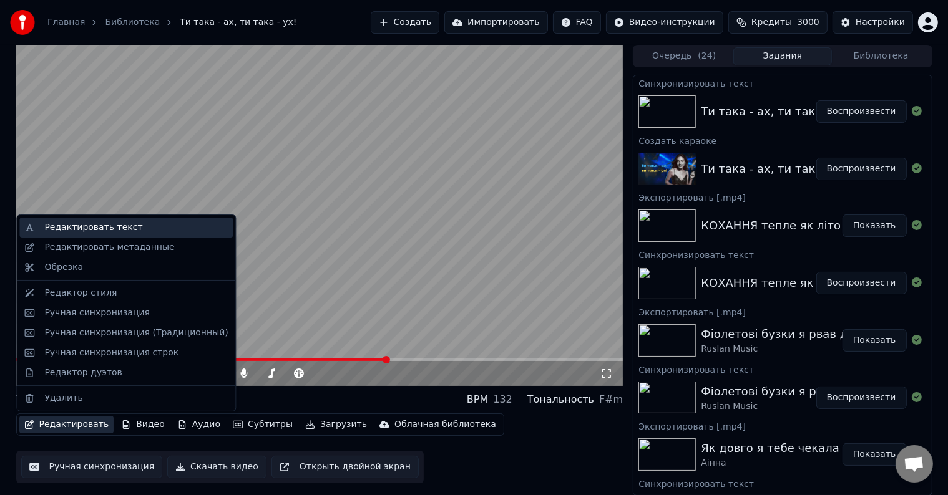
click at [129, 232] on div "Редактировать текст" at bounding box center [135, 227] width 183 height 12
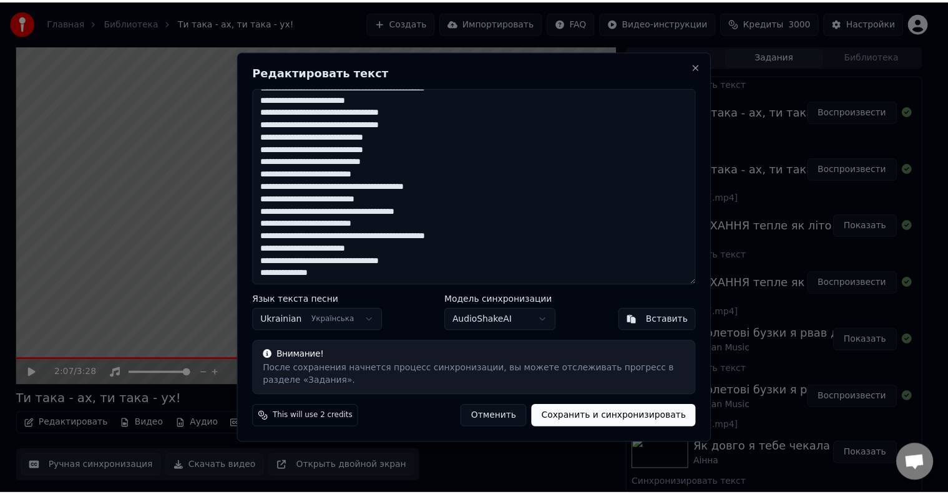
scroll to position [412, 0]
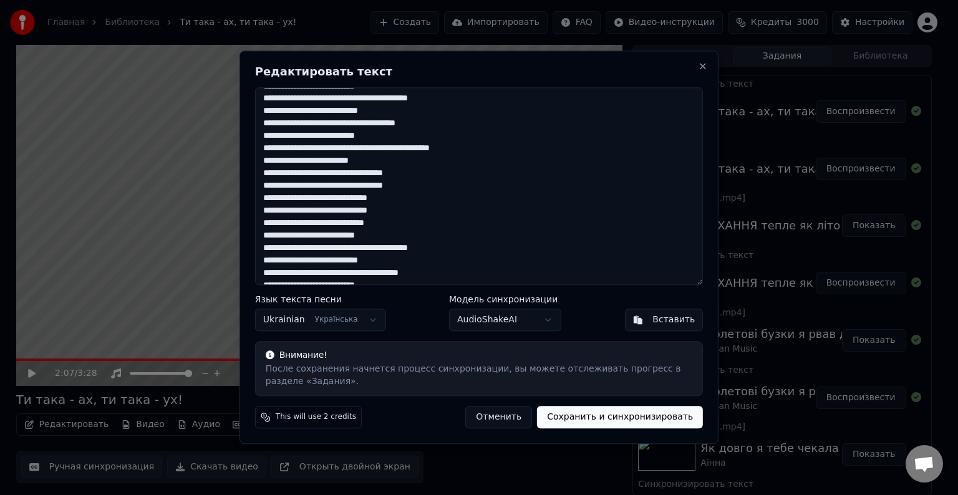
click at [505, 419] on button "Отменить" at bounding box center [498, 418] width 67 height 22
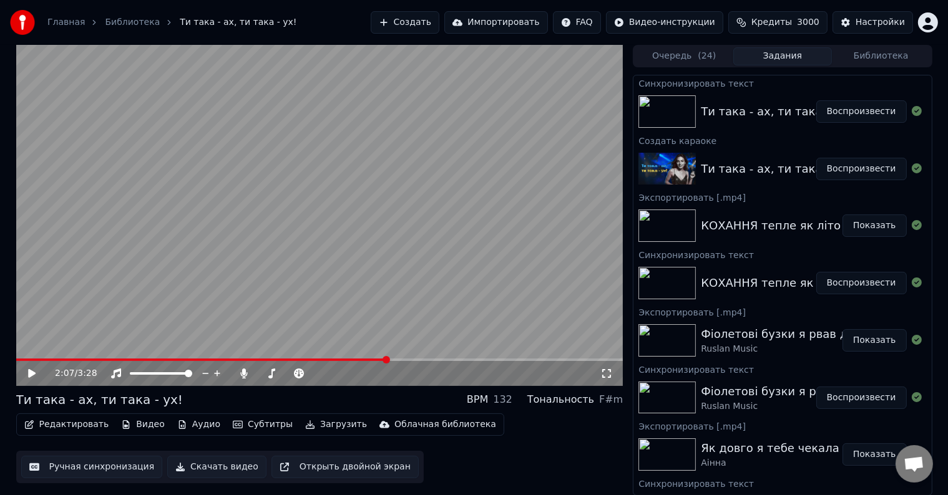
click at [454, 221] on video at bounding box center [319, 215] width 607 height 341
click at [407, 246] on video at bounding box center [319, 215] width 607 height 341
click at [326, 427] on button "Загрузить" at bounding box center [336, 424] width 72 height 17
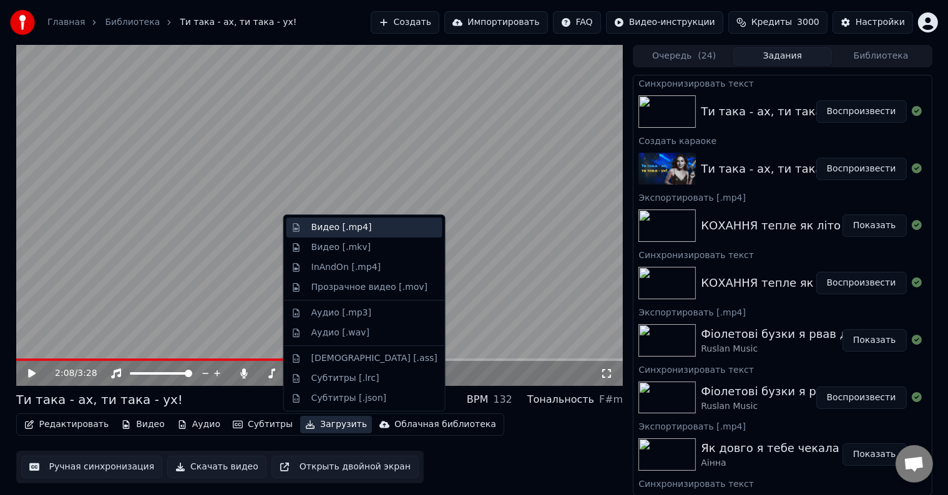
click at [357, 230] on div "Видео [.mp4]" at bounding box center [341, 227] width 61 height 12
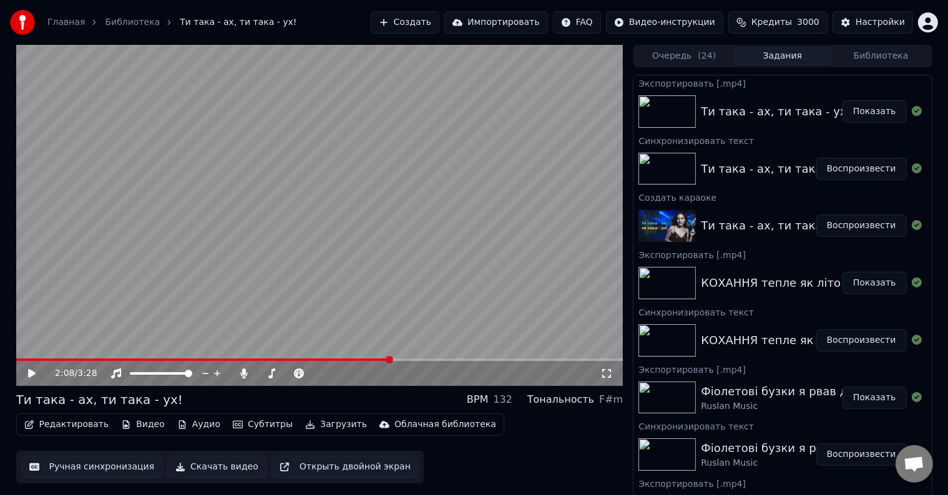
drag, startPoint x: 873, startPoint y: 111, endPoint x: 441, endPoint y: 198, distance: 441.1
click at [873, 111] on button "Показать" at bounding box center [874, 111] width 64 height 22
click at [774, 20] on span "Кредиты" at bounding box center [771, 22] width 41 height 12
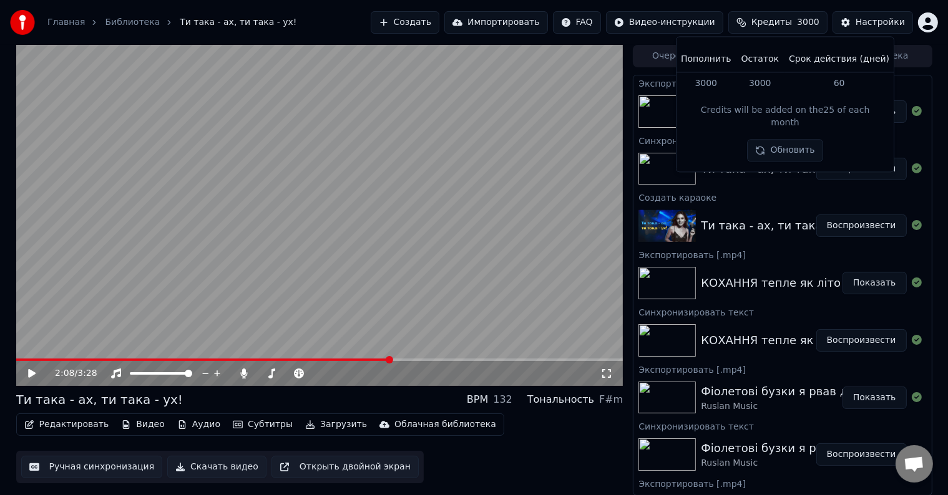
click at [924, 26] on html "Главная Библиотека Ти така - ах, ти така - ух! Создать Импортировать FAQ Видео-…" at bounding box center [474, 247] width 948 height 495
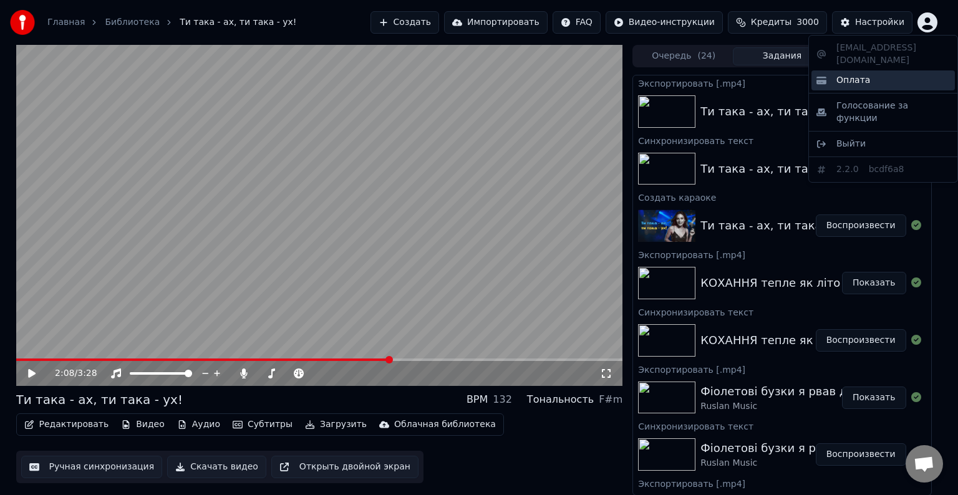
click at [881, 70] on div "Оплата" at bounding box center [883, 80] width 143 height 20
